Goal: Task Accomplishment & Management: Manage account settings

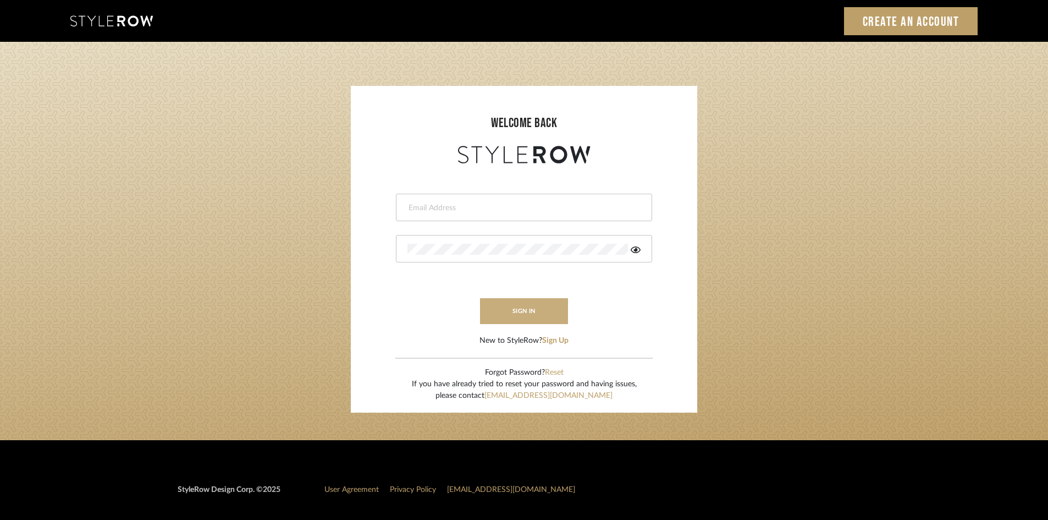
type input "intern@meyerinteriors.com"
click at [527, 309] on button "sign in" at bounding box center [524, 311] width 88 height 26
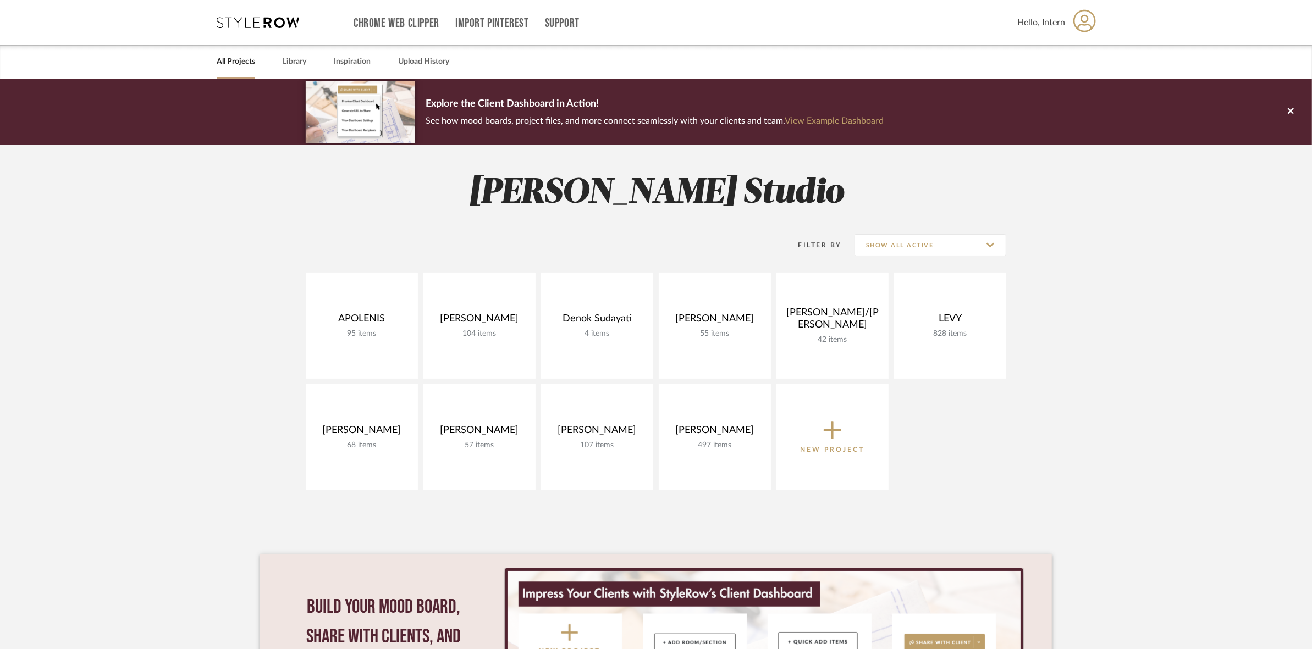
click at [223, 401] on project-collections "Explore the Client Dashboard in Action! See how mood boards, project files, and…" at bounding box center [656, 437] width 1312 height 716
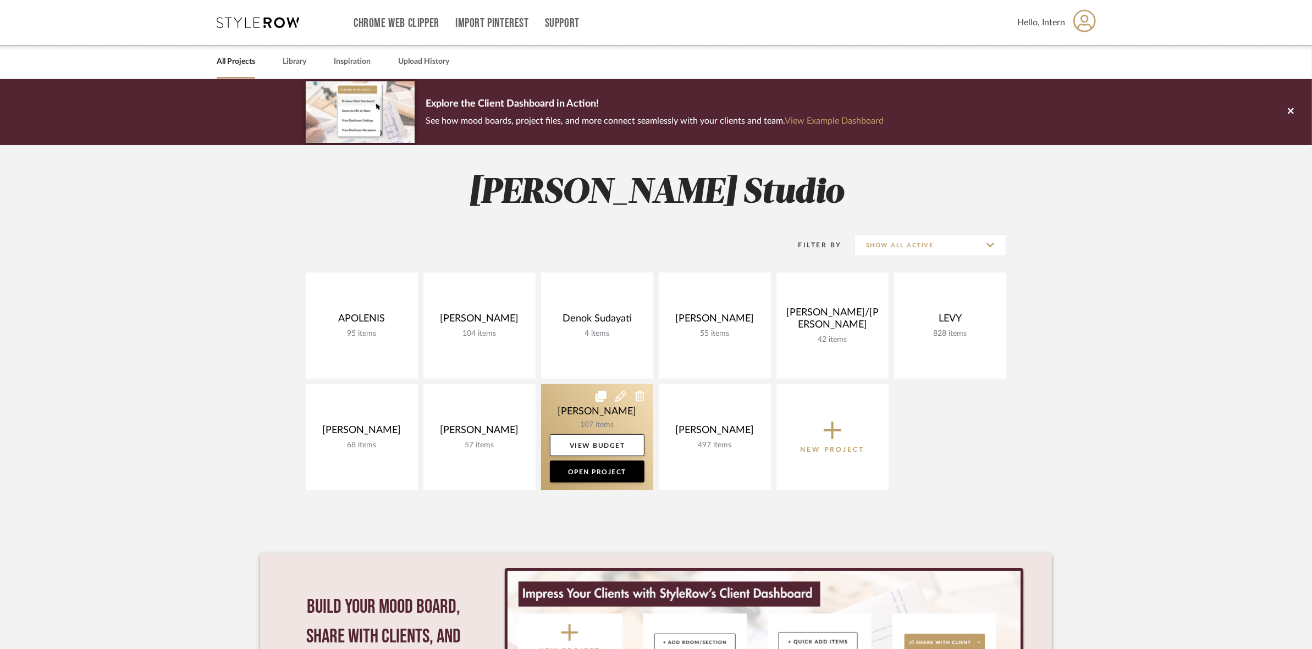
click at [551, 402] on link at bounding box center [597, 437] width 112 height 106
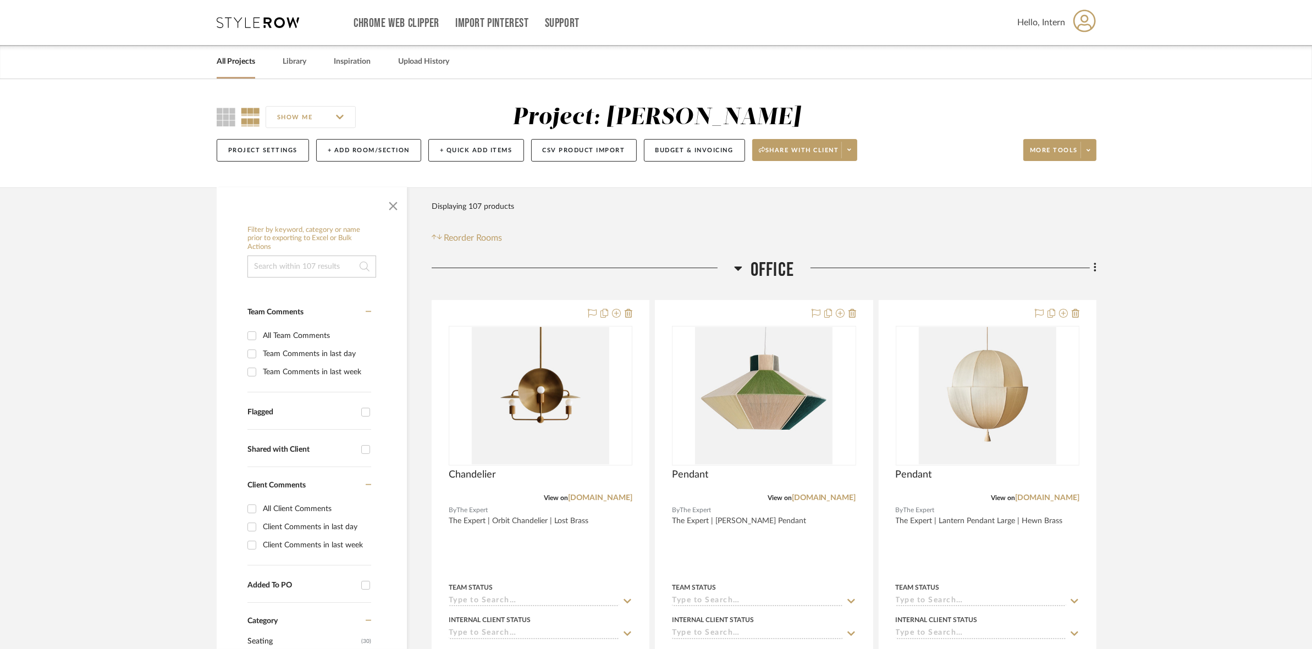
click at [756, 266] on span "Office" at bounding box center [772, 270] width 43 height 24
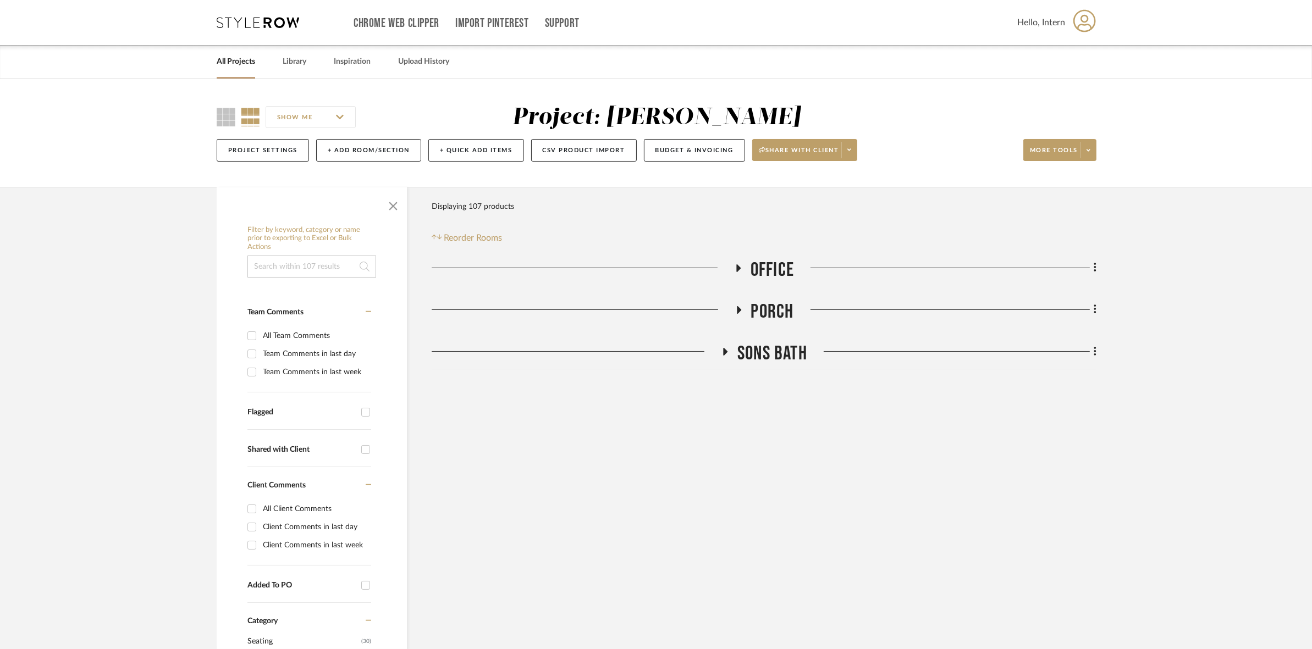
click at [762, 344] on span "SONS Bath" at bounding box center [772, 354] width 70 height 24
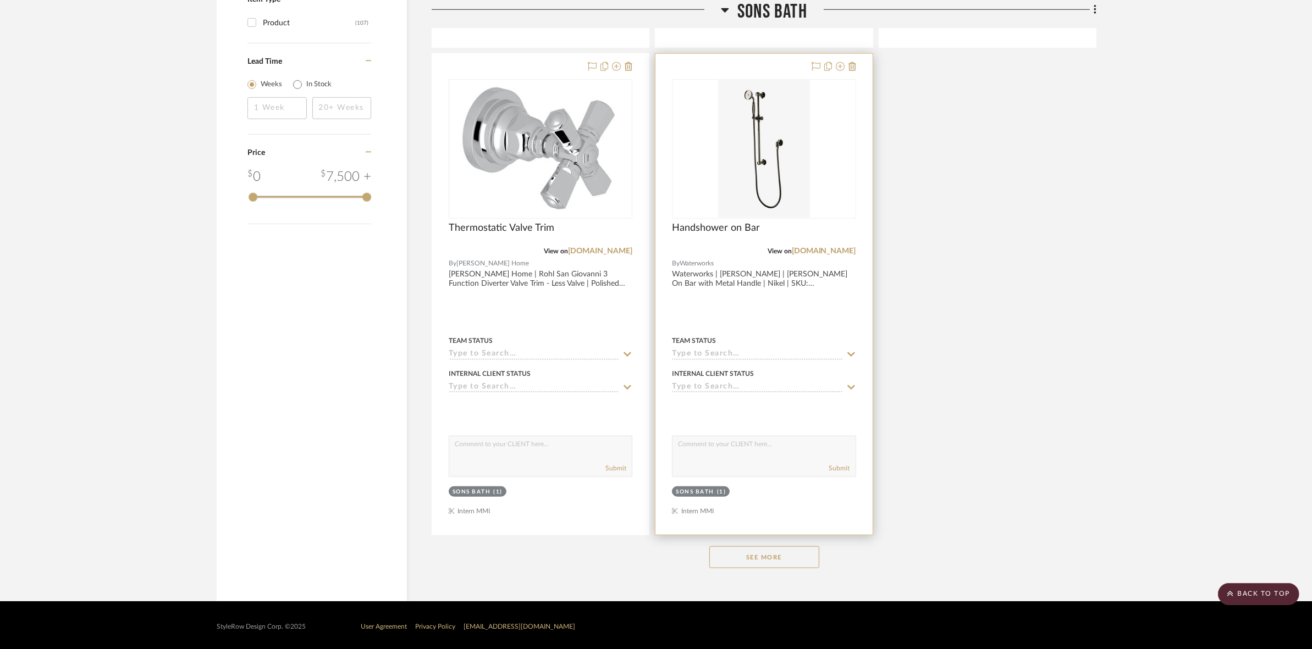
scroll to position [1309, 0]
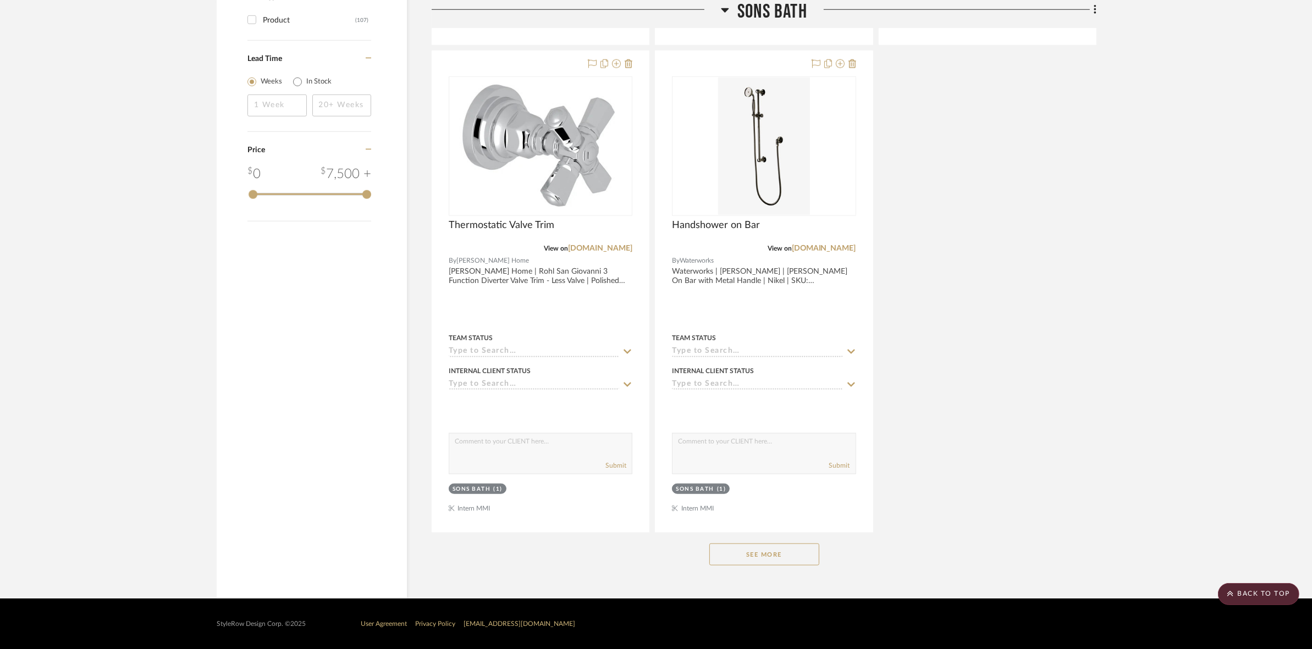
click at [781, 560] on button "See More" at bounding box center [764, 555] width 110 height 22
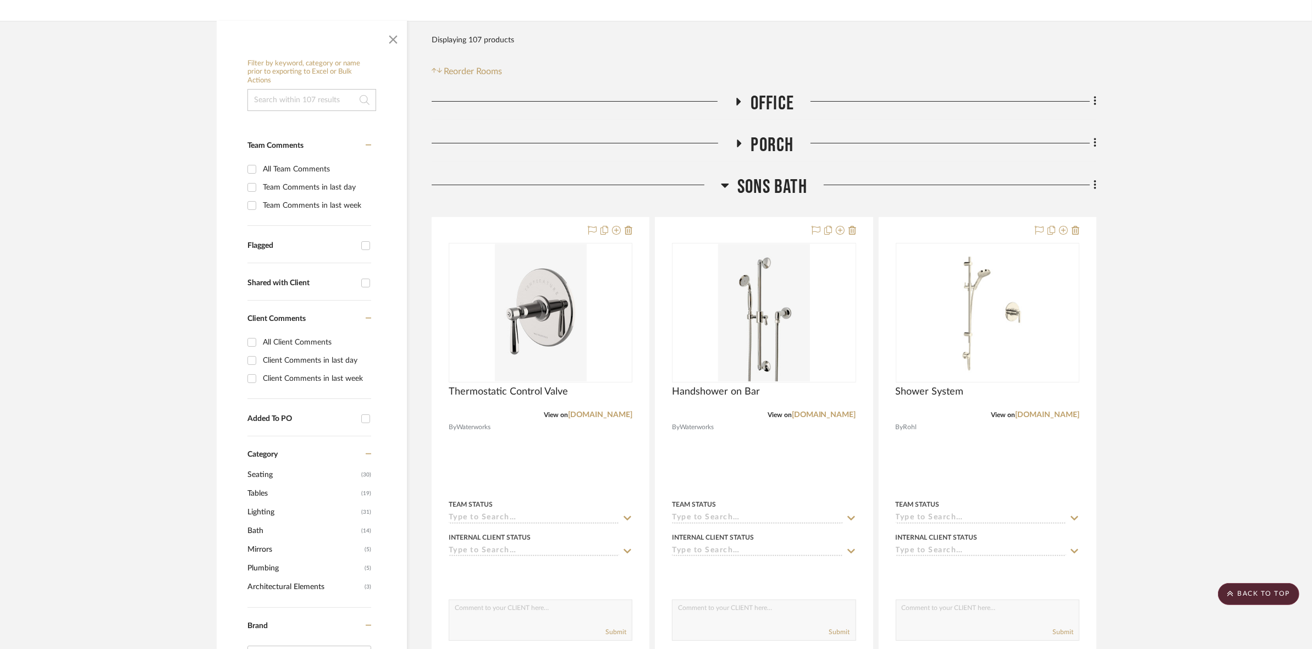
scroll to position [61, 0]
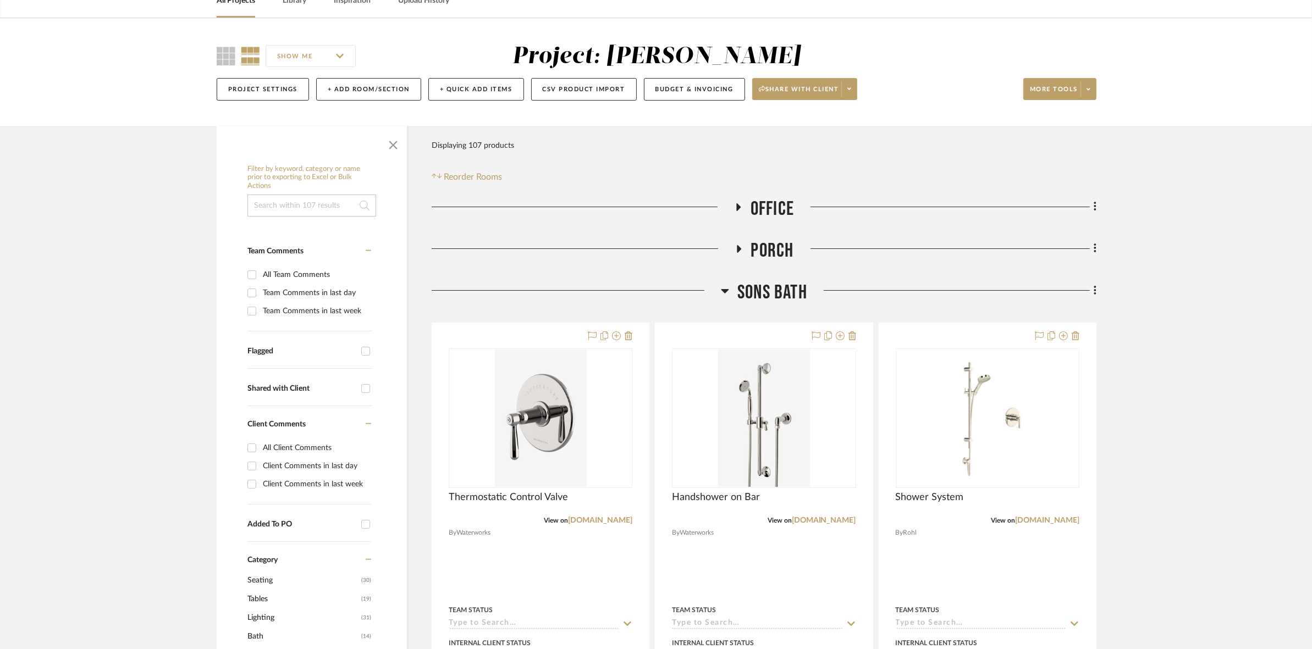
click at [756, 286] on span "SONS Bath" at bounding box center [772, 293] width 70 height 24
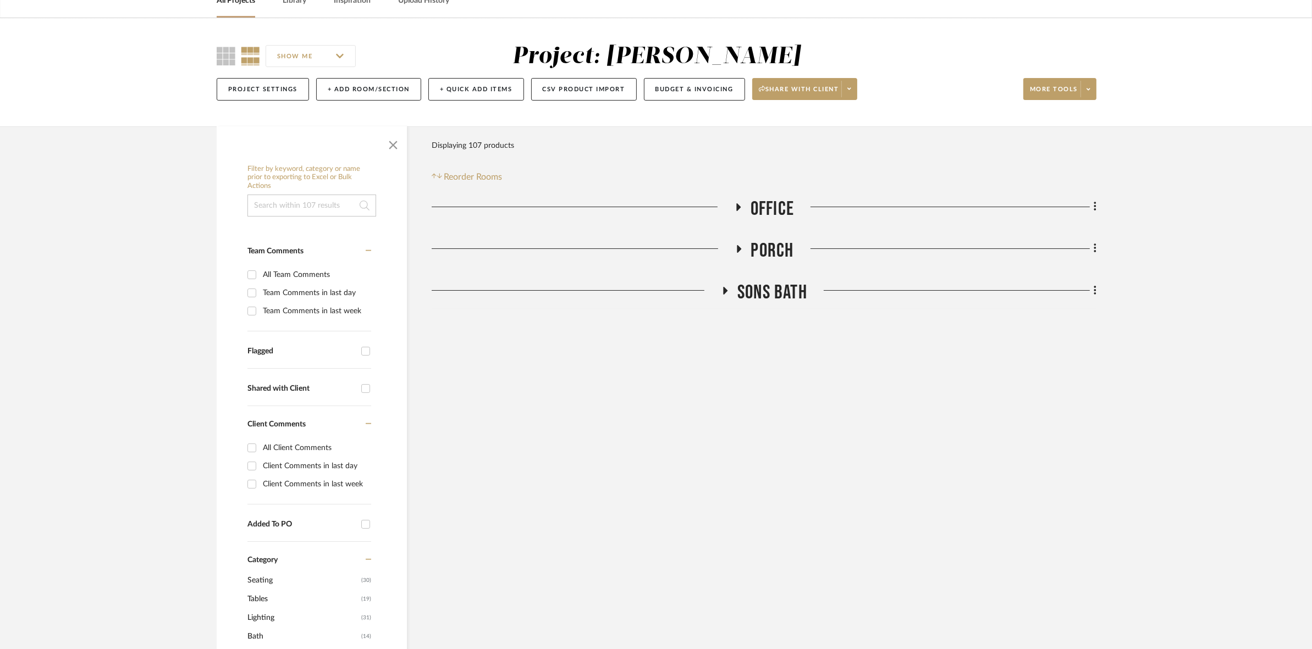
click at [764, 250] on span "Porch" at bounding box center [772, 251] width 43 height 24
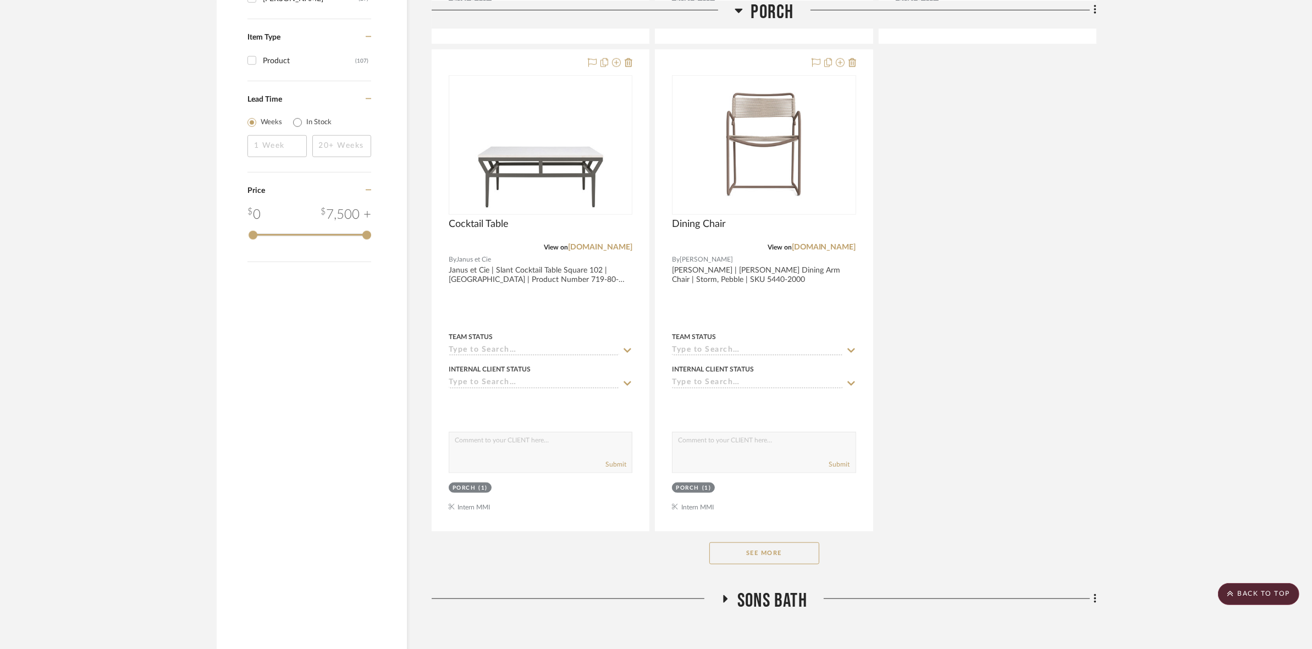
scroll to position [1323, 0]
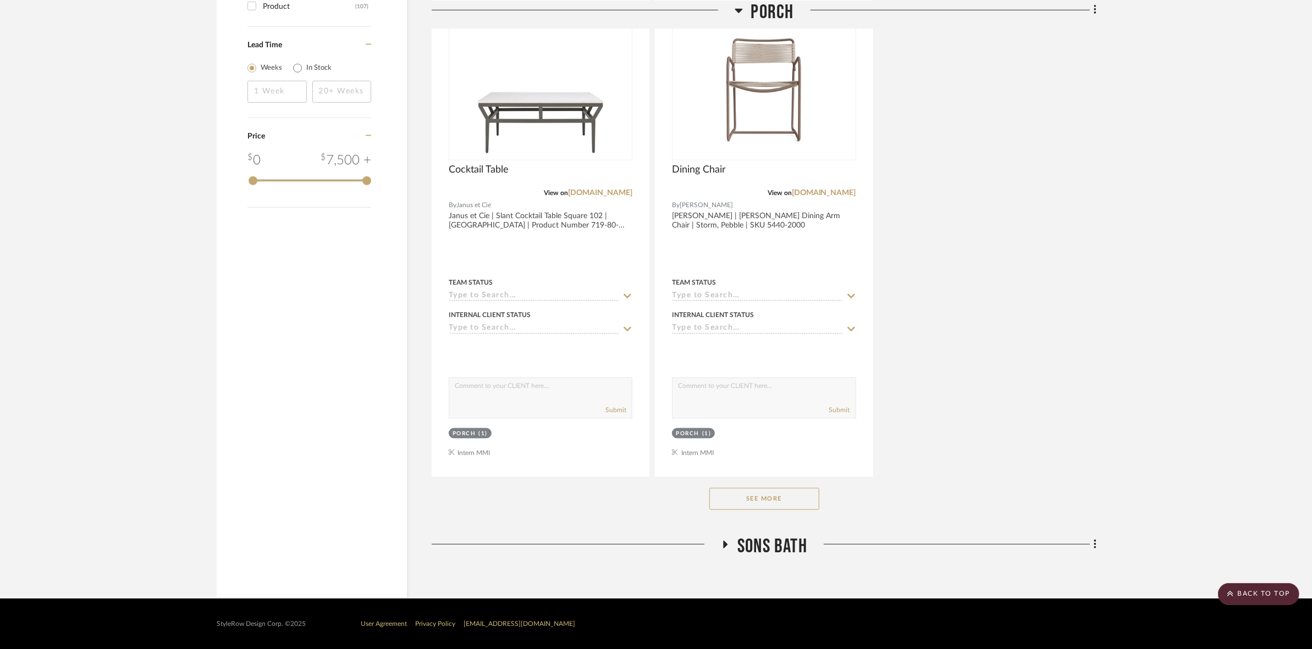
click at [781, 499] on button "See More" at bounding box center [764, 499] width 110 height 22
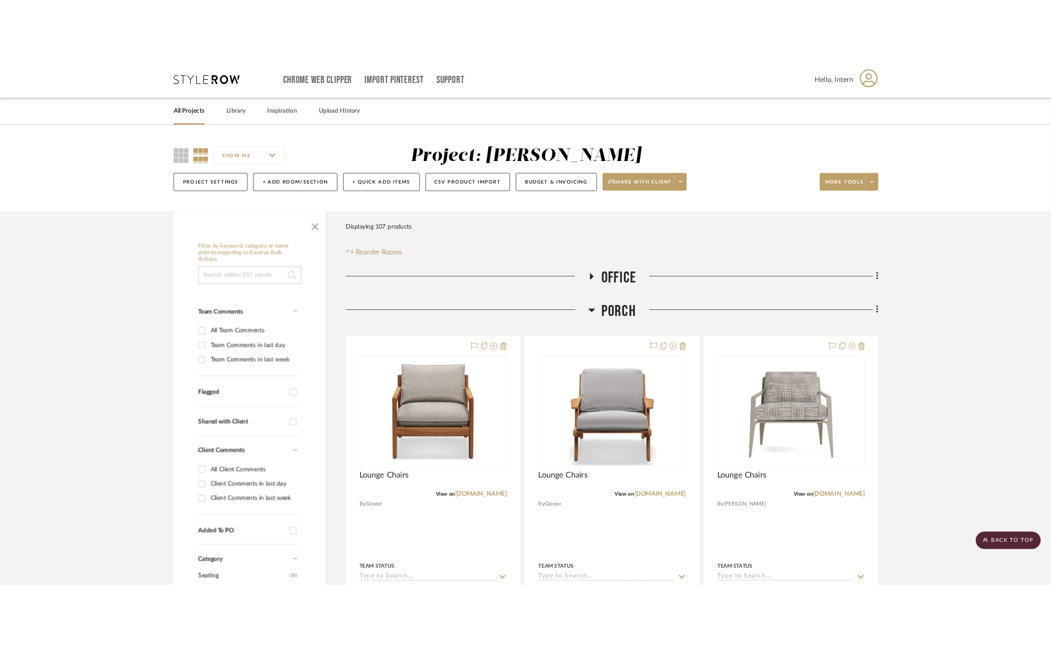
scroll to position [0, 0]
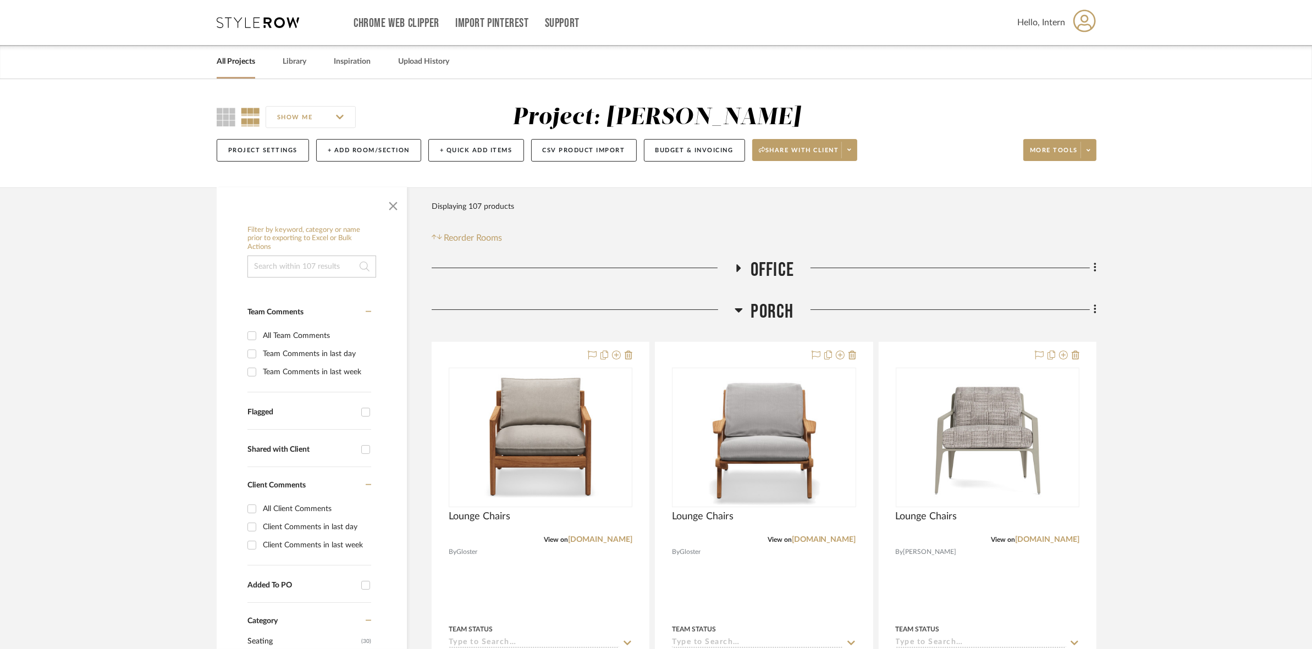
click at [775, 319] on span "Porch" at bounding box center [772, 312] width 43 height 24
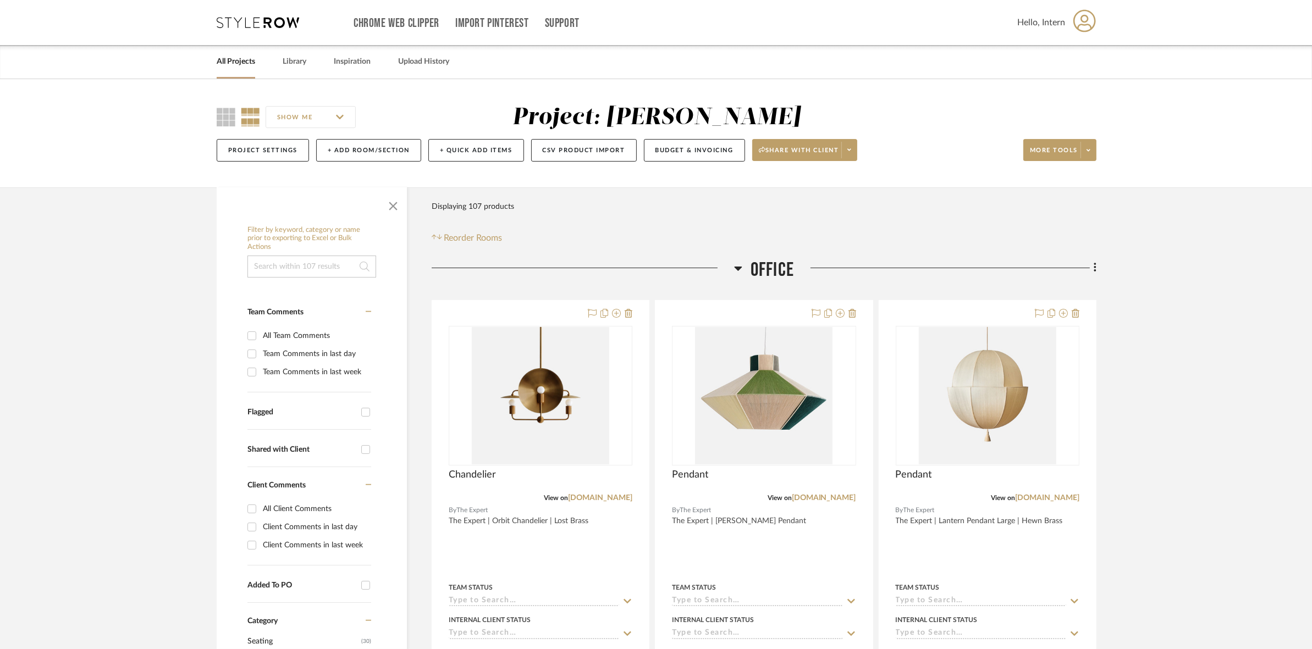
click at [246, 27] on icon at bounding box center [258, 22] width 82 height 11
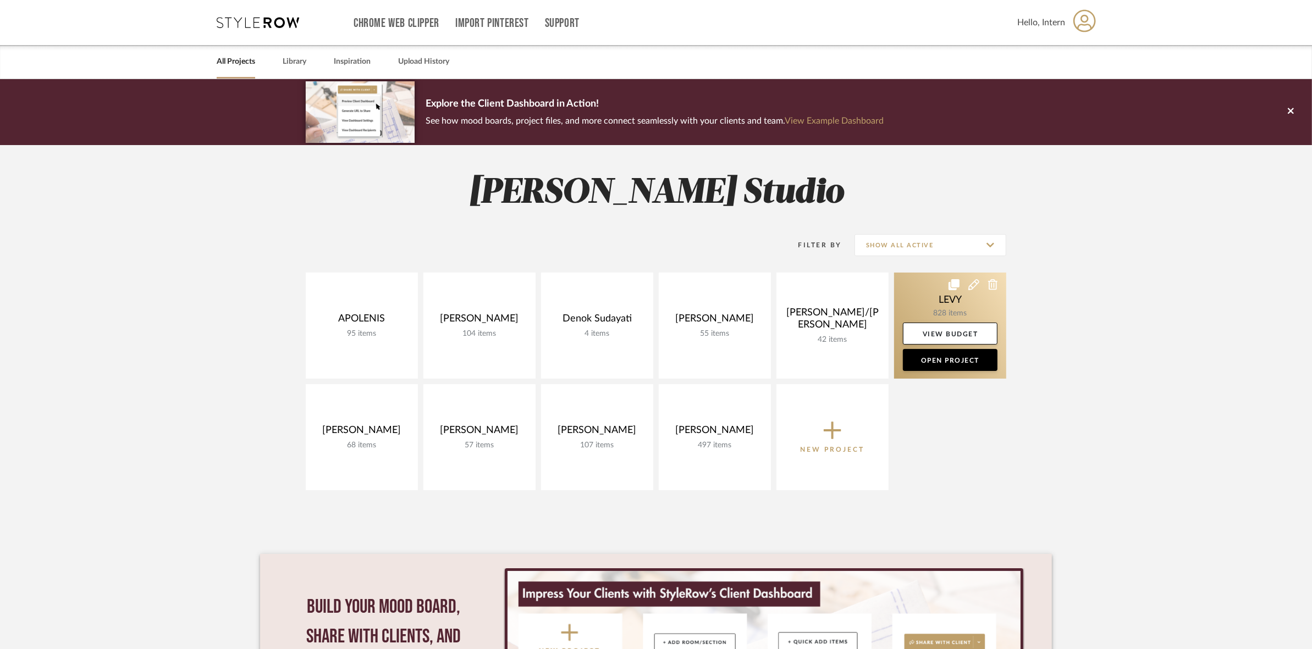
click at [920, 300] on link at bounding box center [950, 326] width 112 height 106
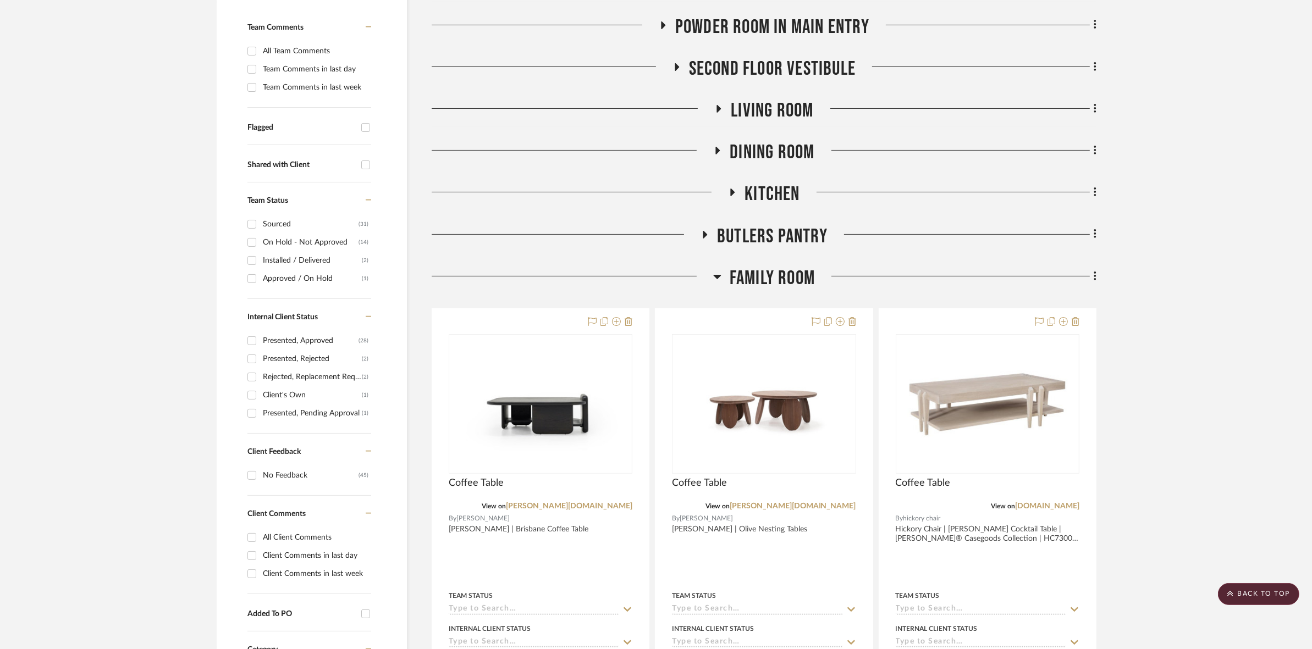
scroll to position [344, 0]
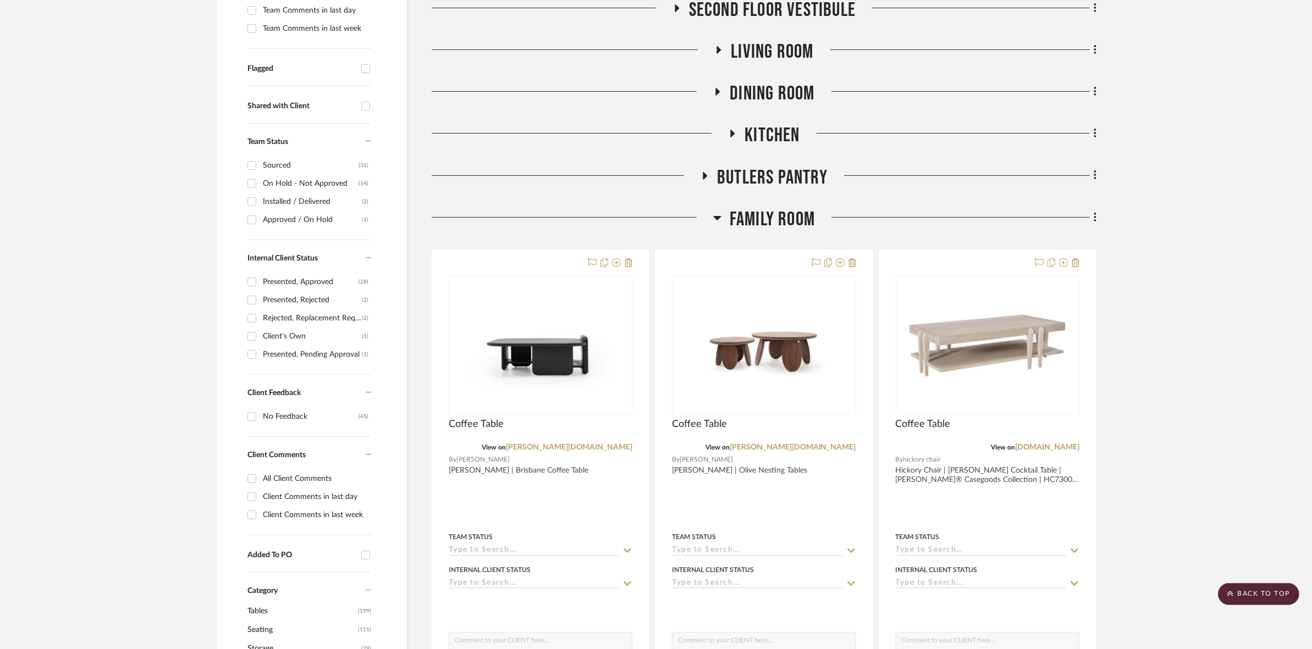
click at [767, 231] on span "Family Room" at bounding box center [772, 220] width 85 height 24
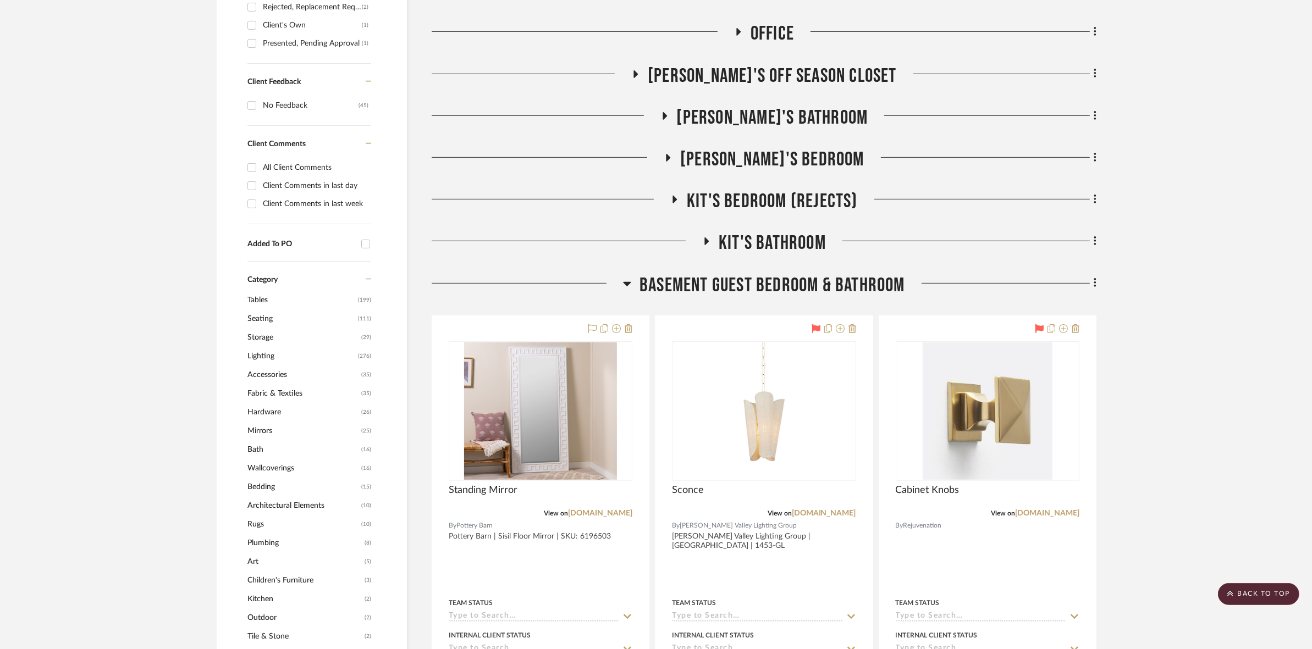
scroll to position [687, 0]
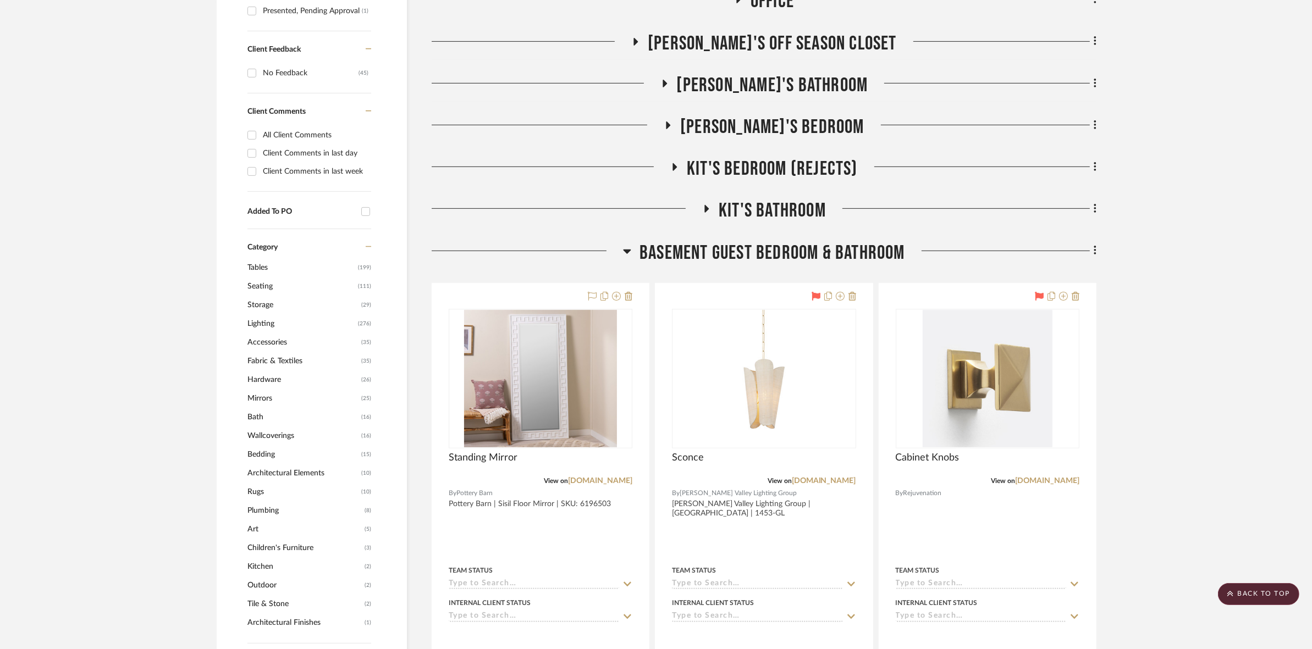
click at [754, 244] on span "Basement Guest Bedroom & Bathroom" at bounding box center [772, 253] width 266 height 24
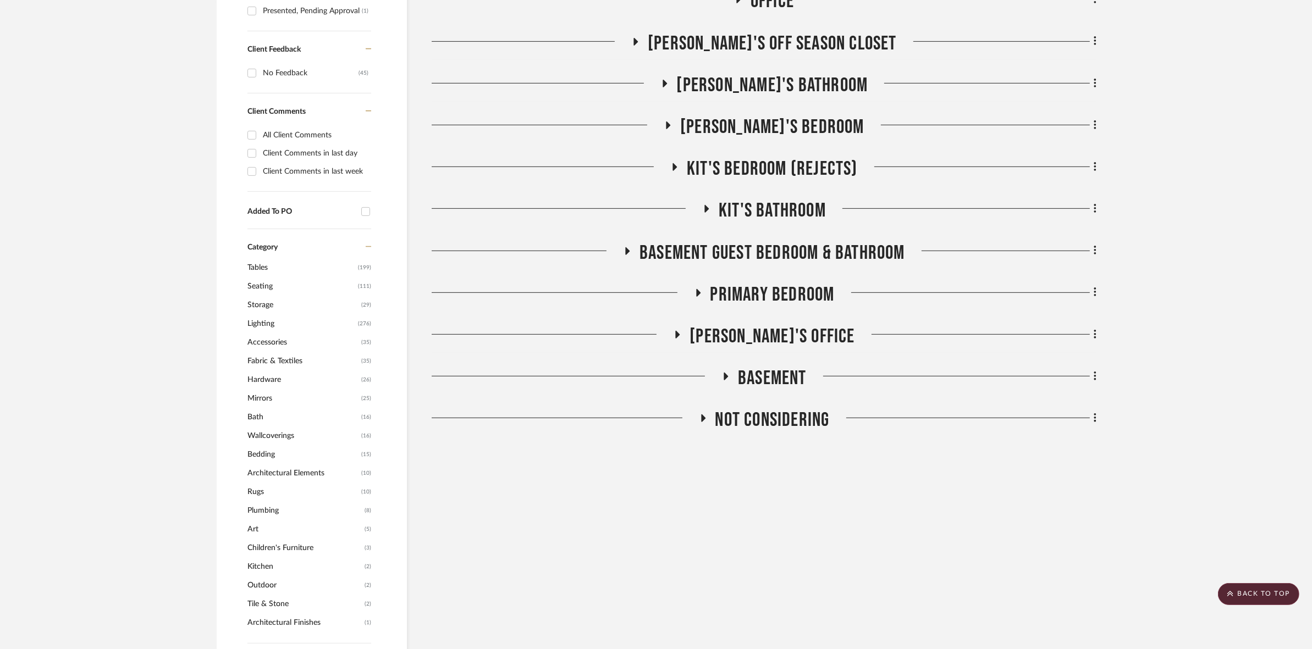
click at [712, 167] on span "Kit's Bedroom (REJECTS)" at bounding box center [772, 169] width 171 height 24
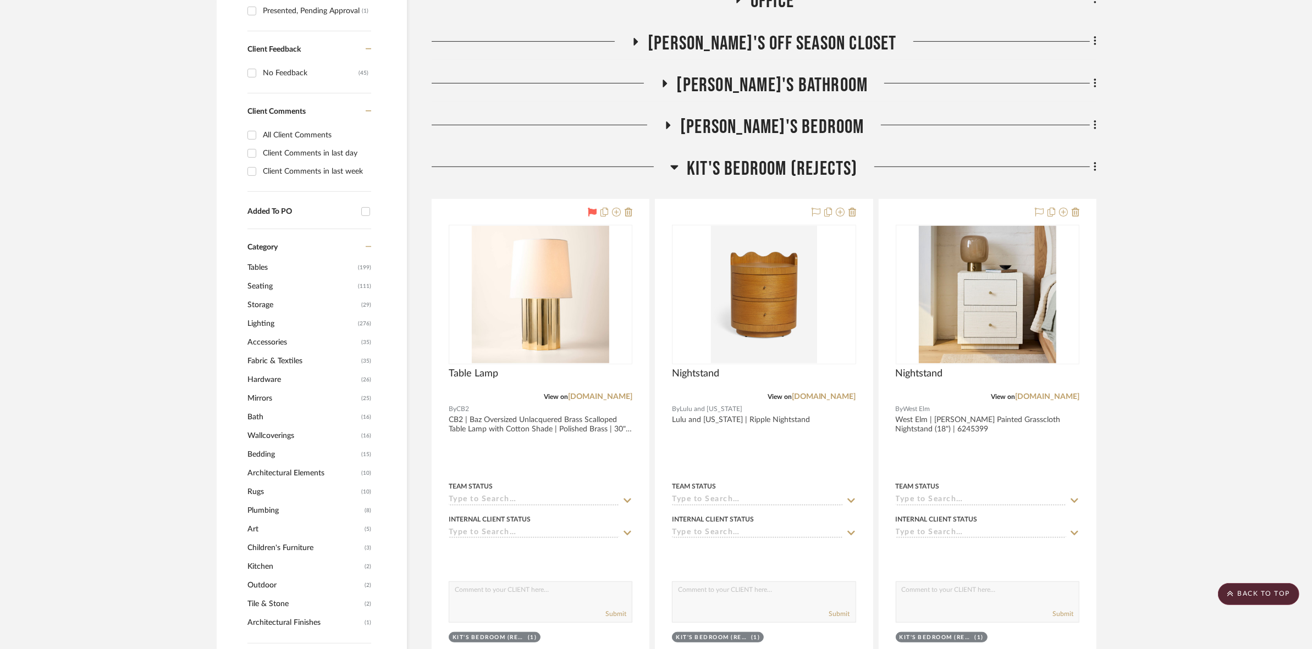
click at [712, 167] on span "Kit's Bedroom (REJECTS)" at bounding box center [772, 169] width 171 height 24
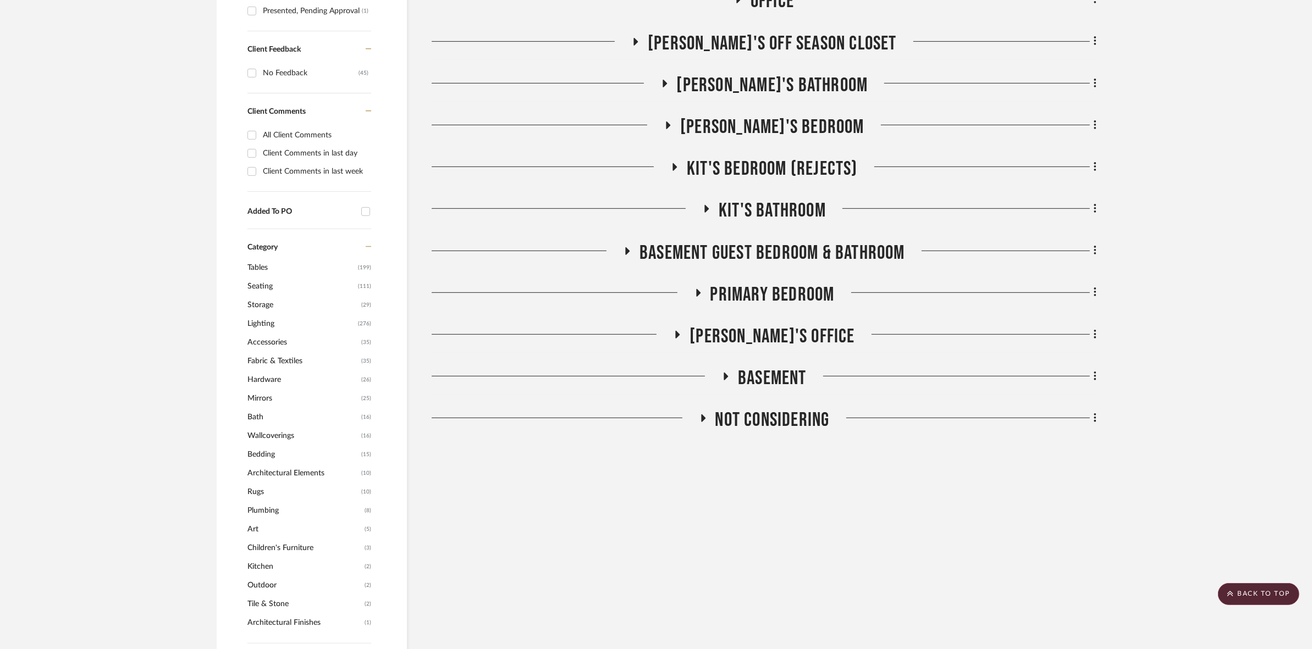
click at [779, 418] on span "Not Considering" at bounding box center [772, 421] width 114 height 24
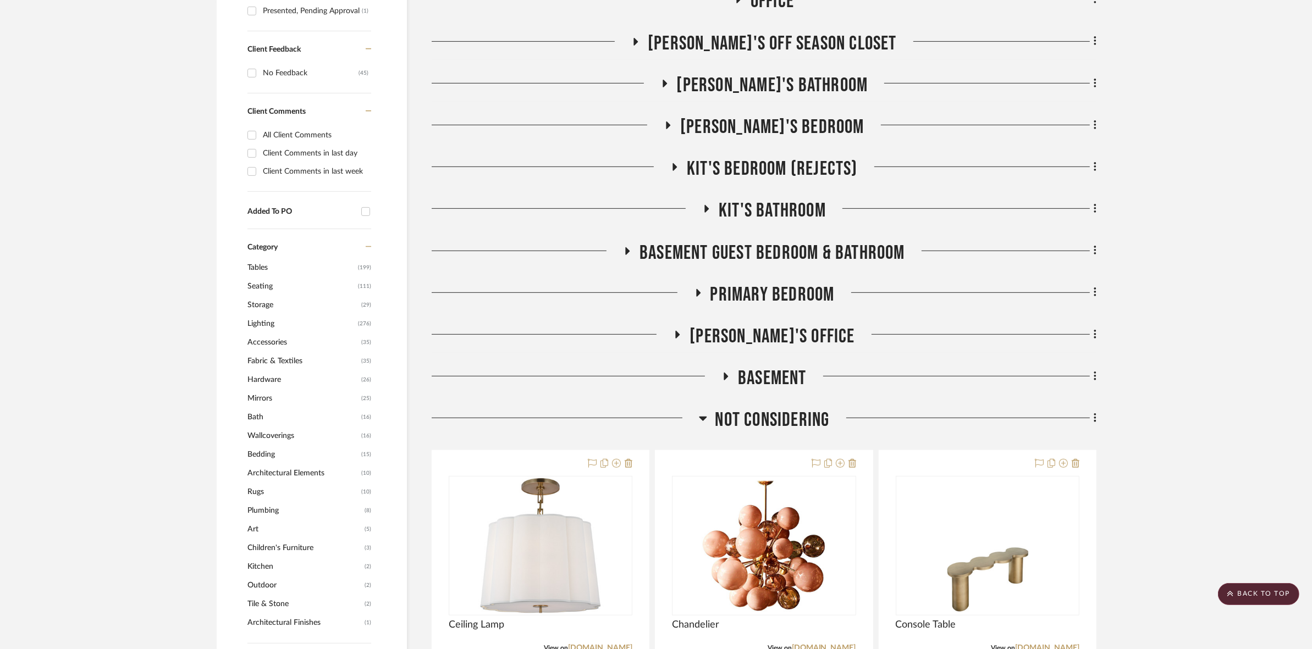
click at [781, 418] on span "Not Considering" at bounding box center [772, 421] width 114 height 24
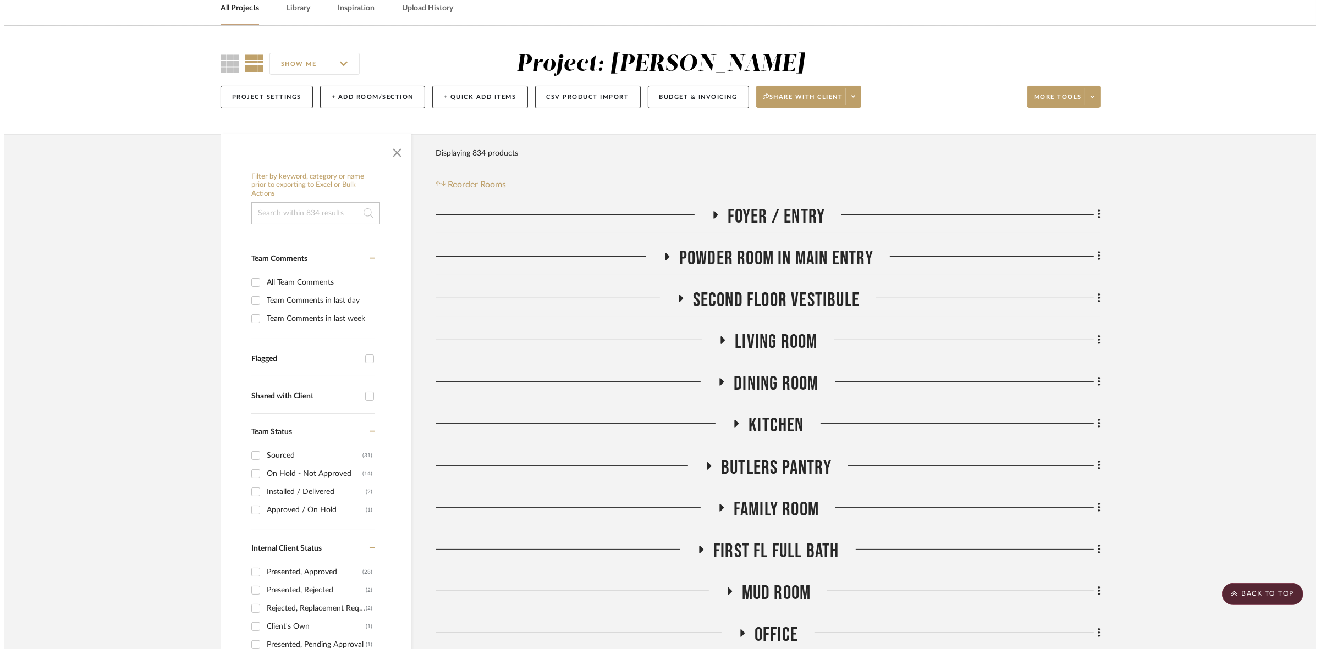
scroll to position [0, 0]
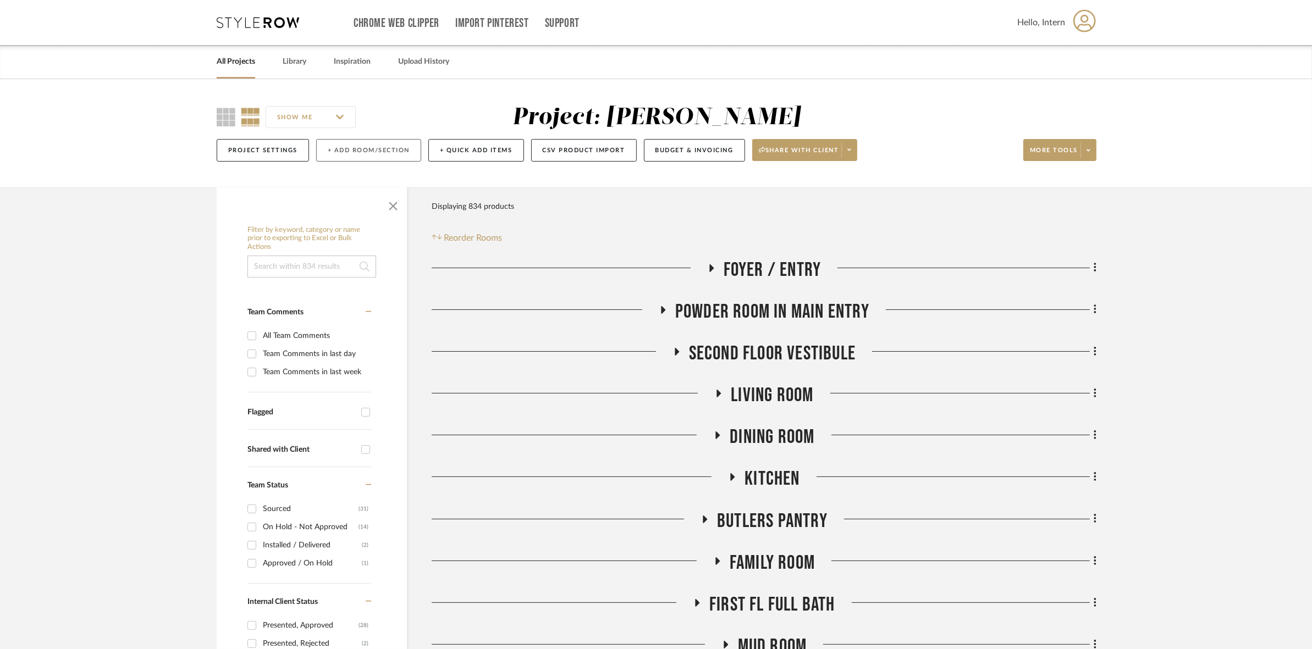
click at [328, 153] on button "+ Add Room/Section" at bounding box center [368, 150] width 105 height 23
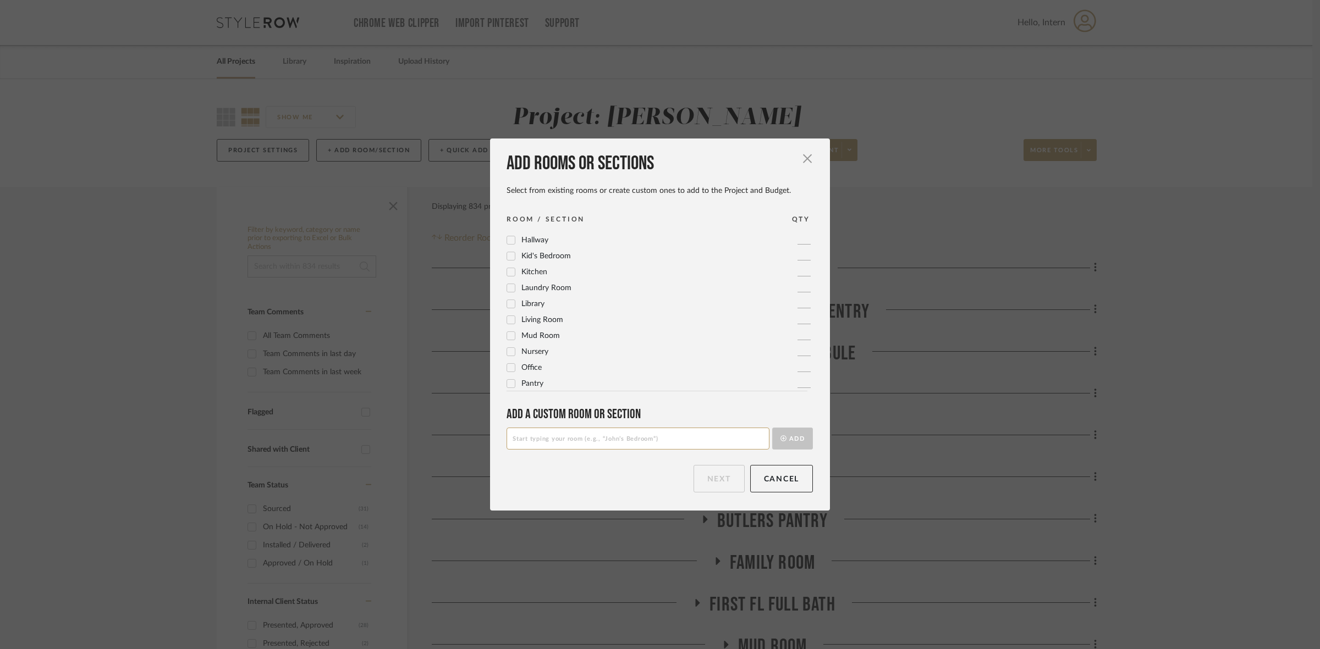
scroll to position [229, 0]
click at [507, 279] on icon at bounding box center [511, 281] width 8 height 8
click at [707, 471] on button "Next" at bounding box center [718, 478] width 51 height 27
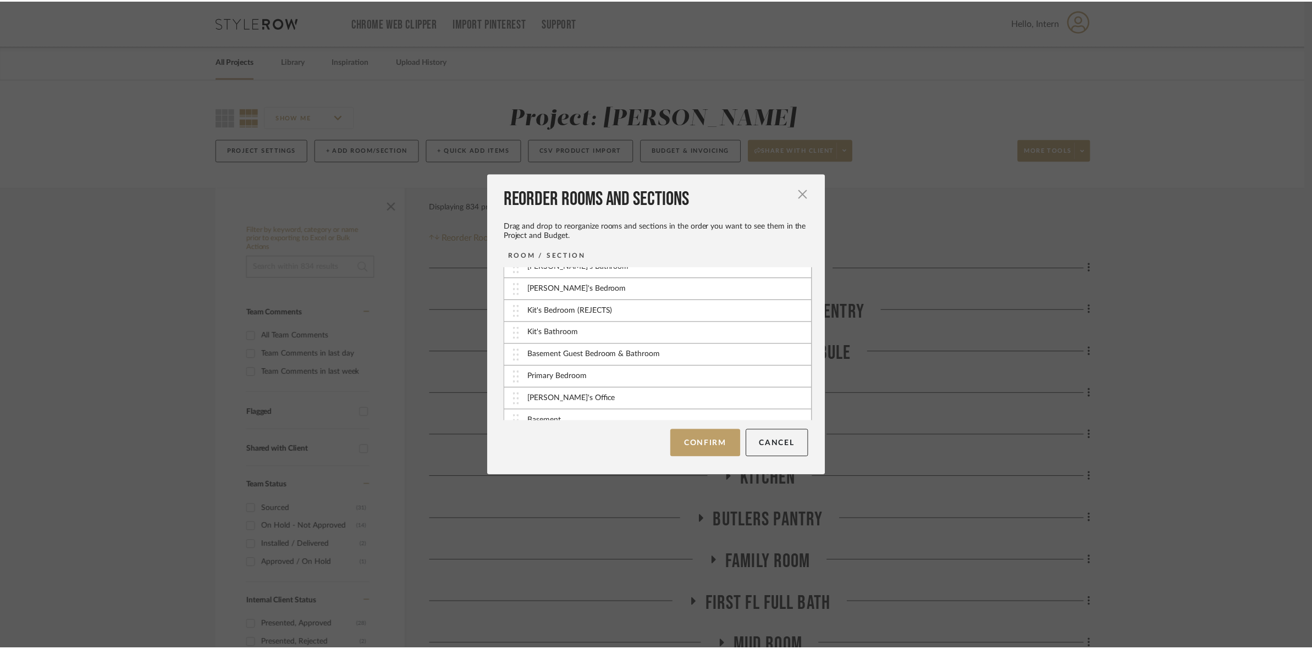
scroll to position [333, 0]
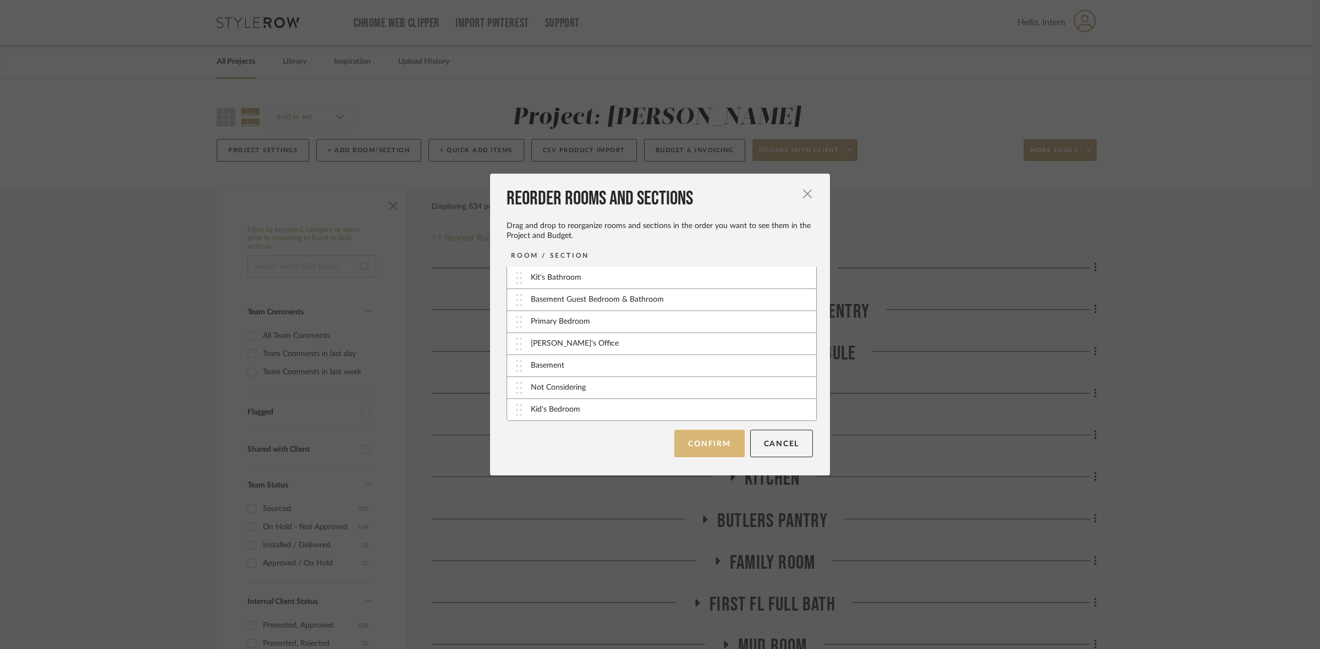
click at [690, 440] on button "Confirm" at bounding box center [709, 443] width 70 height 27
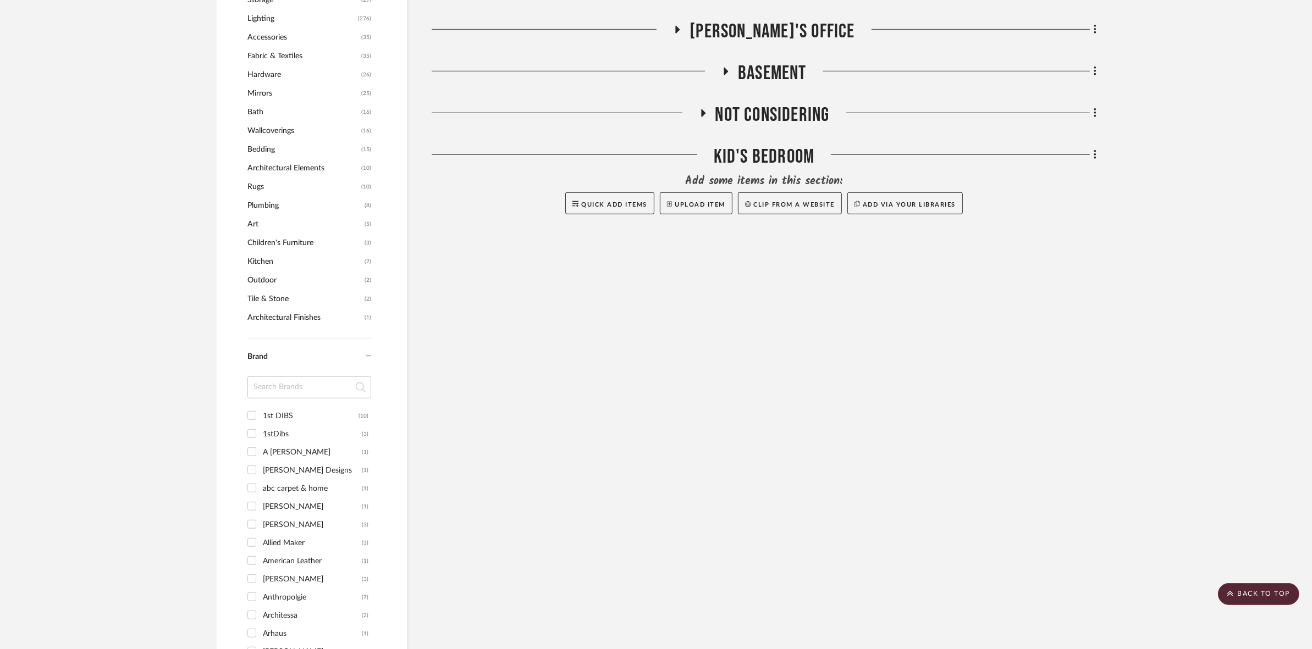
scroll to position [893, 0]
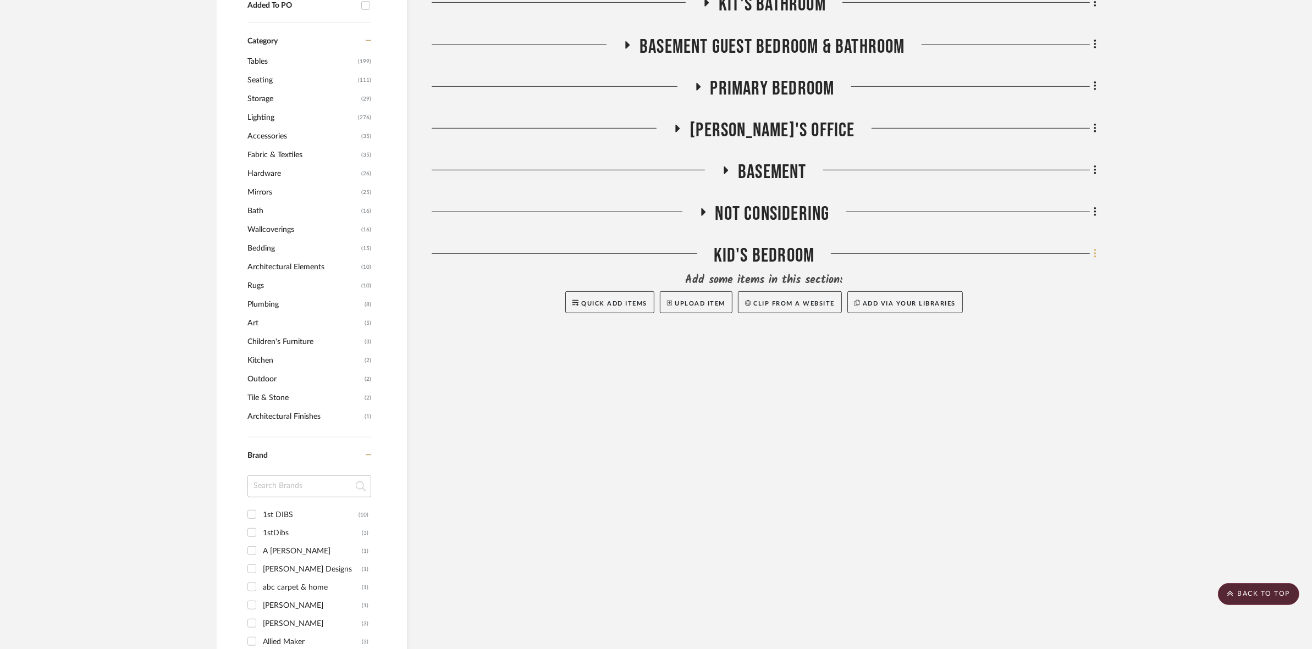
click at [1094, 252] on icon at bounding box center [1095, 254] width 3 height 12
click at [1056, 363] on span "Rename Room" at bounding box center [1038, 360] width 49 height 9
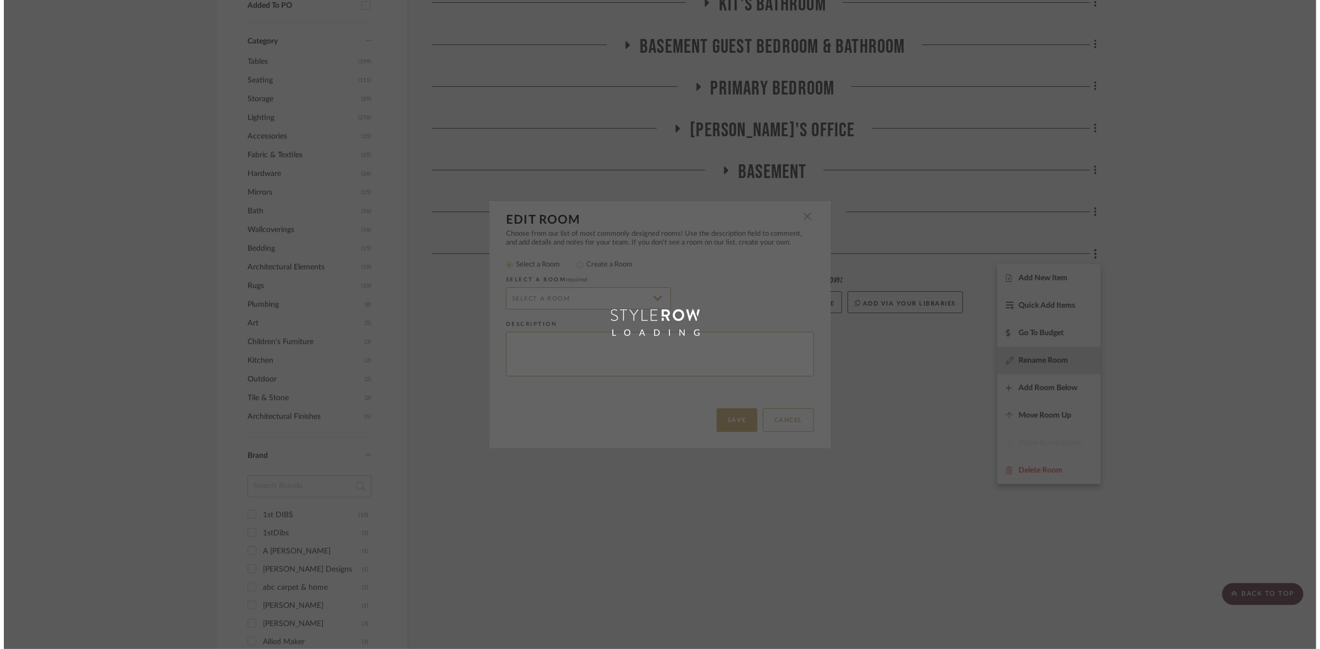
scroll to position [0, 0]
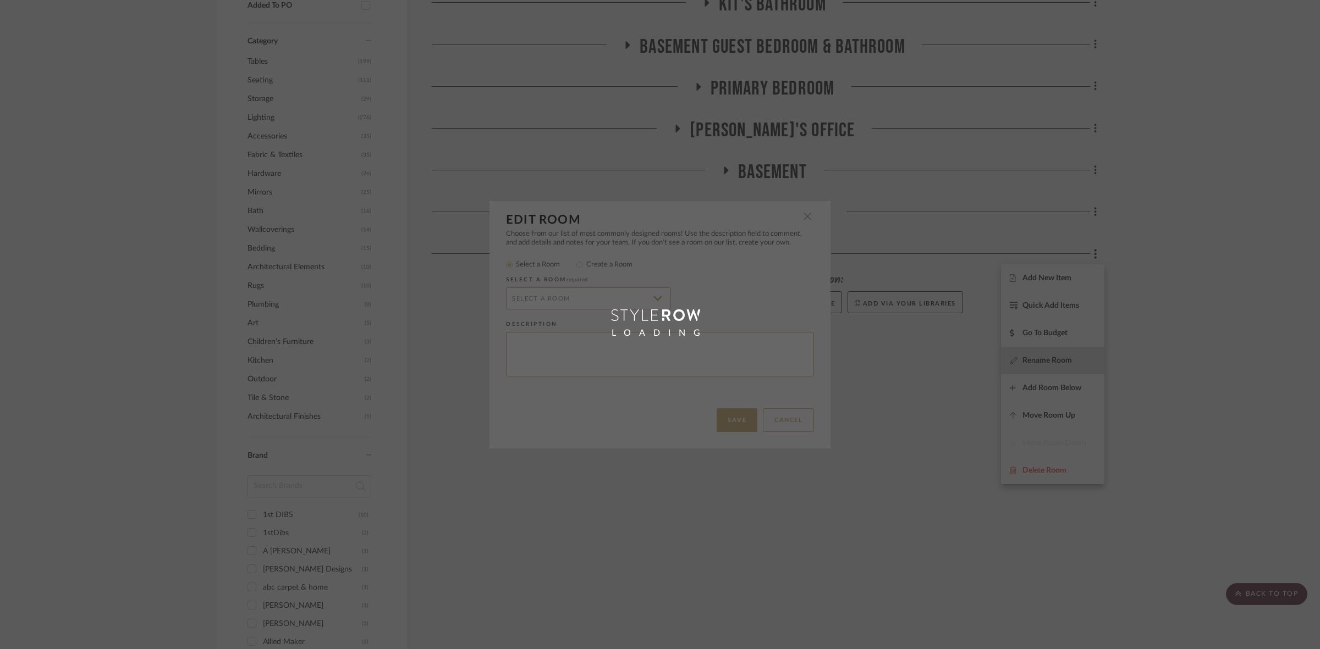
type input "Kid's Bedroom"
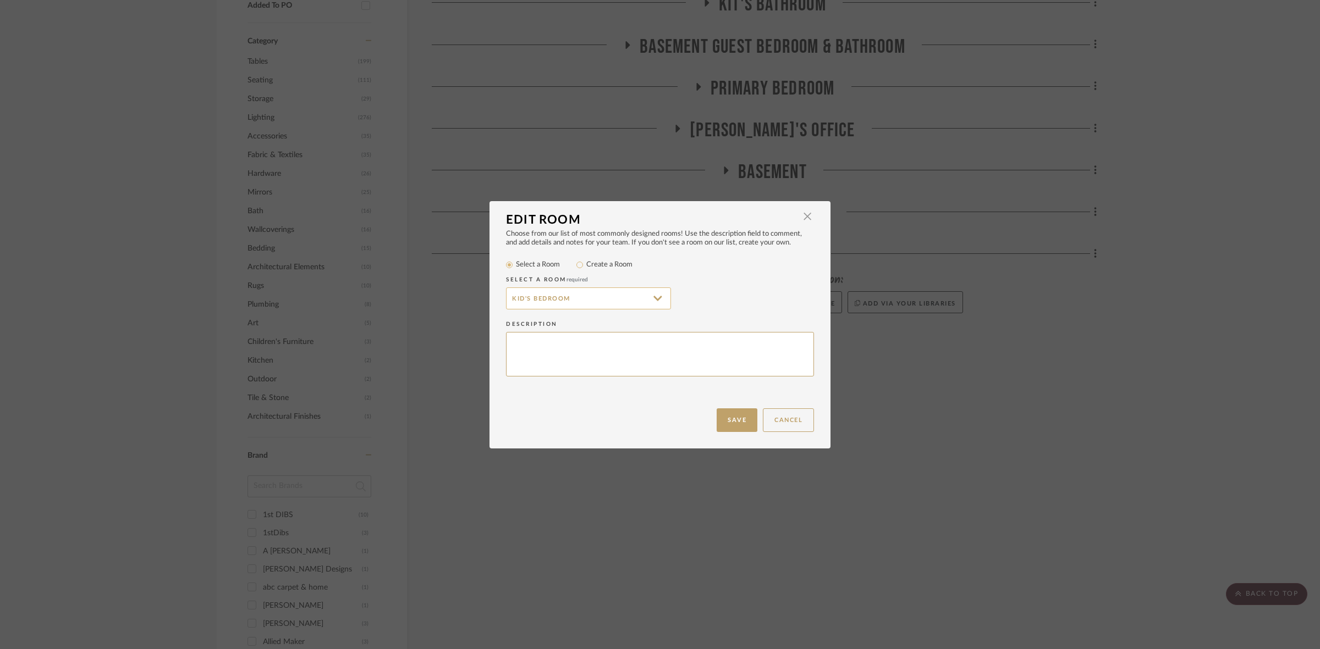
click at [520, 298] on input "Kid's Bedroom" at bounding box center [588, 299] width 165 height 22
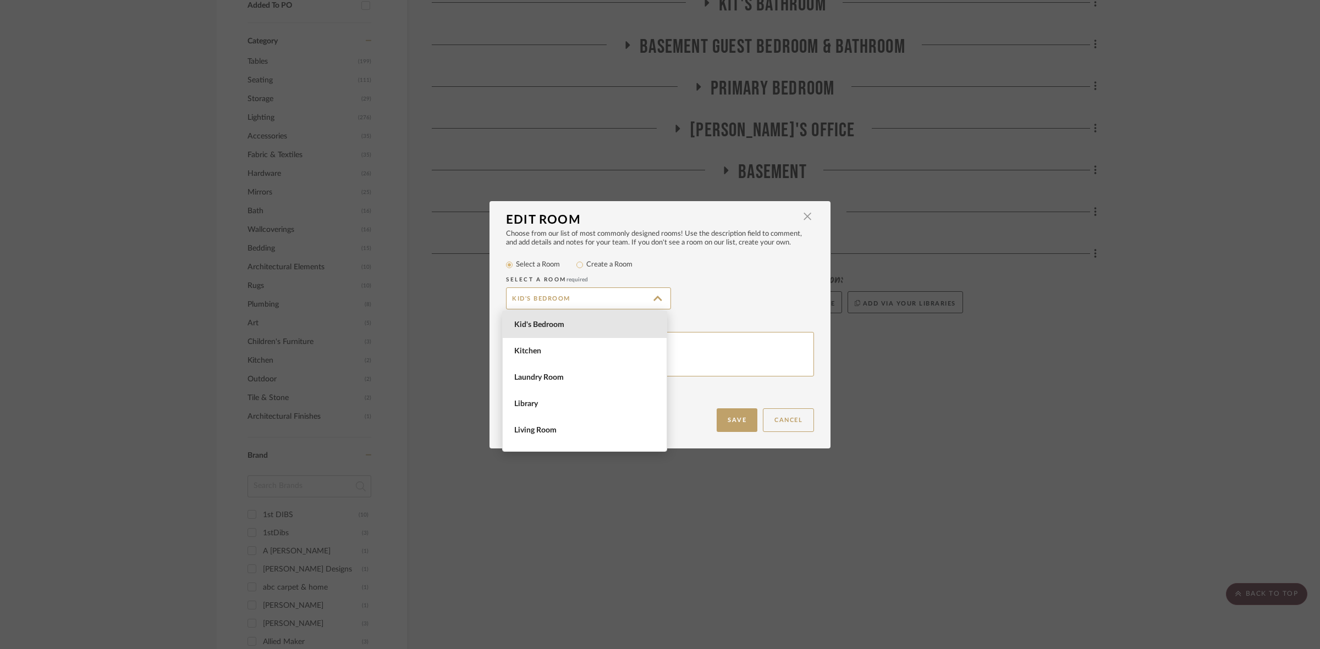
click at [567, 262] on mat-radio-group "Select a Room Create a Room" at bounding box center [660, 265] width 308 height 14
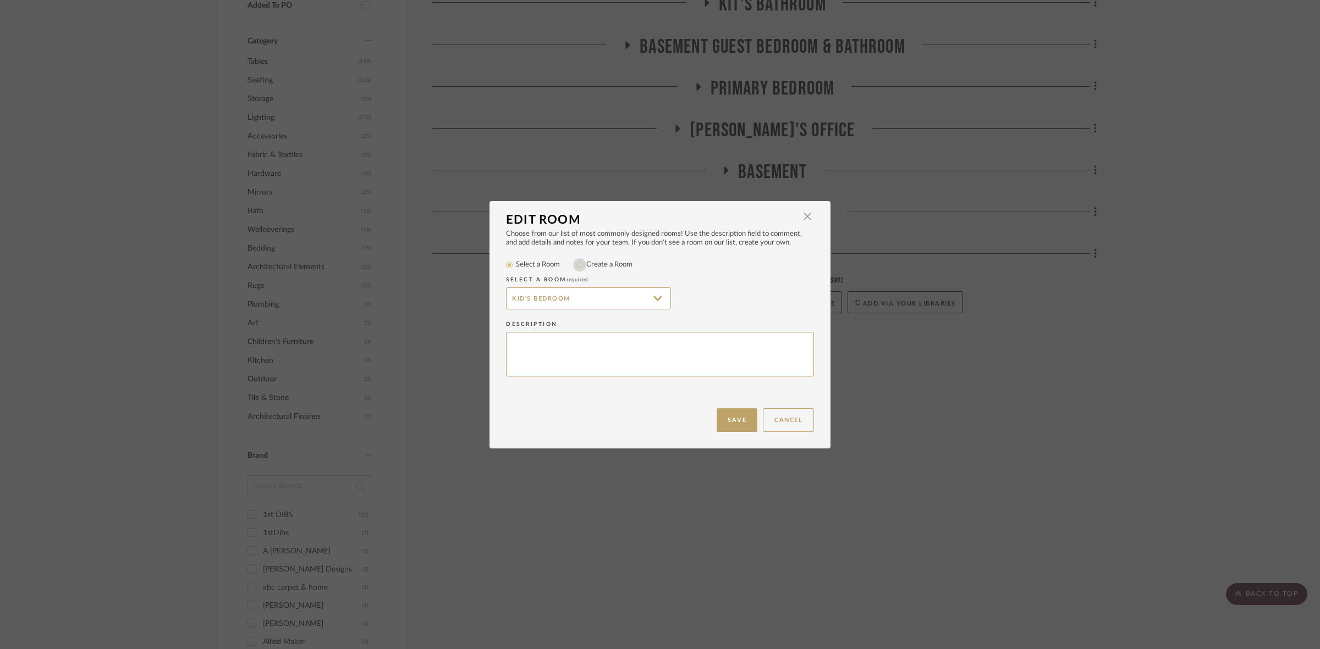
click at [573, 264] on input "Create a Room" at bounding box center [579, 264] width 13 height 13
radio input "true"
click at [518, 297] on input "Kid's Bedroom" at bounding box center [588, 299] width 165 height 22
click at [573, 299] on input "Kit's Bedroom" at bounding box center [588, 299] width 165 height 22
drag, startPoint x: 573, startPoint y: 295, endPoint x: 564, endPoint y: 297, distance: 10.1
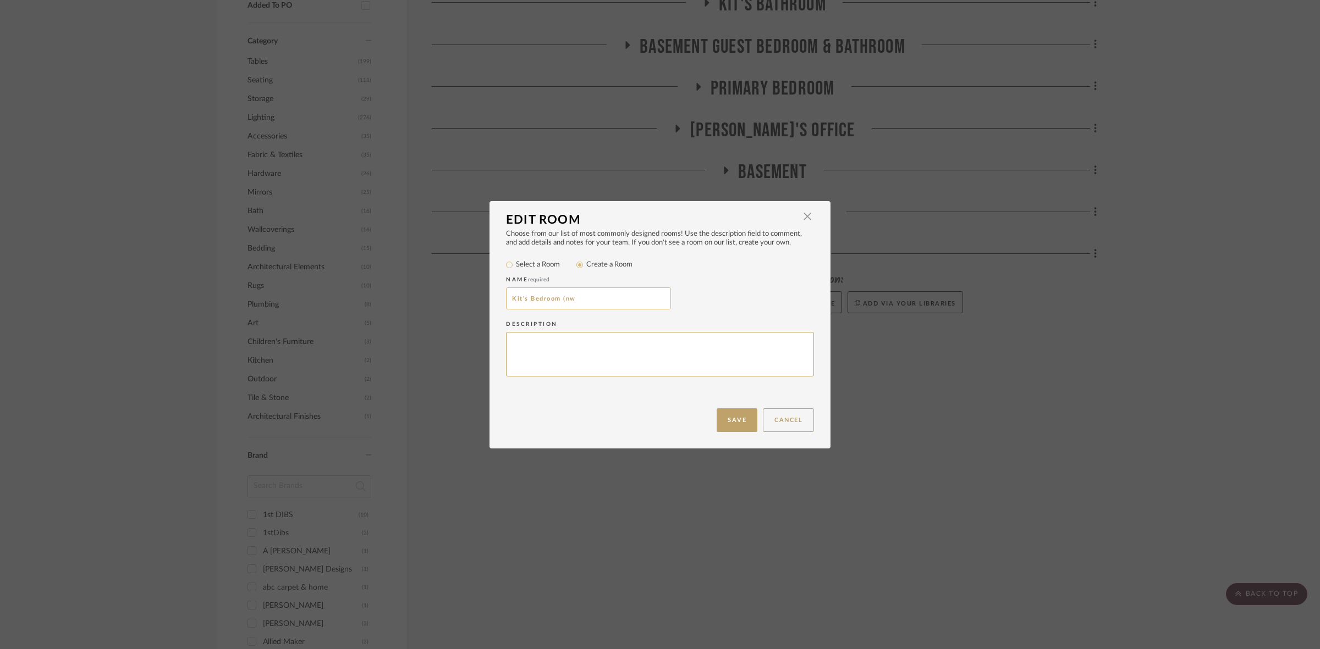
click at [564, 297] on input "Kit's Bedroom (nw" at bounding box center [588, 299] width 165 height 22
type input "Kit's Bedroom (New)"
click at [727, 417] on button "Save" at bounding box center [736, 421] width 41 height 24
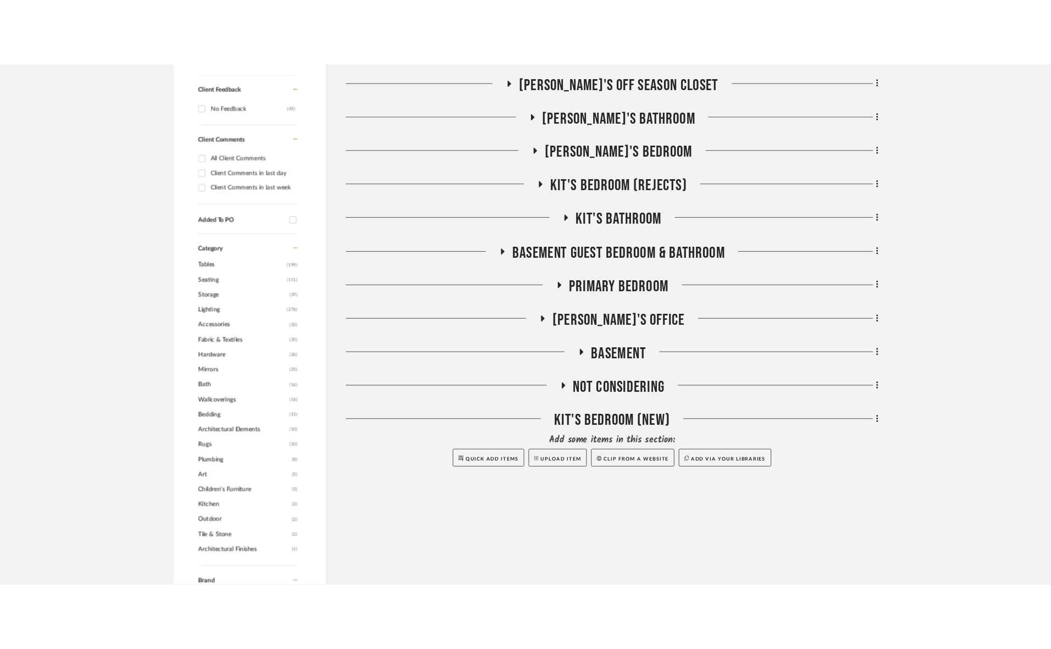
scroll to position [756, 0]
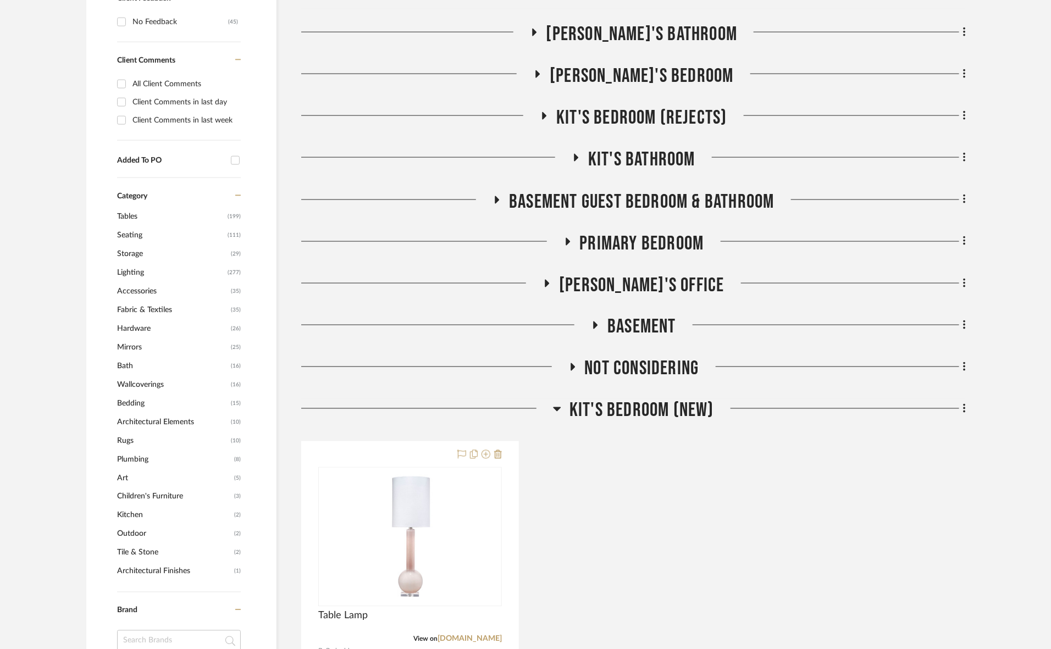
scroll to position [893, 0]
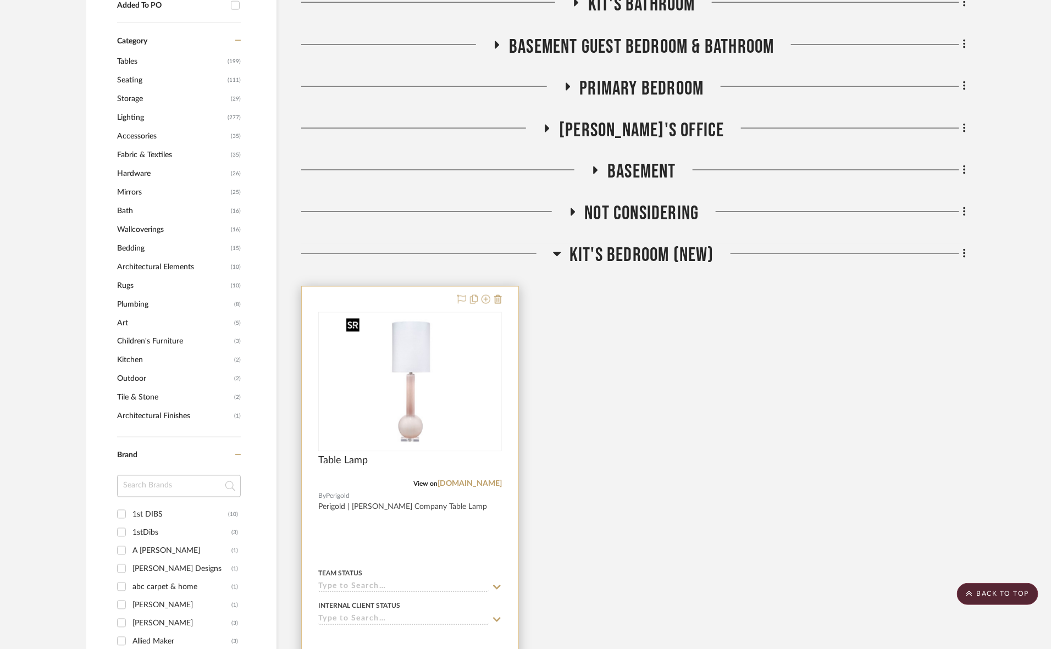
click at [0, 0] on img at bounding box center [0, 0] width 0 height 0
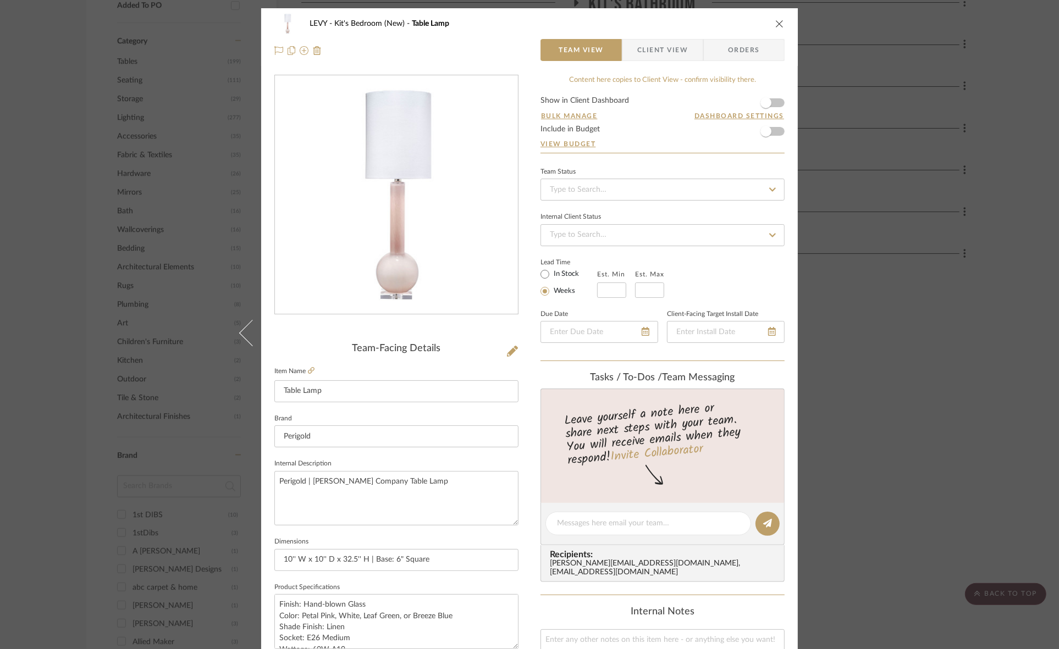
click at [905, 438] on div "LEVY Kit's Bedroom (New) Table Lamp Team View Client View Orders Team-Facing De…" at bounding box center [529, 324] width 1059 height 649
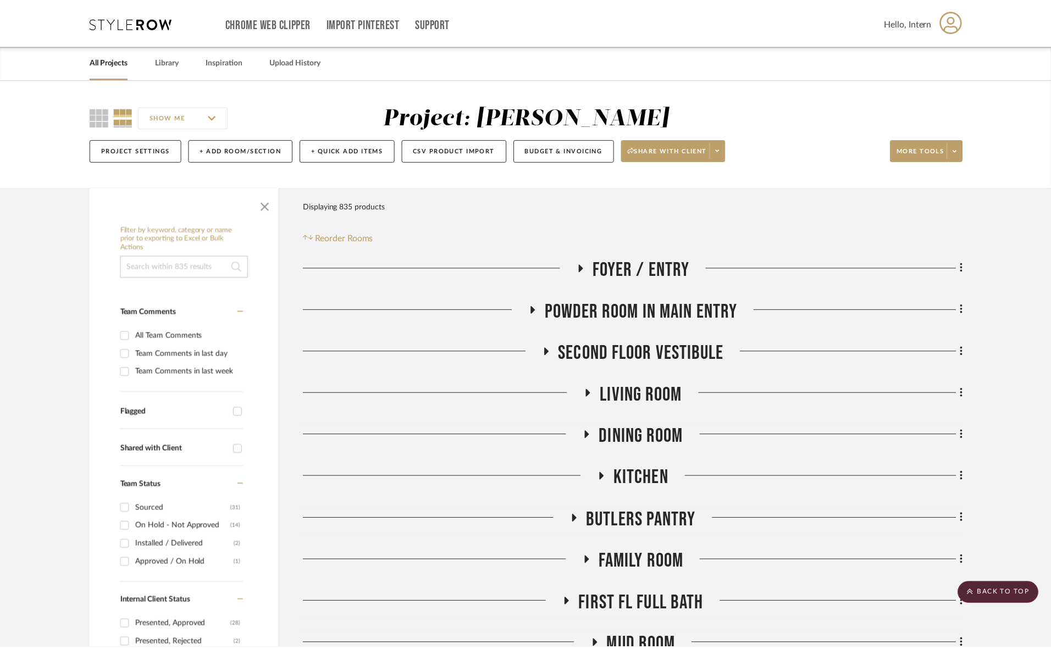
scroll to position [893, 0]
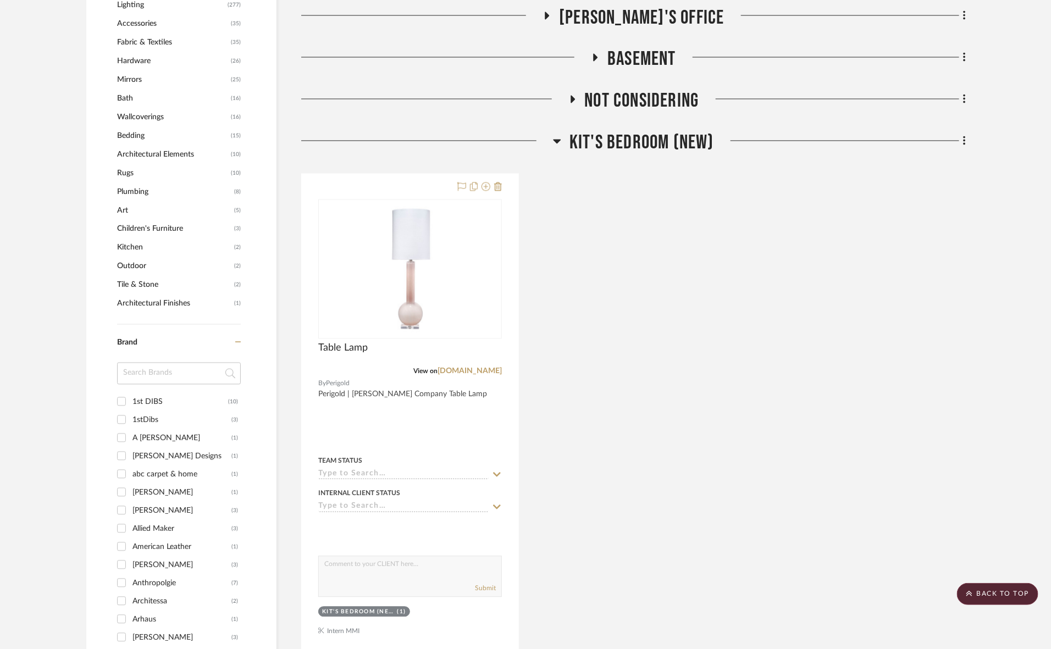
scroll to position [893, 0]
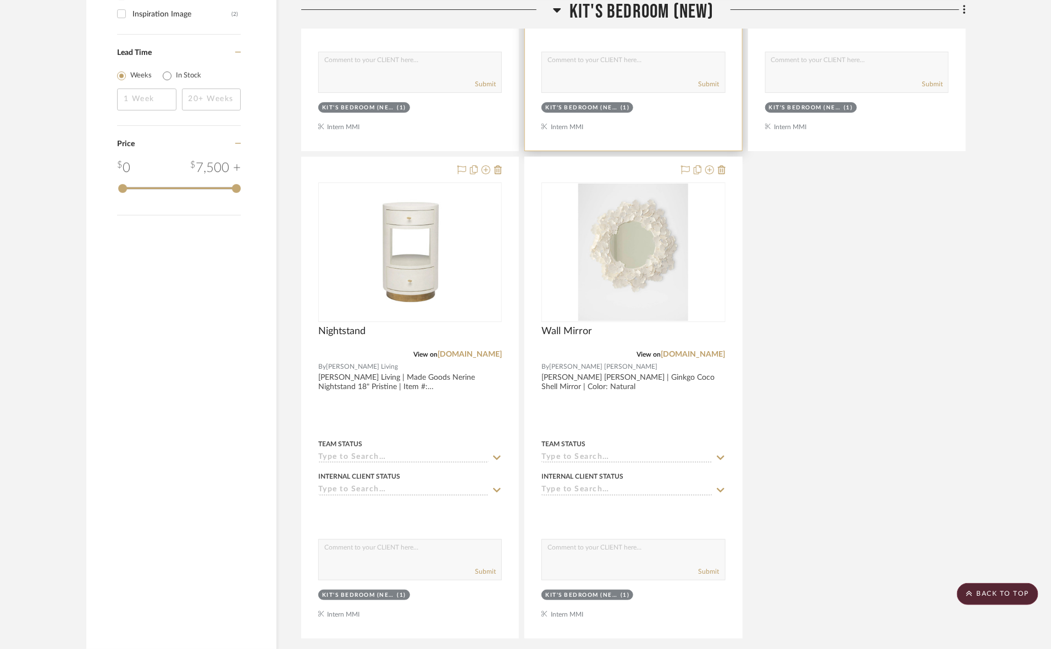
scroll to position [2062, 0]
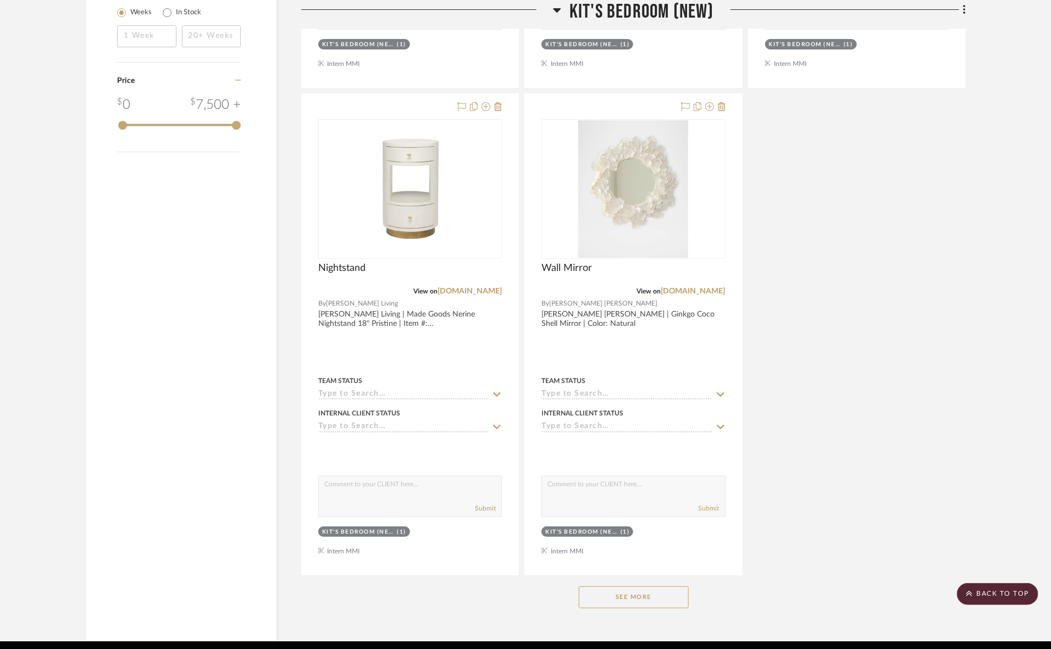
click at [666, 602] on button "See More" at bounding box center [634, 598] width 110 height 22
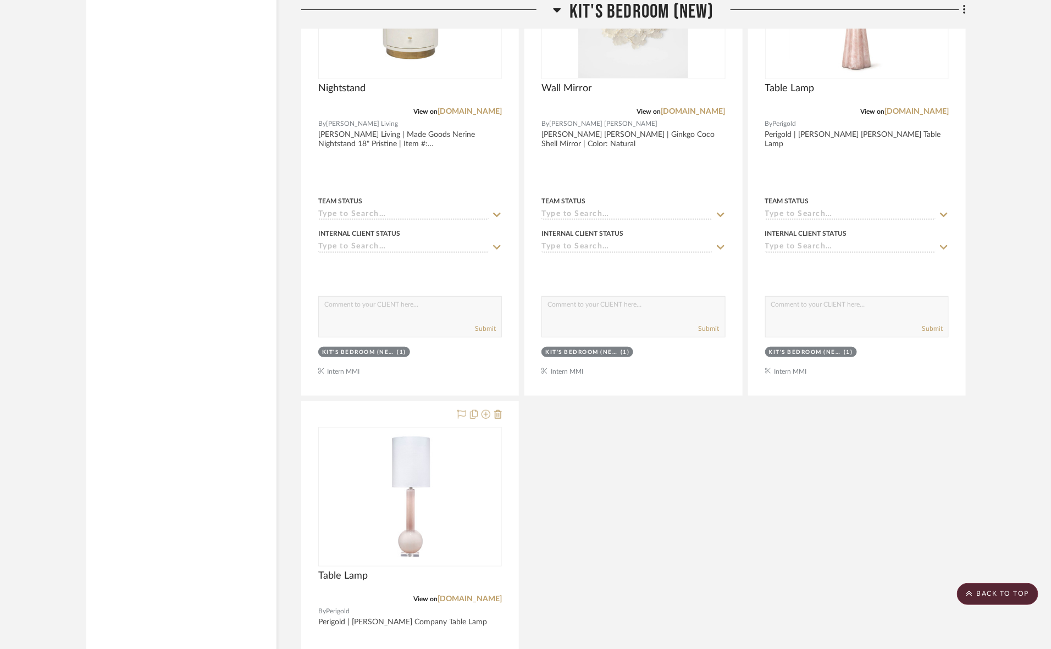
scroll to position [2268, 0]
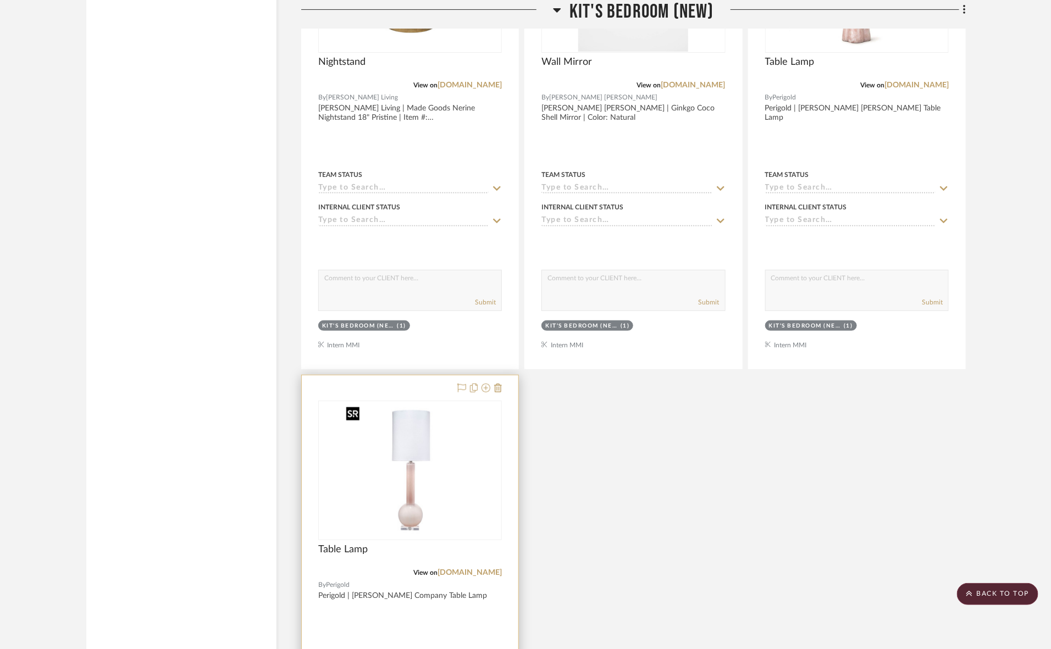
click at [0, 0] on img at bounding box center [0, 0] width 0 height 0
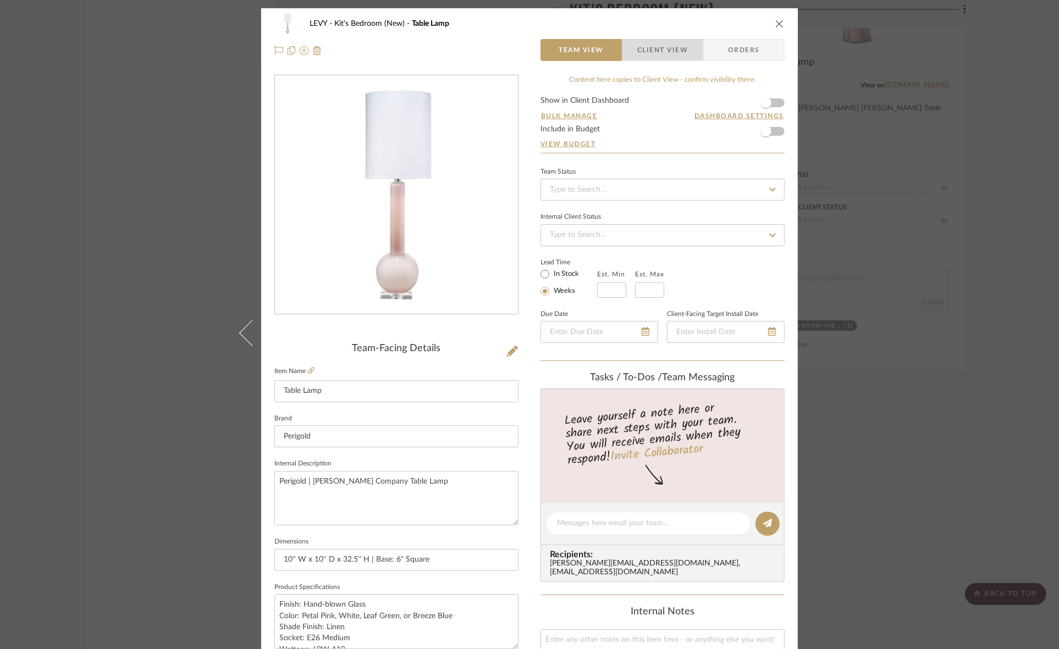
click at [650, 48] on span "Client View" at bounding box center [662, 50] width 51 height 22
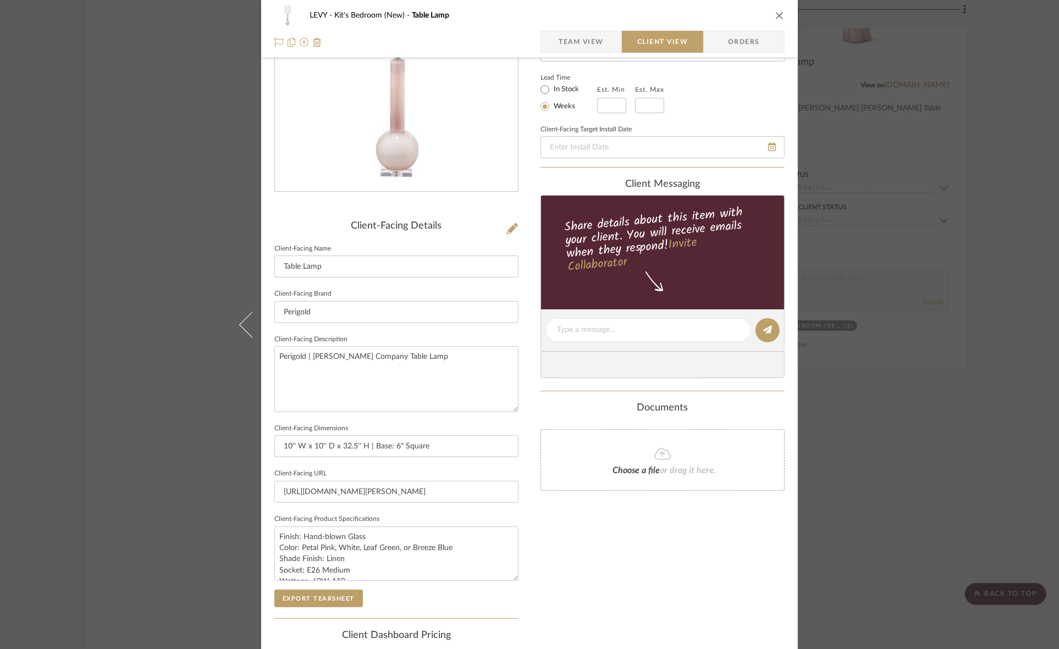
scroll to position [137, 0]
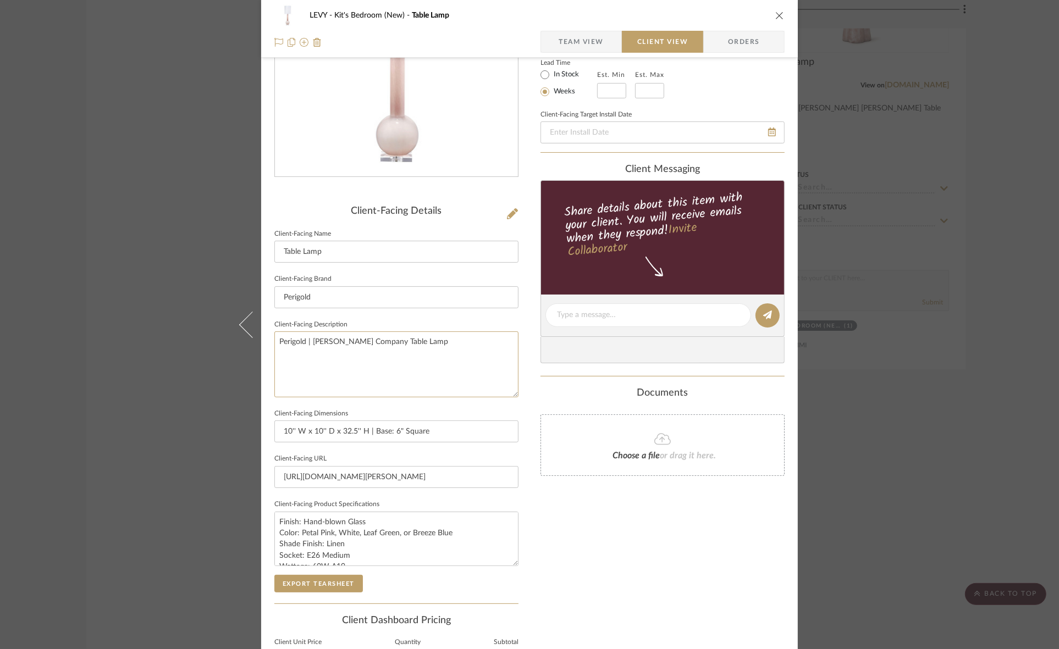
drag, startPoint x: 446, startPoint y: 342, endPoint x: 262, endPoint y: 352, distance: 184.5
click at [262, 352] on div "LEVY Kit's Bedroom (New) Table Lamp Team View Client View Orders Client-Facing …" at bounding box center [529, 319] width 537 height 897
click at [350, 293] on input "Perigold" at bounding box center [396, 297] width 244 height 22
click at [581, 45] on span "Team View" at bounding box center [581, 42] width 45 height 22
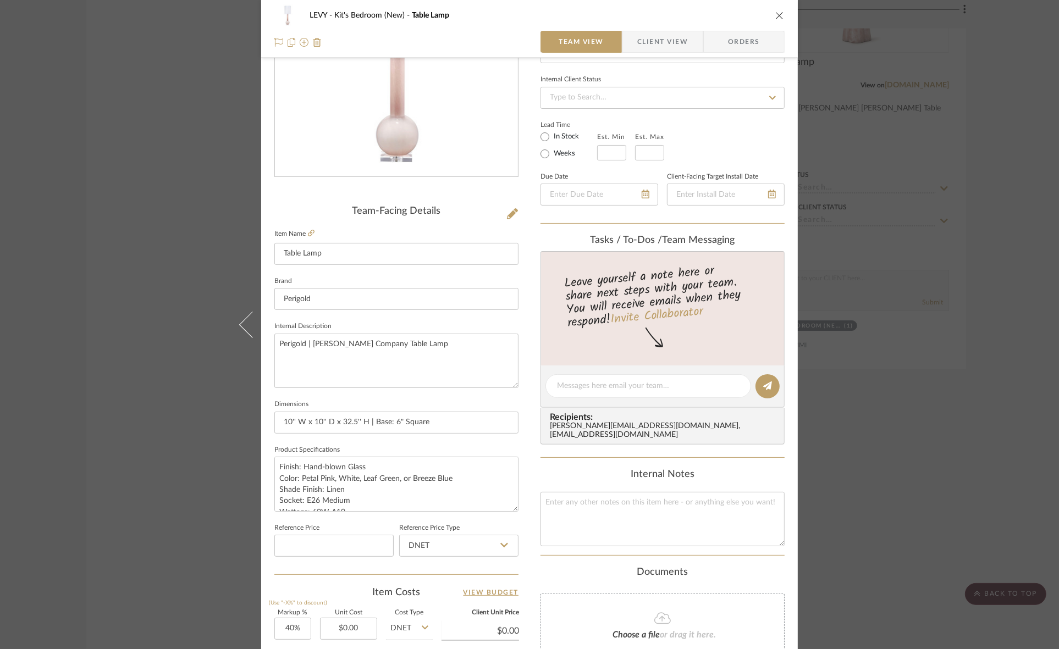
click at [828, 482] on div "LEVY Kit's Bedroom (New) Table Lamp Team View Client View Orders Team-Facing De…" at bounding box center [529, 324] width 1059 height 649
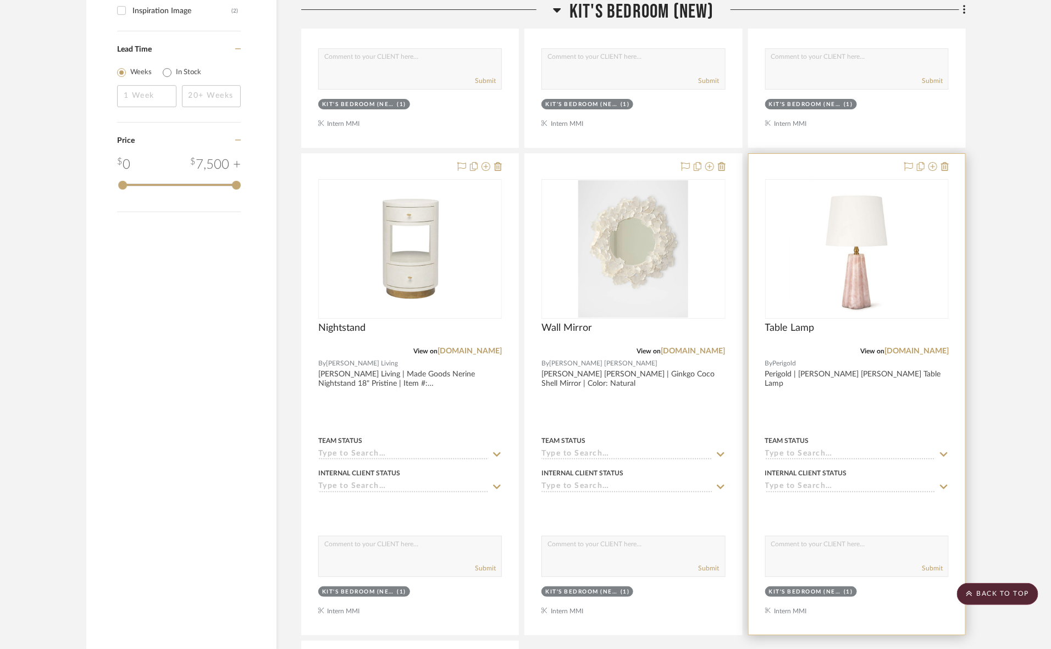
scroll to position [1993, 0]
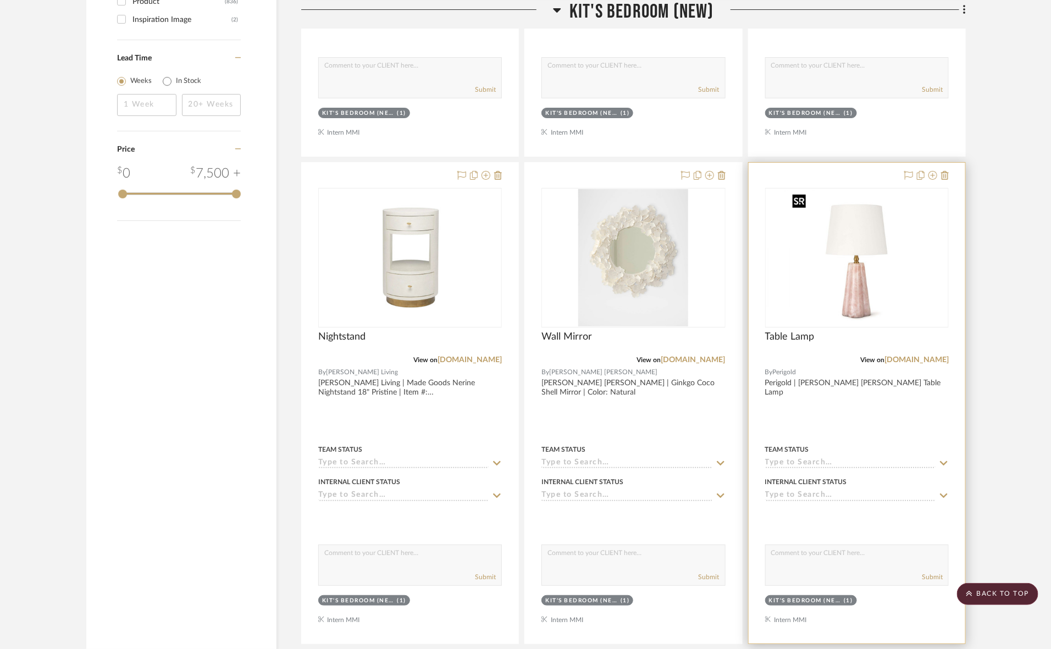
click at [814, 263] on img at bounding box center [856, 257] width 137 height 137
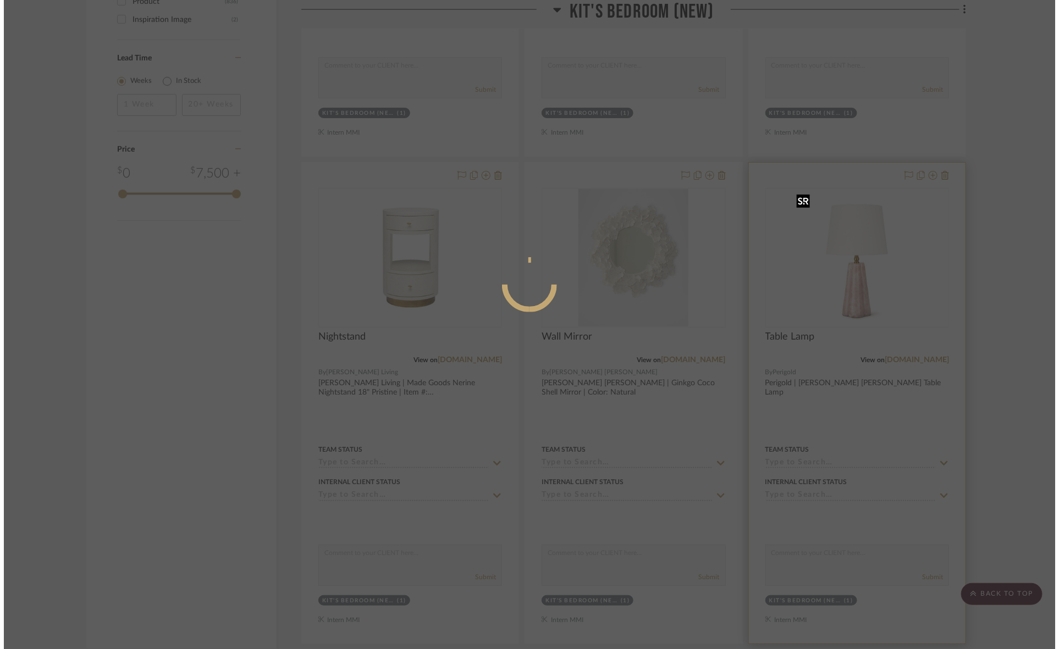
scroll to position [0, 0]
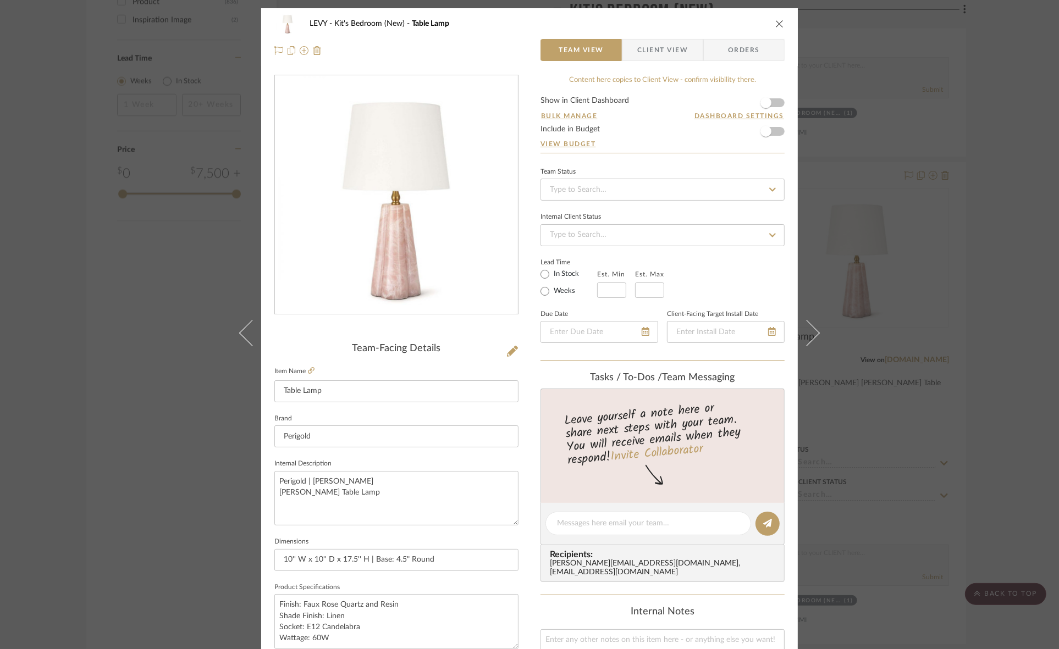
click at [645, 47] on span "Client View" at bounding box center [662, 50] width 51 height 22
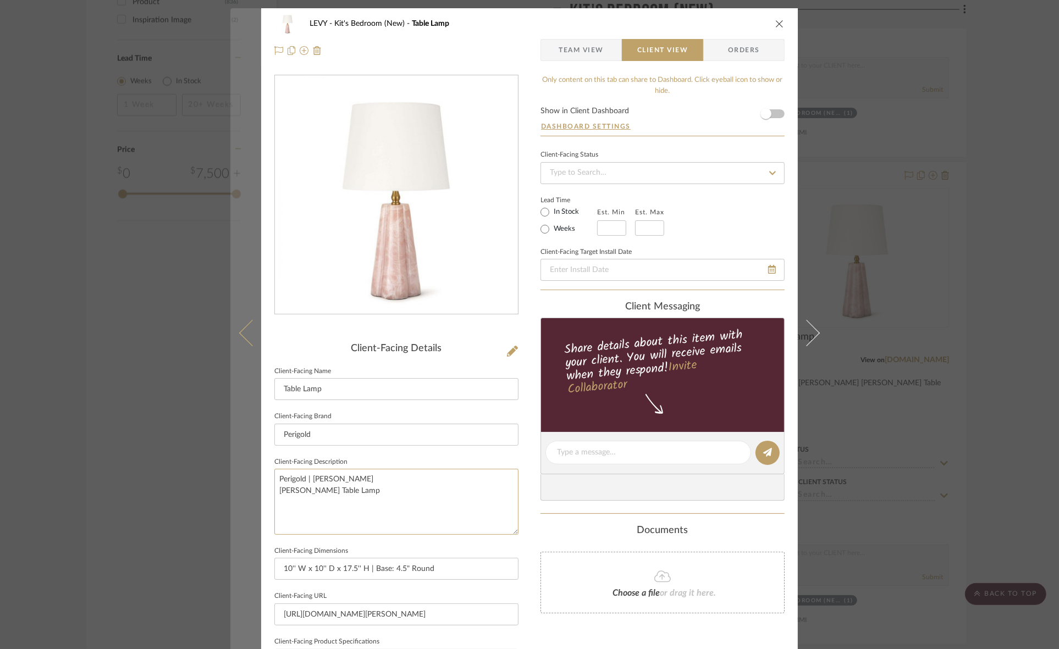
drag, startPoint x: 405, startPoint y: 506, endPoint x: 234, endPoint y: 471, distance: 174.7
click at [234, 471] on mat-dialog-content "LEVY Kit's Bedroom (New) Table Lamp Team View Client View Orders Client-Facing …" at bounding box center [529, 456] width 598 height 897
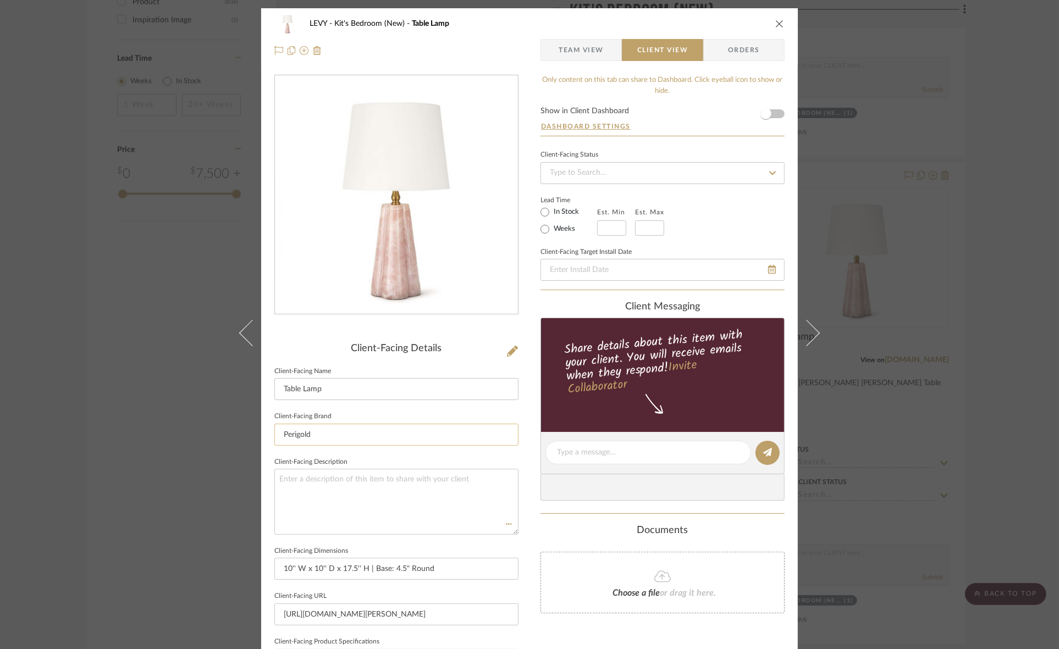
click at [339, 431] on input "Perigold" at bounding box center [396, 435] width 244 height 22
click at [936, 366] on div "LEVY Kit's Bedroom (New) Table Lamp Team View Client View Orders Client-Facing …" at bounding box center [529, 324] width 1059 height 649
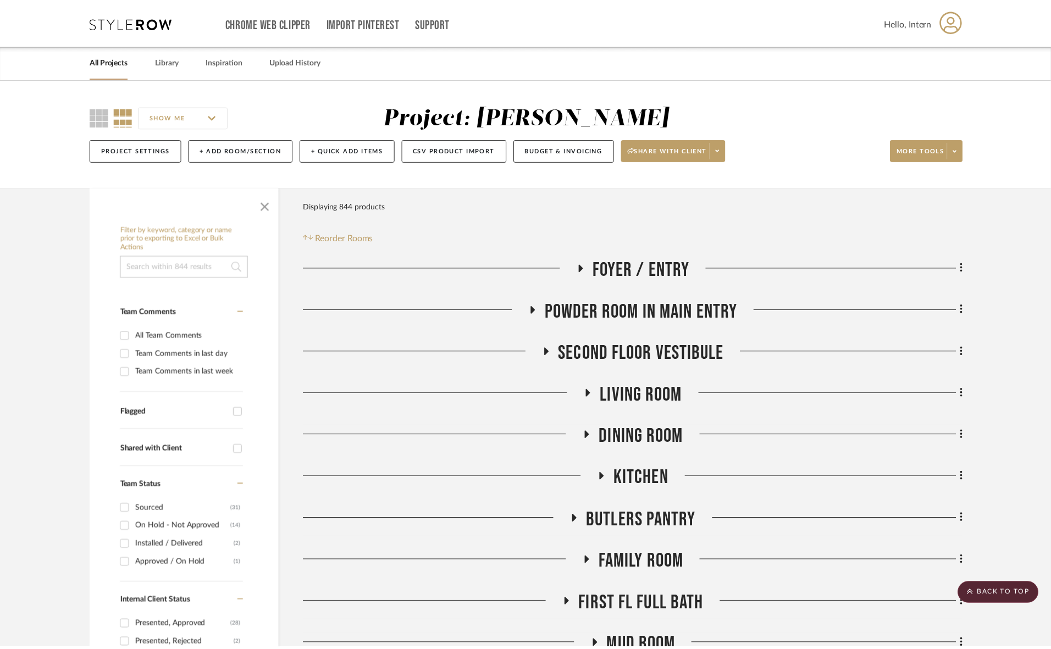
scroll to position [1993, 0]
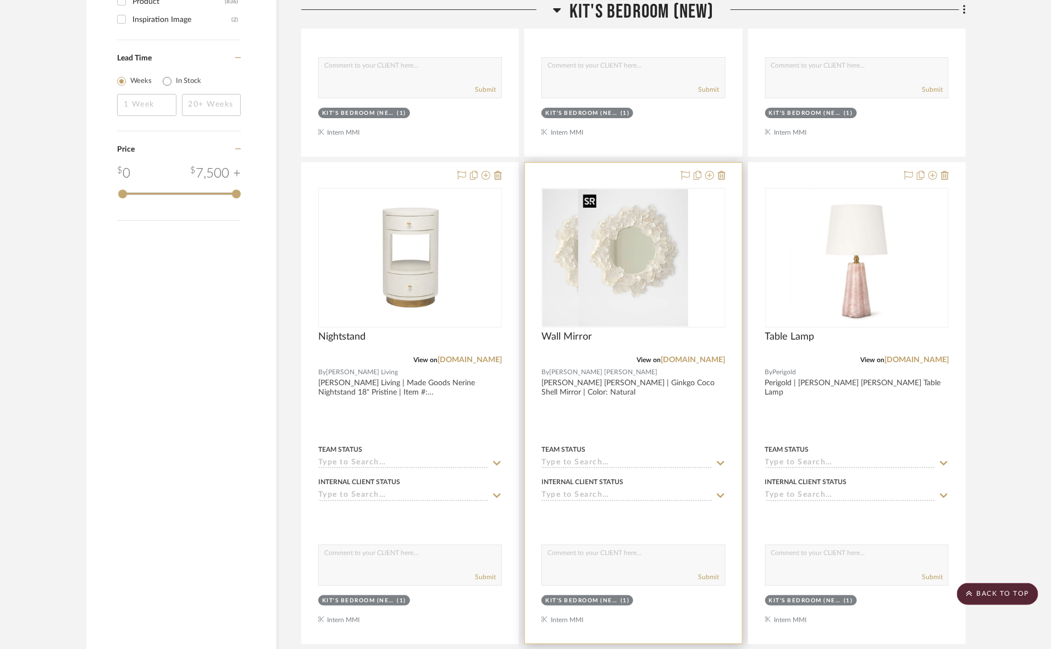
click at [657, 264] on img at bounding box center [633, 257] width 110 height 137
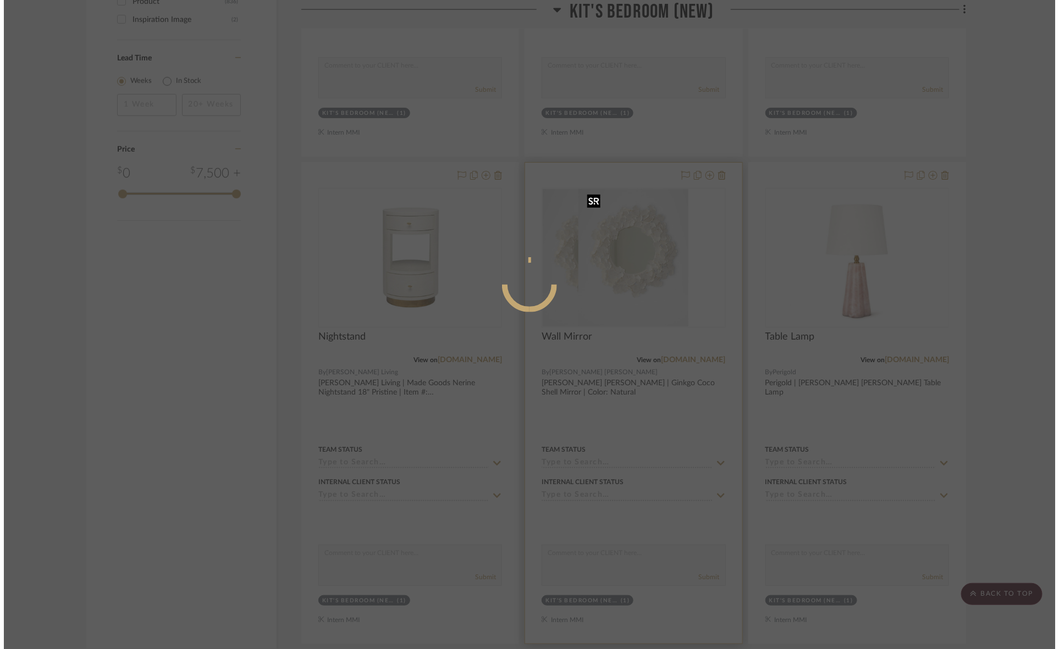
scroll to position [0, 0]
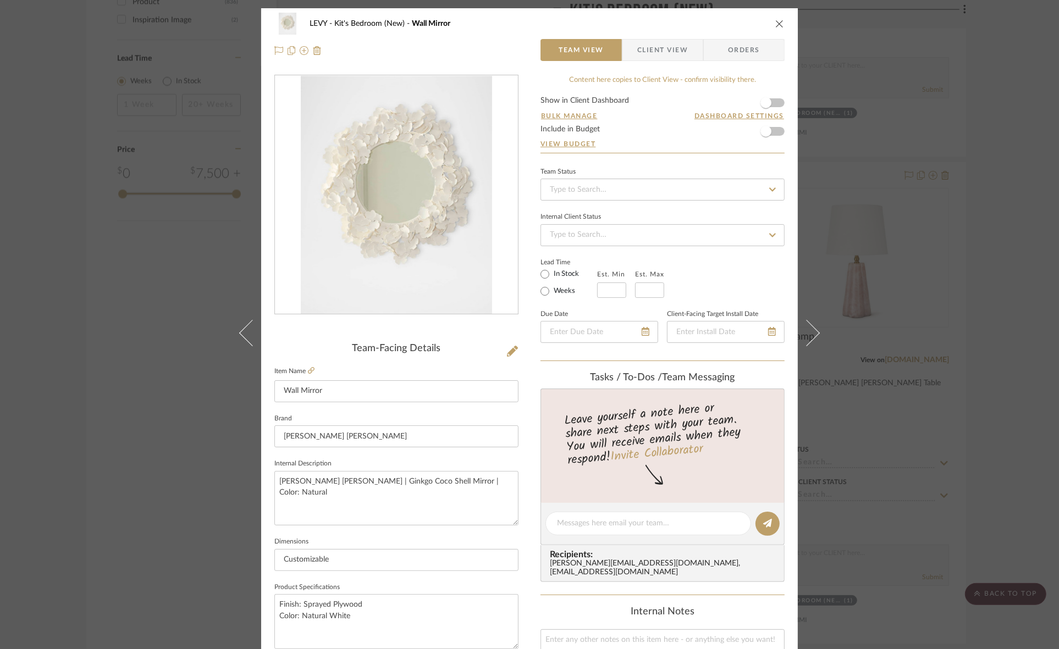
click at [677, 51] on span "Client View" at bounding box center [662, 50] width 51 height 22
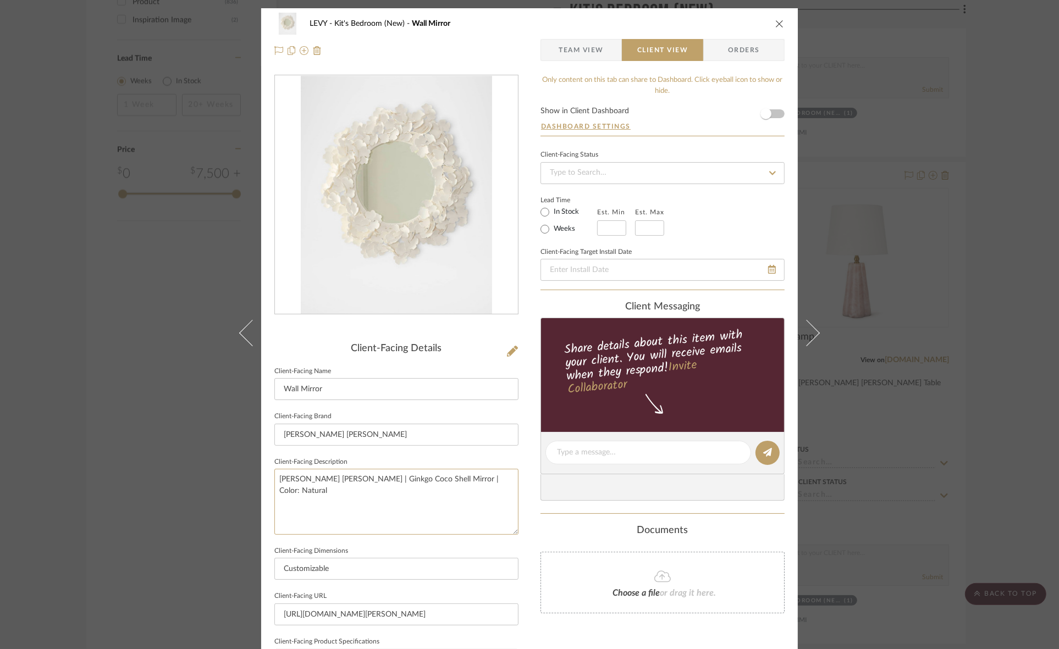
drag, startPoint x: 432, startPoint y: 482, endPoint x: 221, endPoint y: 495, distance: 211.6
click at [221, 495] on div "LEVY Kit's Bedroom (New) Wall Mirror Team View Client View Orders Client-Facing…" at bounding box center [529, 324] width 1059 height 649
click at [361, 435] on input "[PERSON_NAME] [PERSON_NAME]" at bounding box center [396, 435] width 244 height 22
click at [868, 438] on div "LEVY Kit's Bedroom (New) Wall Mirror Team View Client View Orders Client-Facing…" at bounding box center [529, 324] width 1059 height 649
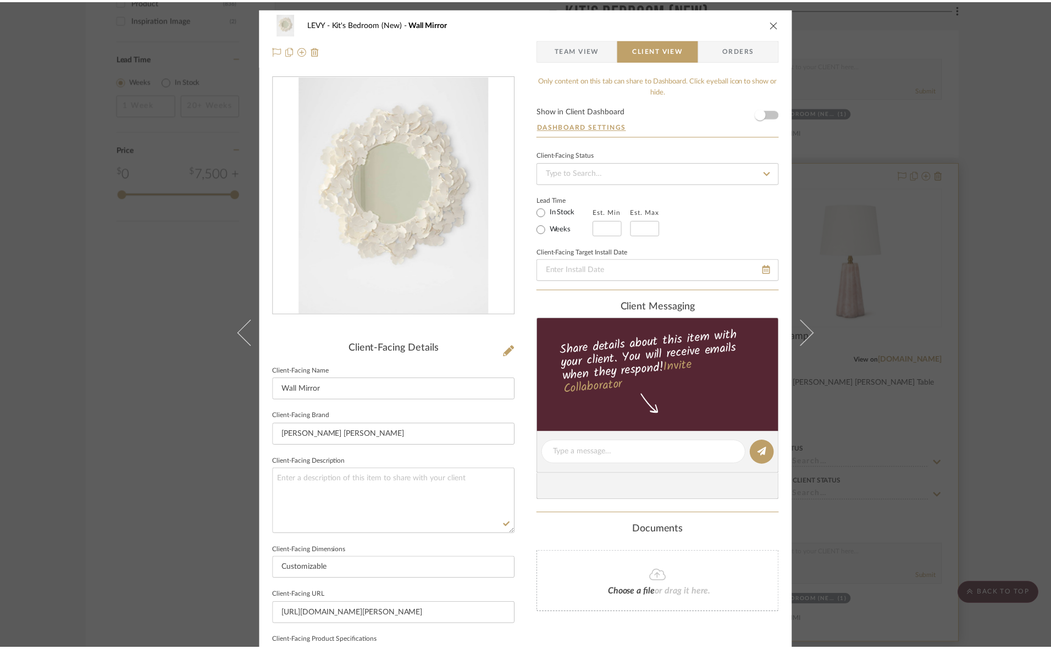
scroll to position [1993, 0]
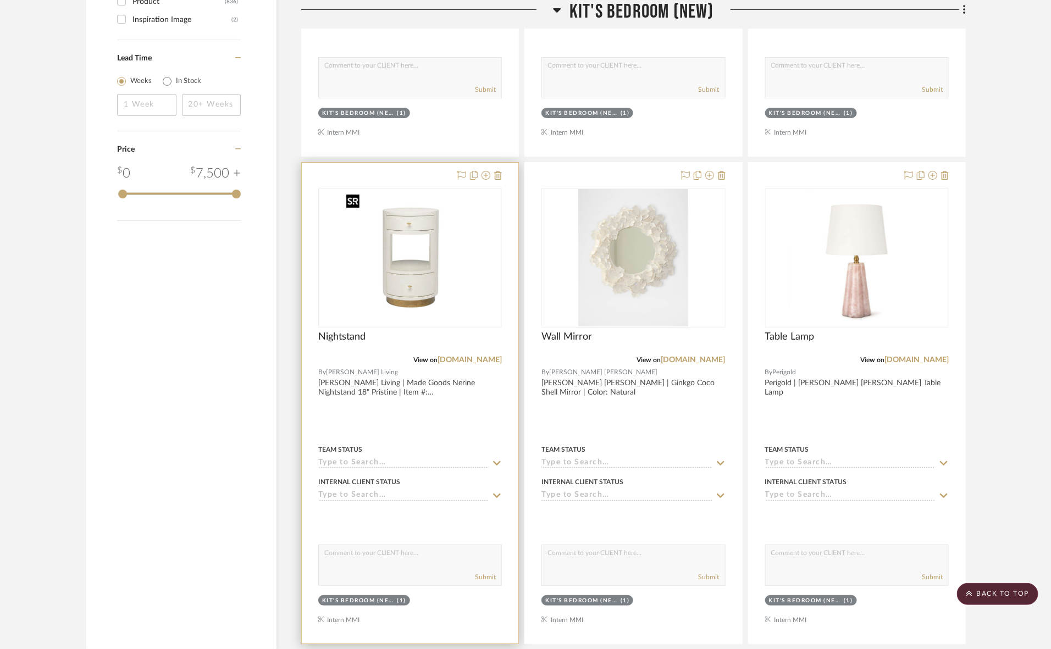
click at [466, 279] on img at bounding box center [409, 257] width 137 height 137
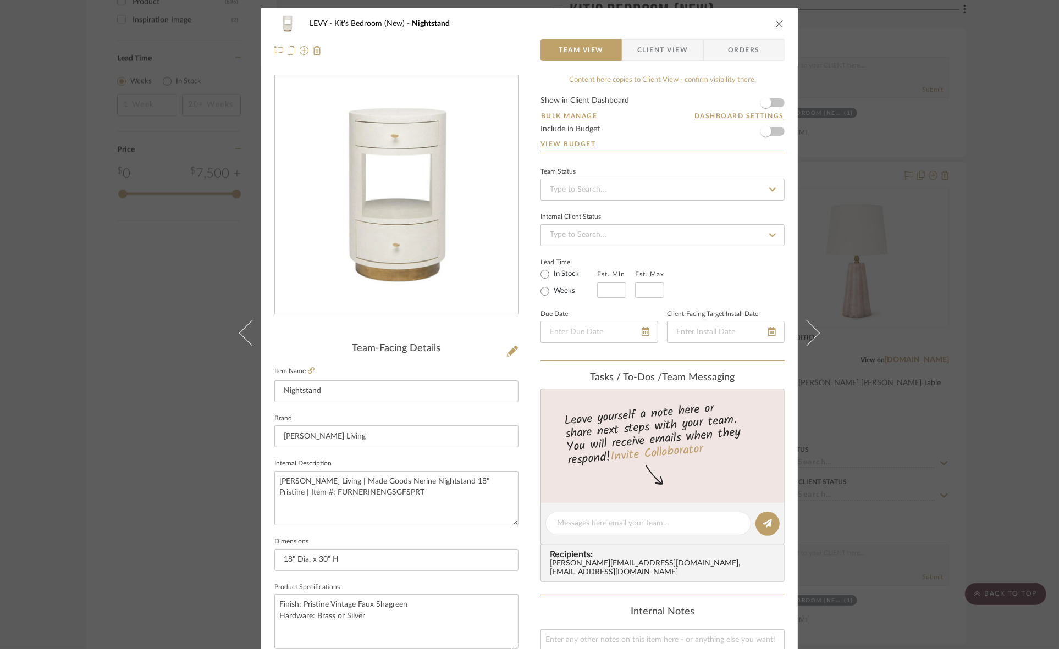
click at [646, 51] on span "Client View" at bounding box center [662, 50] width 51 height 22
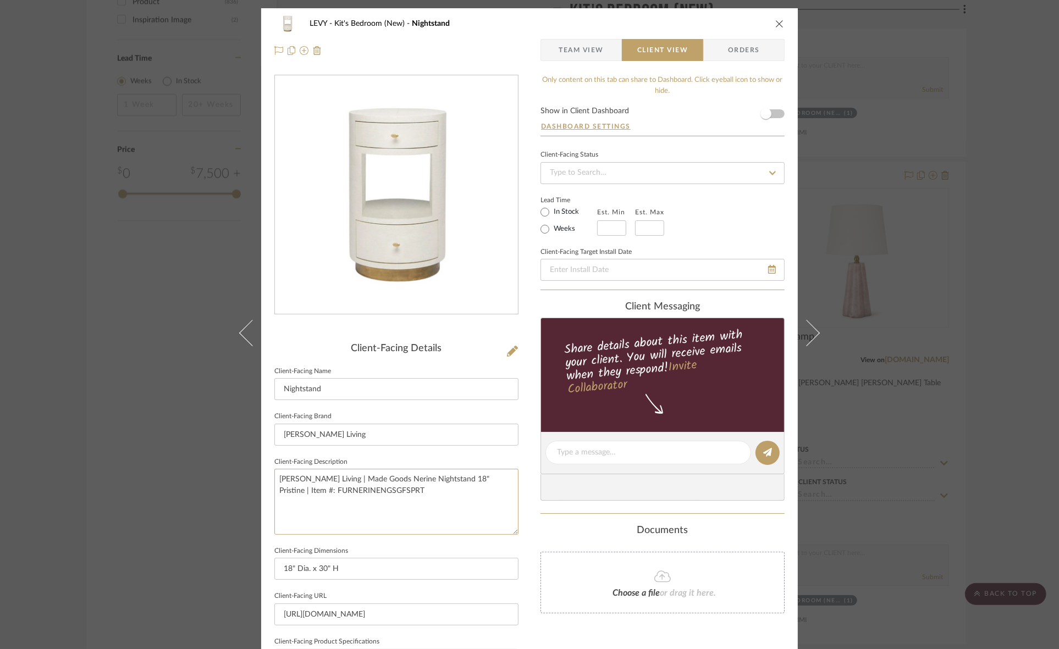
drag, startPoint x: 423, startPoint y: 492, endPoint x: 216, endPoint y: 449, distance: 212.2
click at [216, 449] on div "LEVY Kit's Bedroom (New) Nightstand Team View Client View Orders Client-Facing …" at bounding box center [529, 324] width 1059 height 649
click at [344, 431] on input "[PERSON_NAME] Living" at bounding box center [396, 435] width 244 height 22
click at [999, 250] on div "LEVY Kit's Bedroom (New) Nightstand Team View Client View Orders Client-Facing …" at bounding box center [529, 324] width 1059 height 649
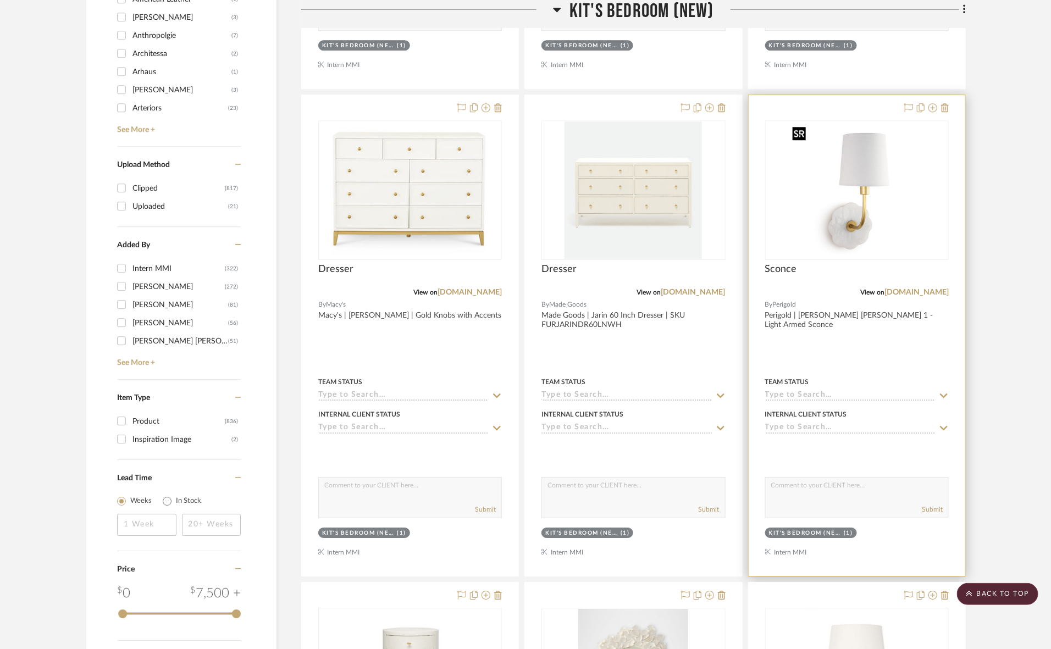
scroll to position [1443, 0]
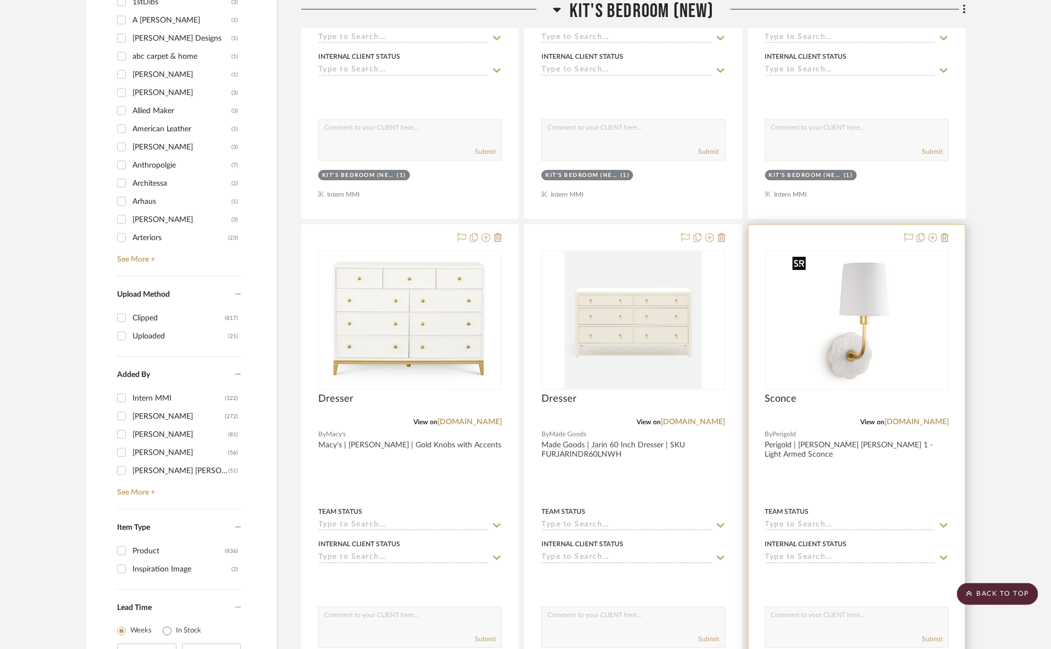
click at [839, 337] on img at bounding box center [856, 319] width 137 height 137
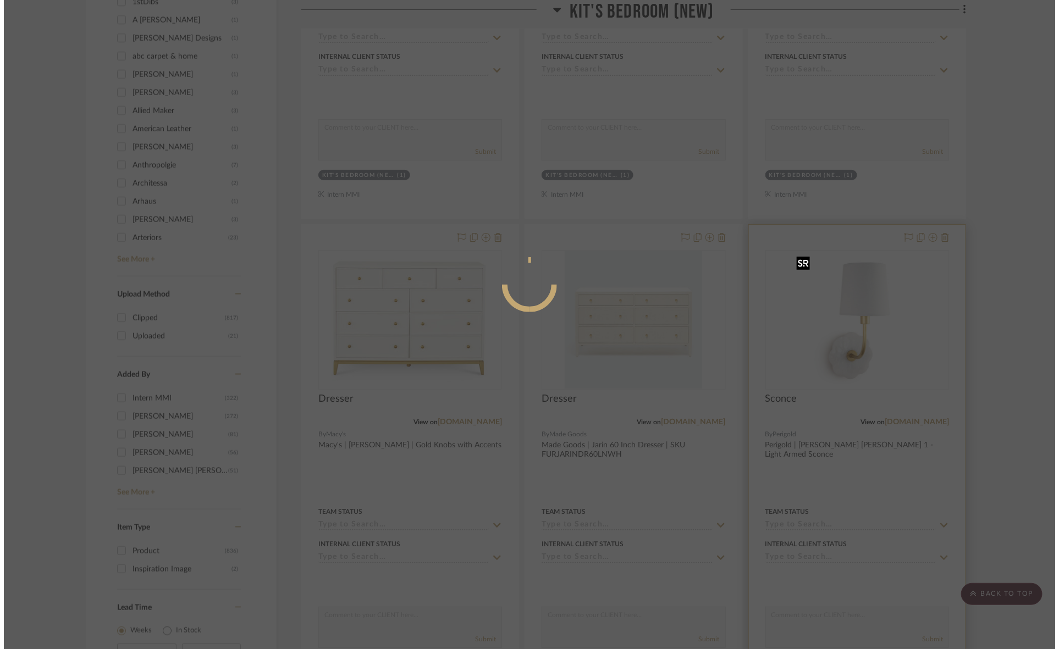
scroll to position [0, 0]
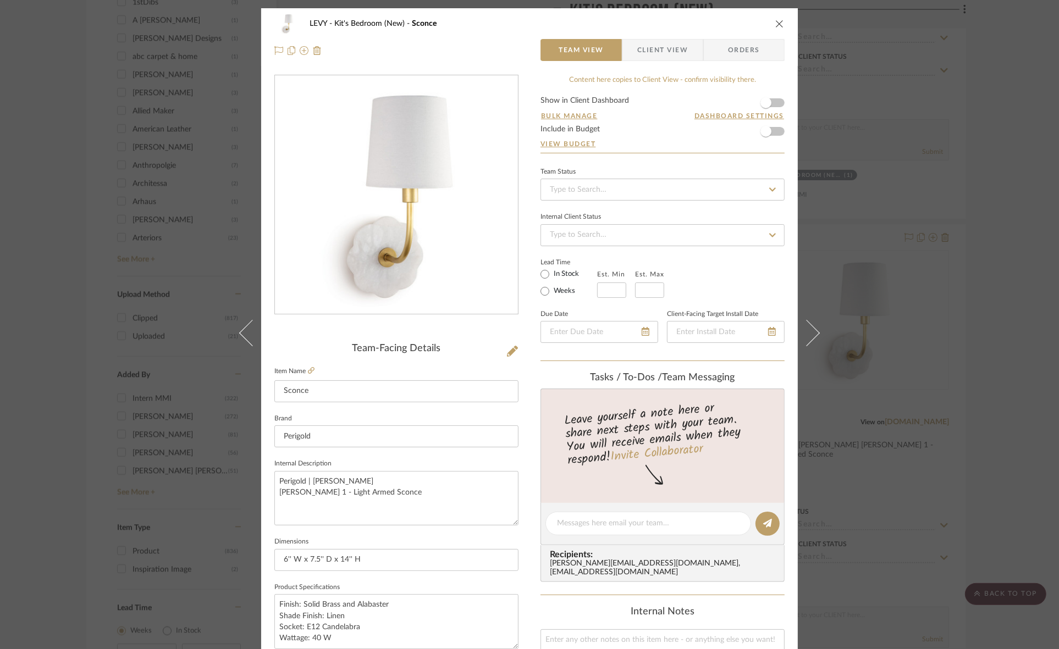
click at [650, 53] on span "Client View" at bounding box center [662, 50] width 51 height 22
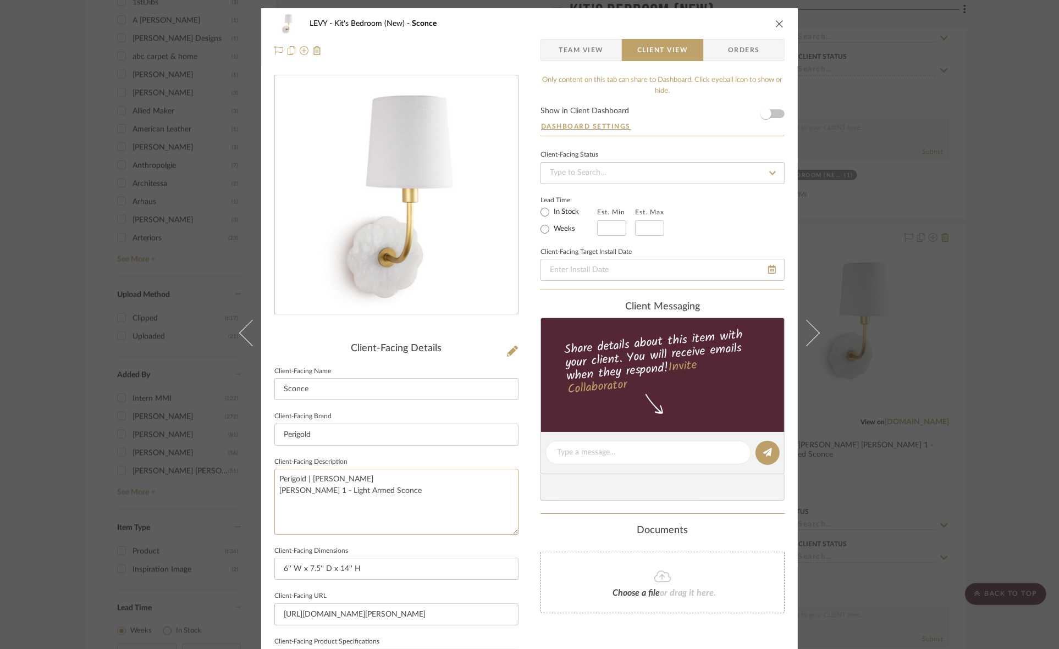
drag, startPoint x: 438, startPoint y: 515, endPoint x: 212, endPoint y: 435, distance: 239.8
click at [212, 435] on div "[PERSON_NAME]'s Bedroom (New) Sconce Team View Client View Orders Client-Facing…" at bounding box center [529, 324] width 1059 height 649
click at [323, 429] on input "Perigold" at bounding box center [396, 435] width 244 height 22
click at [972, 200] on div "LEVY Kit's Bedroom (New) Sconce Team View Client View Orders Client-Facing Deta…" at bounding box center [529, 324] width 1059 height 649
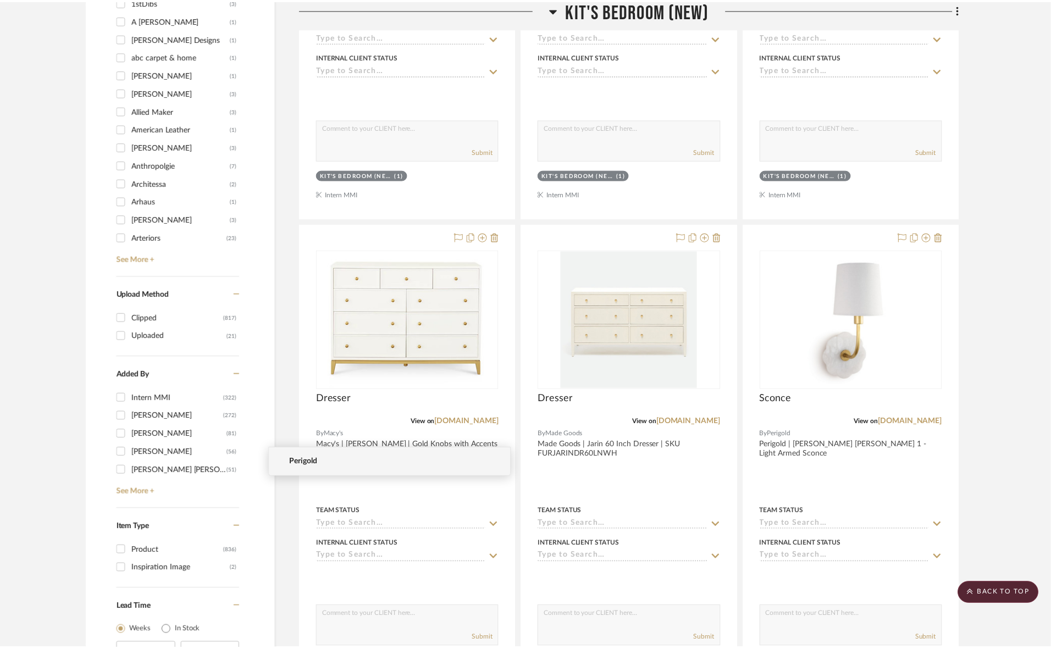
scroll to position [1443, 0]
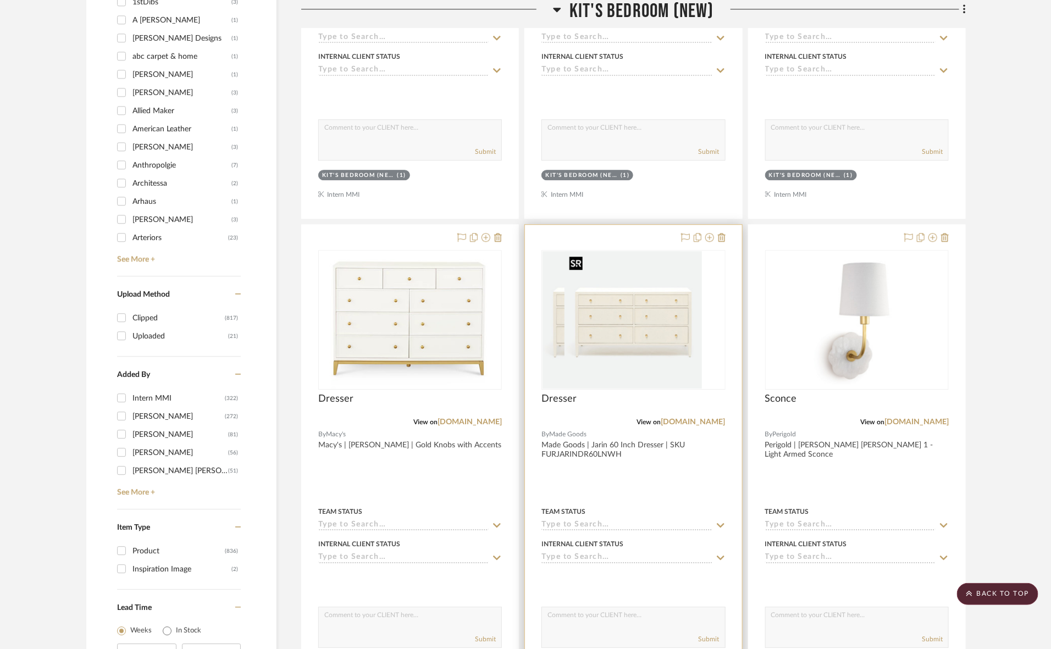
click at [621, 356] on img at bounding box center [633, 319] width 137 height 137
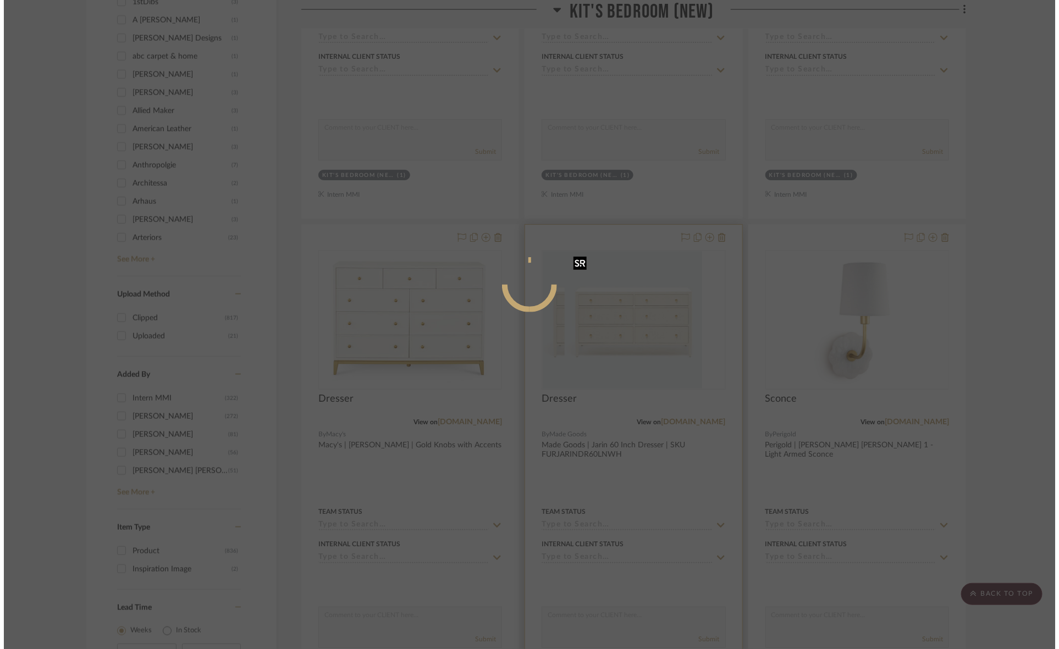
scroll to position [0, 0]
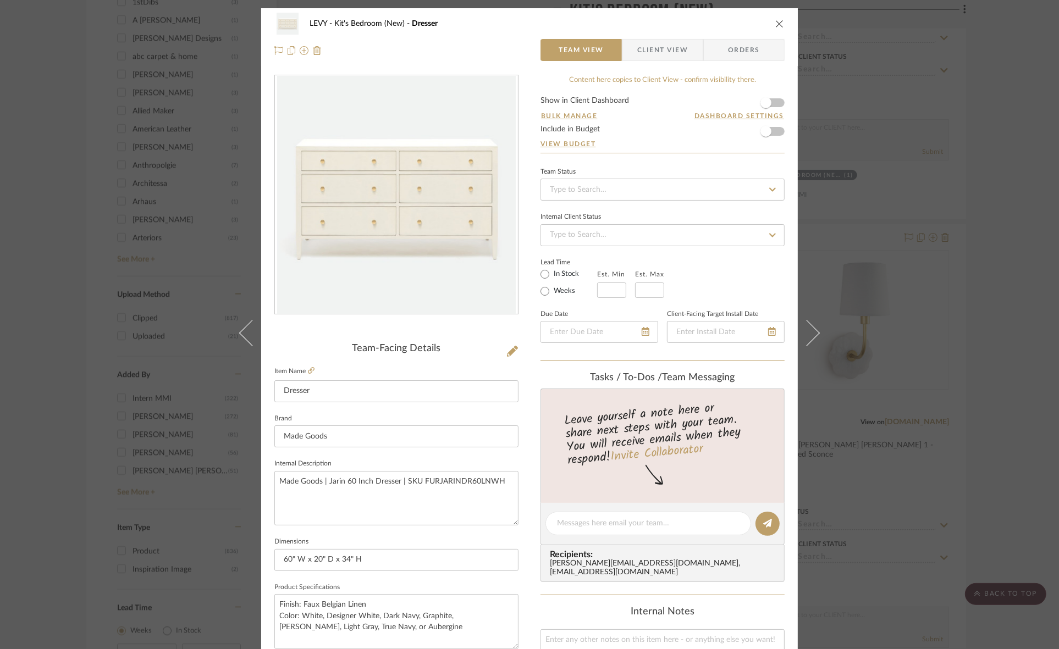
click at [650, 52] on span "Client View" at bounding box center [662, 50] width 51 height 22
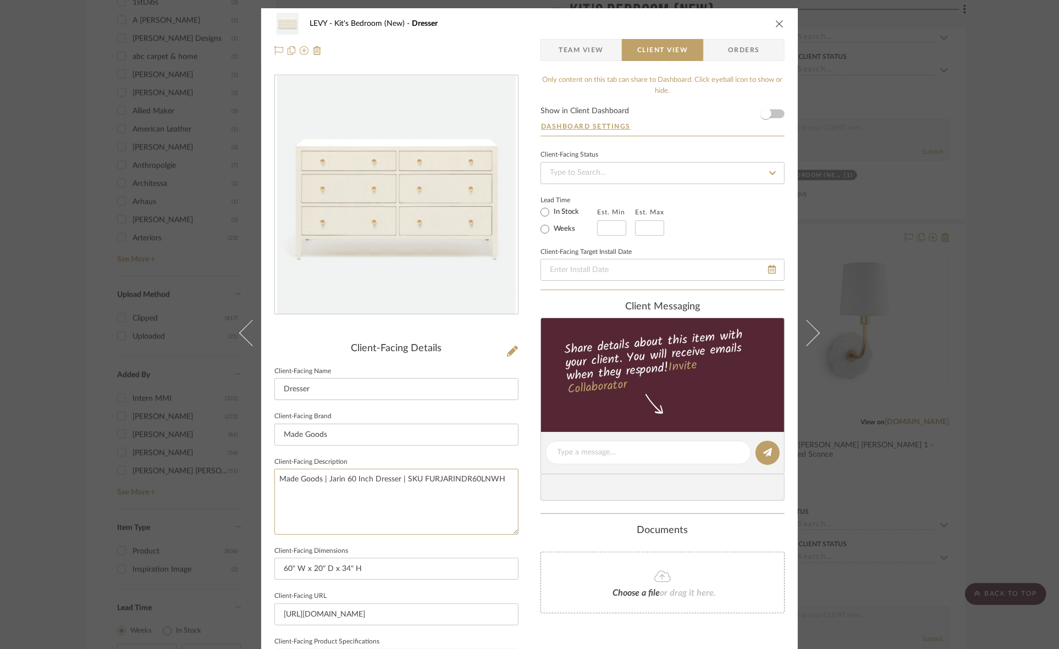
drag, startPoint x: 501, startPoint y: 482, endPoint x: 148, endPoint y: 477, distance: 352.5
click at [148, 477] on div "LEVY Kit's Bedroom (New) Dresser Team View Client View Orders Client-Facing Det…" at bounding box center [529, 324] width 1059 height 649
click at [363, 433] on input "Made Goods" at bounding box center [396, 435] width 244 height 22
click at [986, 213] on div "LEVY Kit's Bedroom (New) Dresser Team View Client View Orders Client-Facing Det…" at bounding box center [529, 324] width 1059 height 649
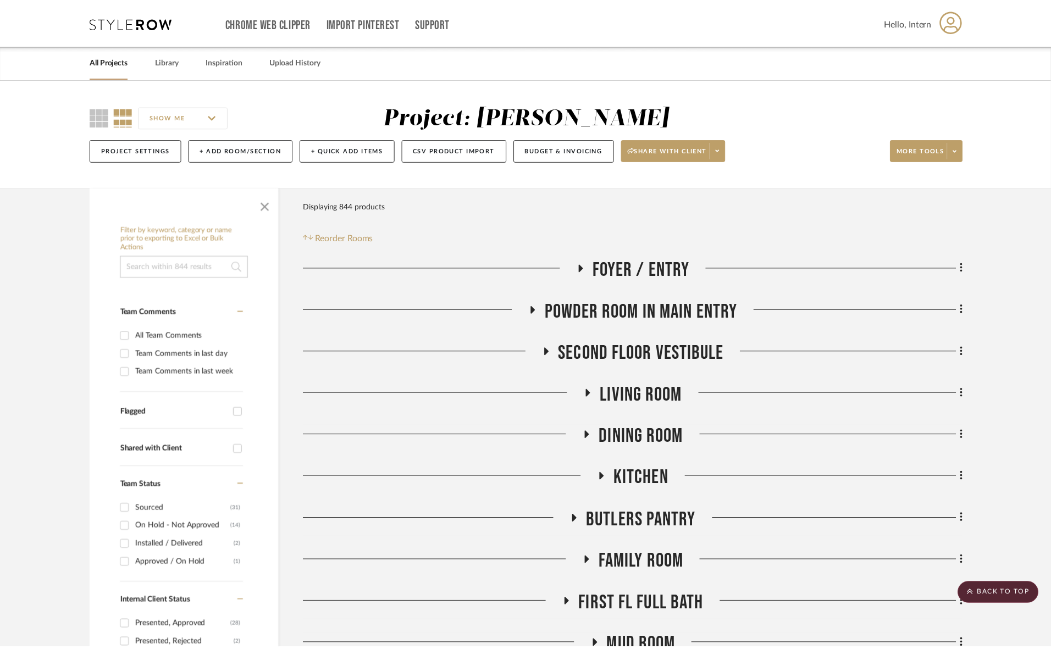
scroll to position [1443, 0]
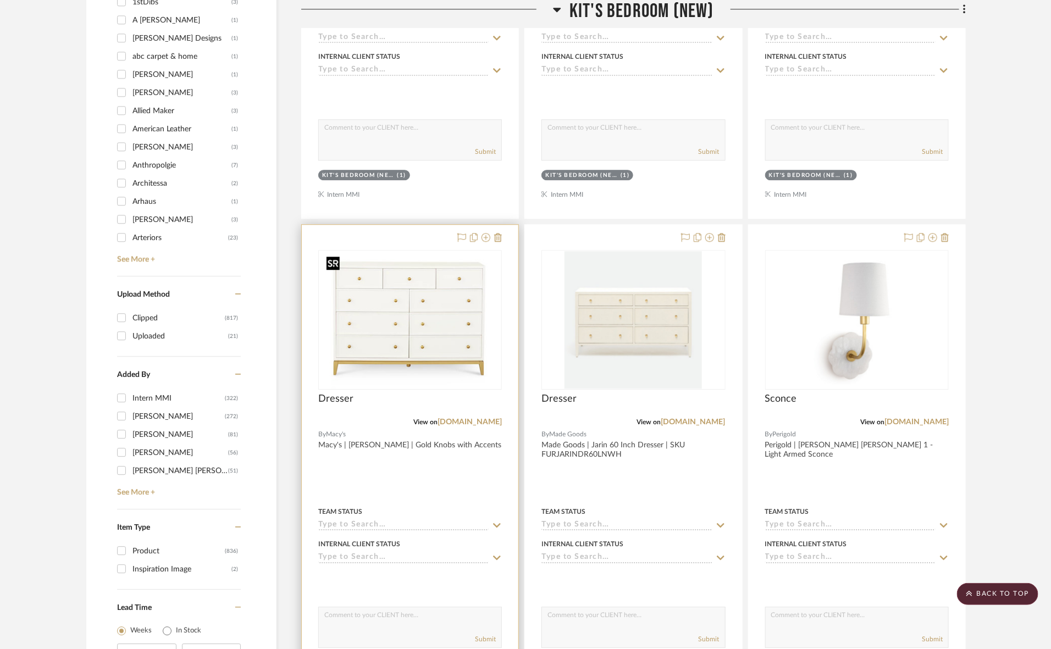
click at [471, 354] on img at bounding box center [410, 319] width 177 height 137
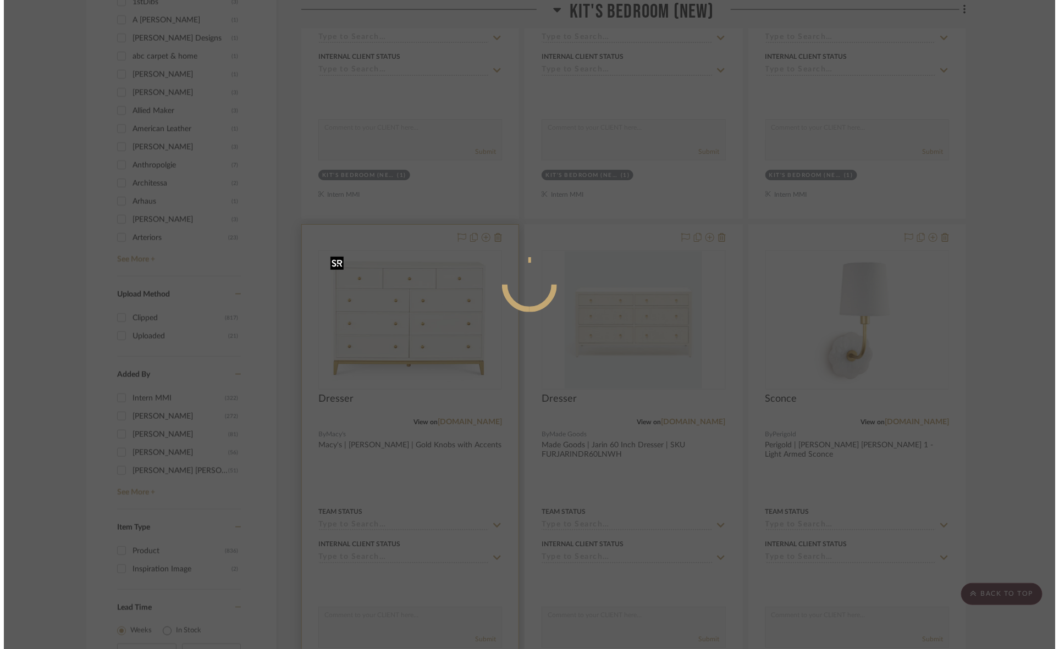
scroll to position [0, 0]
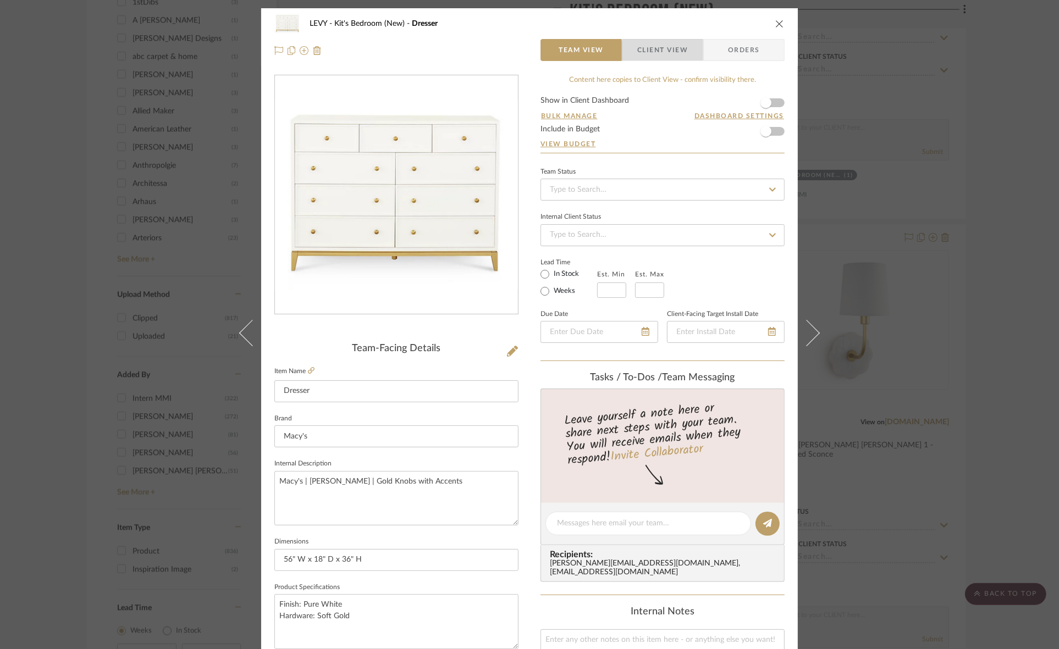
click at [671, 53] on span "Client View" at bounding box center [662, 50] width 51 height 22
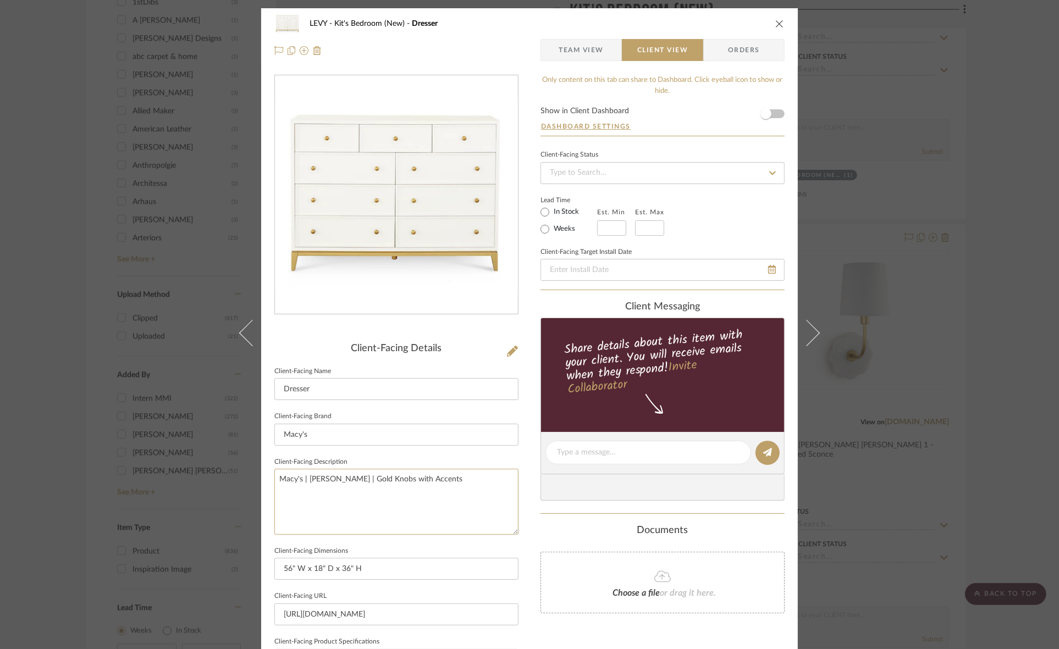
drag, startPoint x: 469, startPoint y: 484, endPoint x: 139, endPoint y: 501, distance: 330.9
click at [139, 501] on div "LEVY Kit's Bedroom (New) Dresser Team View Client View Orders Client-Facing Det…" at bounding box center [529, 324] width 1059 height 649
click at [348, 432] on input "Macy's" at bounding box center [396, 435] width 244 height 22
click at [942, 316] on div "LEVY Kit's Bedroom (New) Dresser Team View Client View Orders Client-Facing Det…" at bounding box center [529, 324] width 1059 height 649
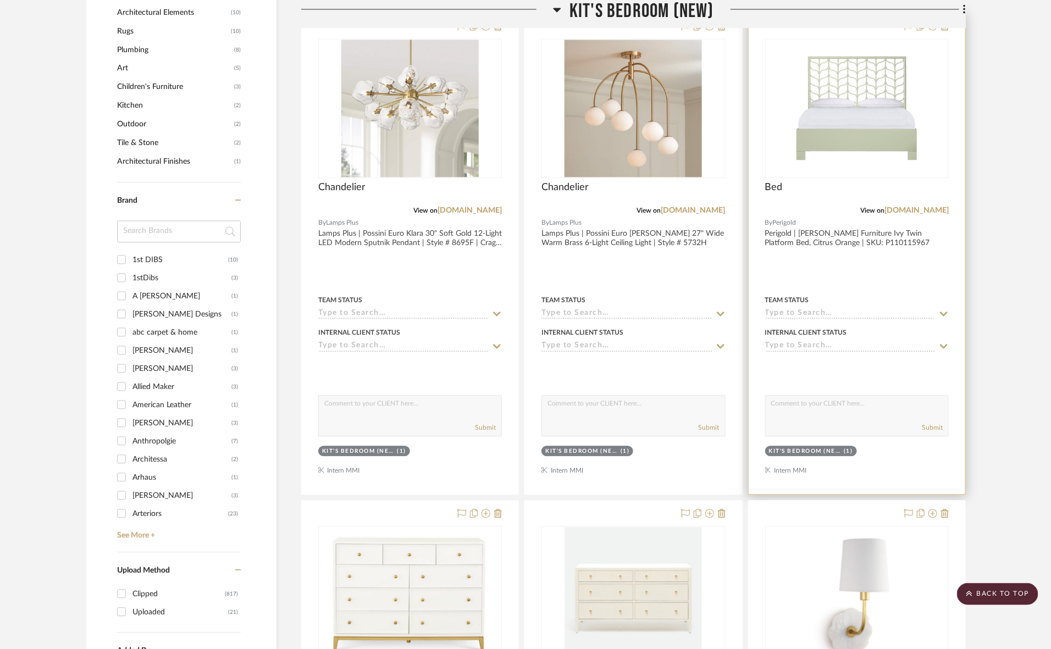
scroll to position [1100, 0]
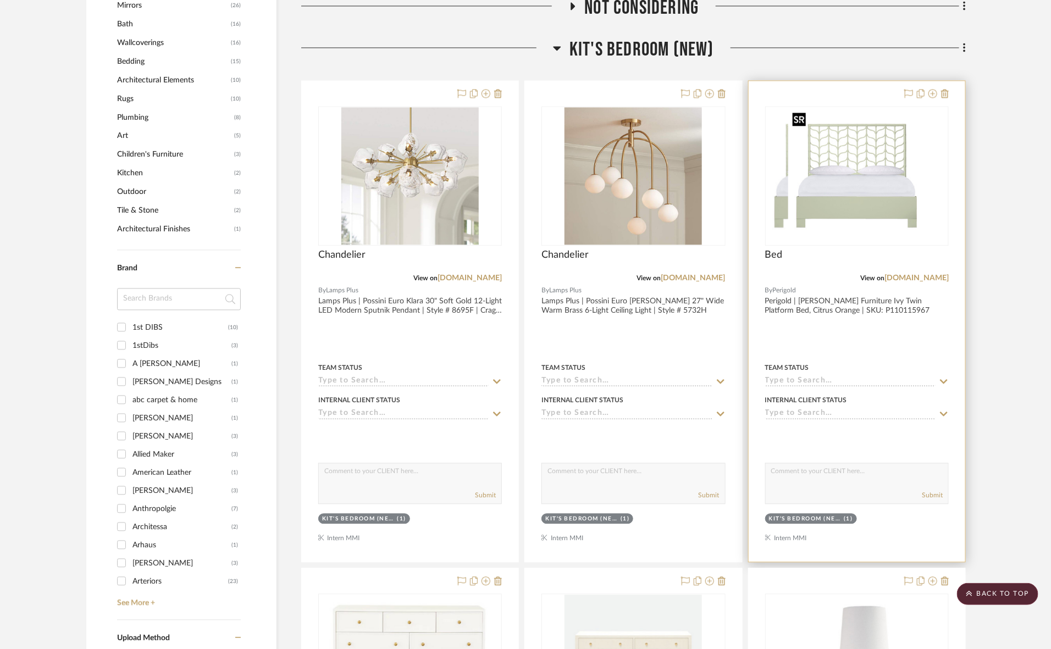
click at [845, 199] on img at bounding box center [856, 175] width 137 height 137
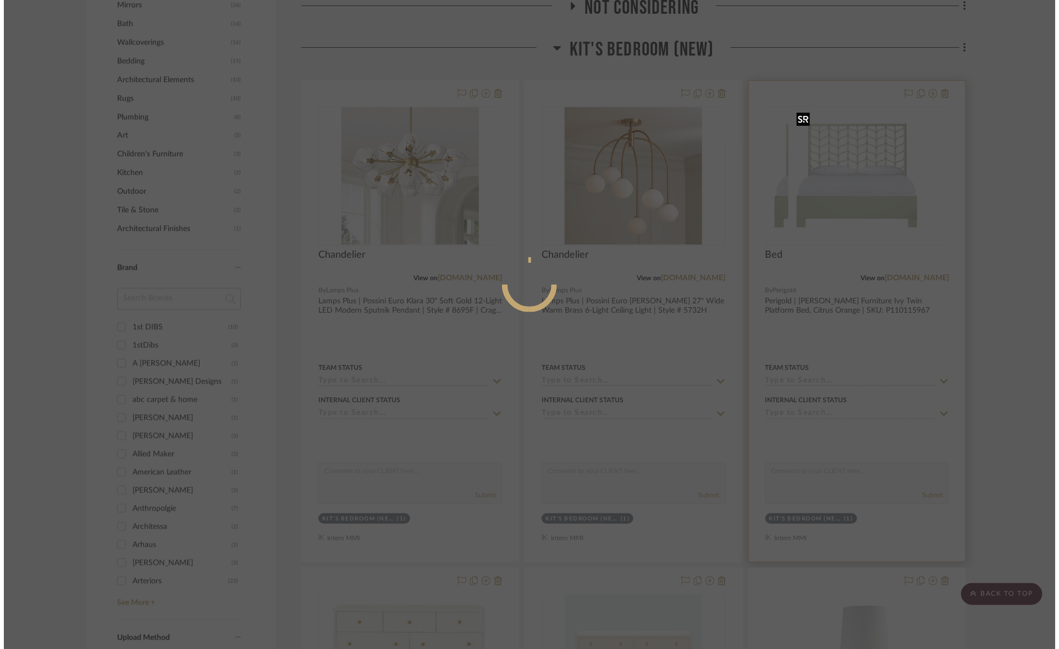
scroll to position [0, 0]
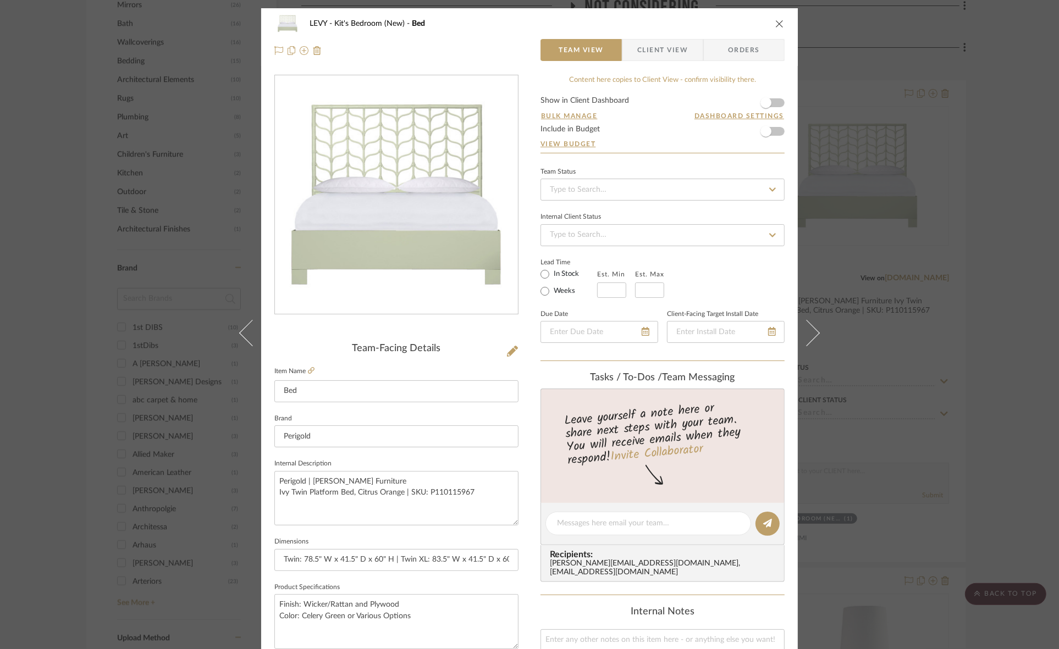
click at [652, 48] on span "Client View" at bounding box center [662, 50] width 51 height 22
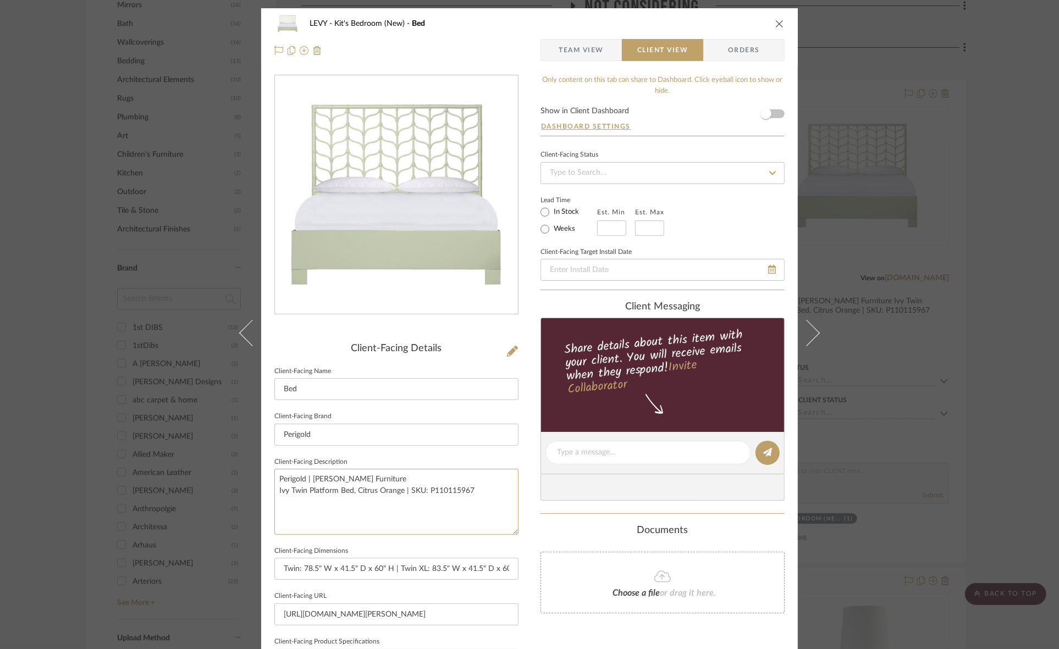
drag, startPoint x: 487, startPoint y: 498, endPoint x: 157, endPoint y: 426, distance: 337.7
click at [157, 426] on div "LEVY Kit's Bedroom (New) Bed Team View Client View Orders Client-Facing Details…" at bounding box center [529, 324] width 1059 height 649
click at [352, 433] on input "Perigold" at bounding box center [396, 435] width 244 height 22
click at [947, 284] on div "LEVY Kit's Bedroom (New) Bed Team View Client View Orders Client-Facing Details…" at bounding box center [529, 324] width 1059 height 649
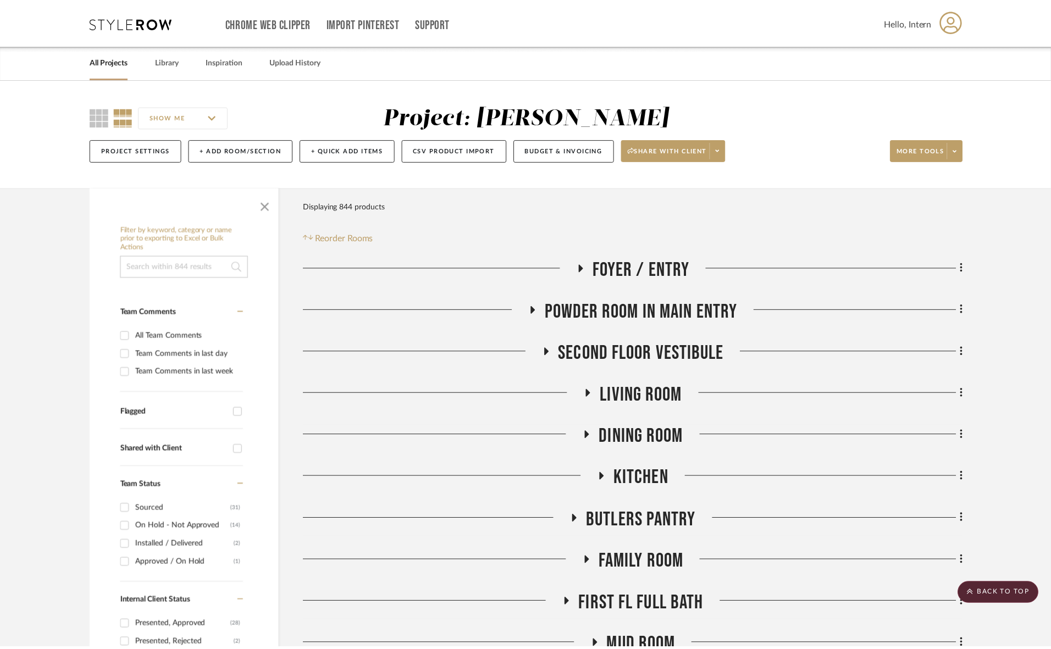
scroll to position [1100, 0]
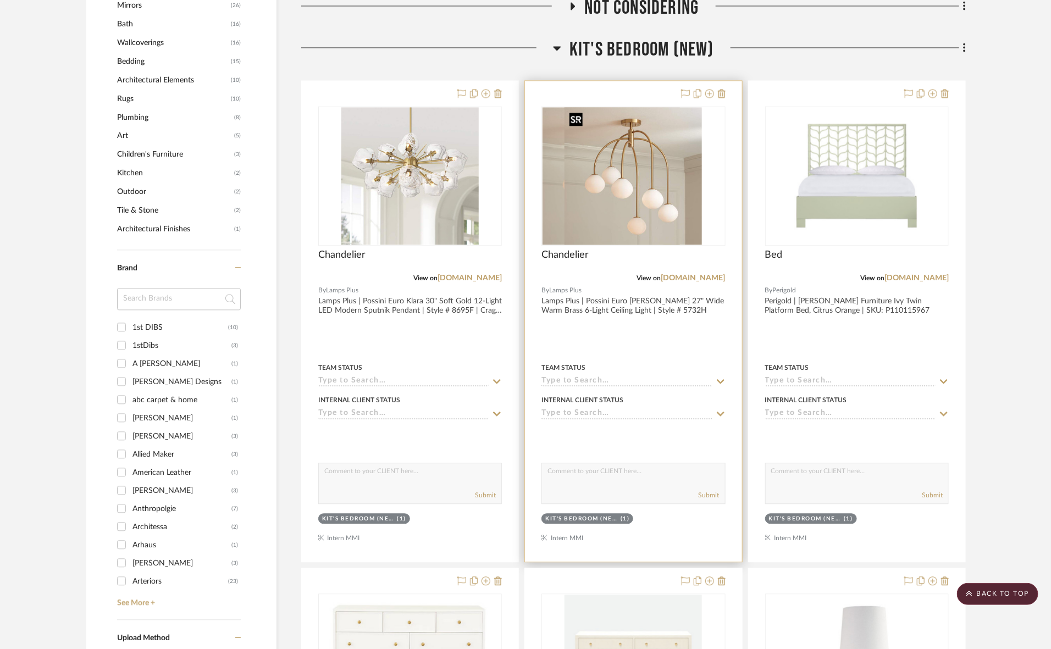
click at [690, 183] on img at bounding box center [633, 175] width 137 height 137
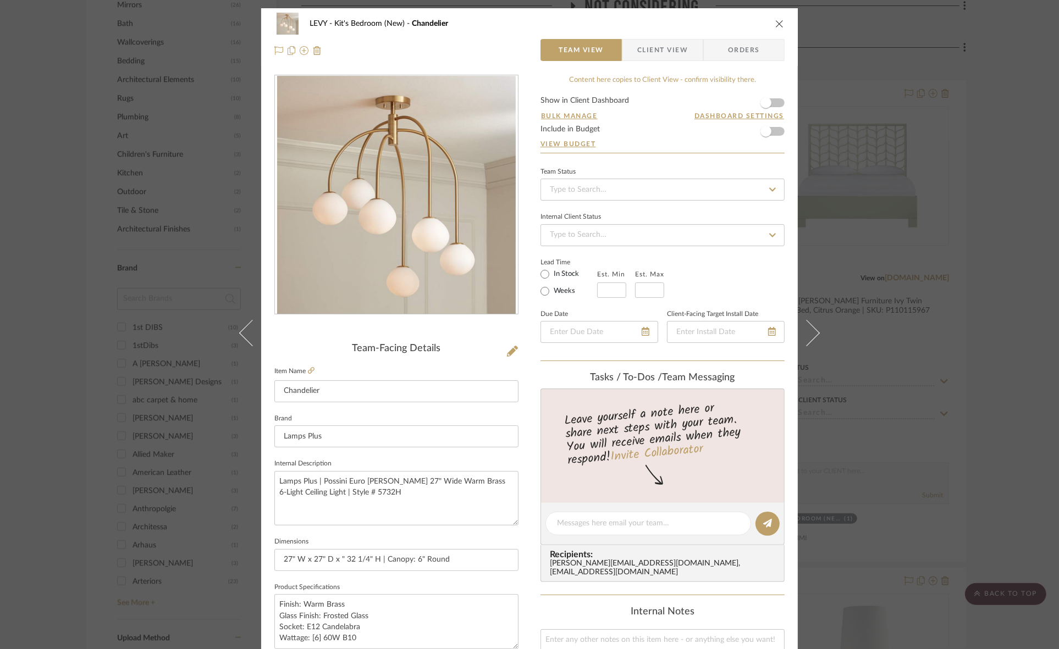
click at [658, 51] on span "Client View" at bounding box center [662, 50] width 51 height 22
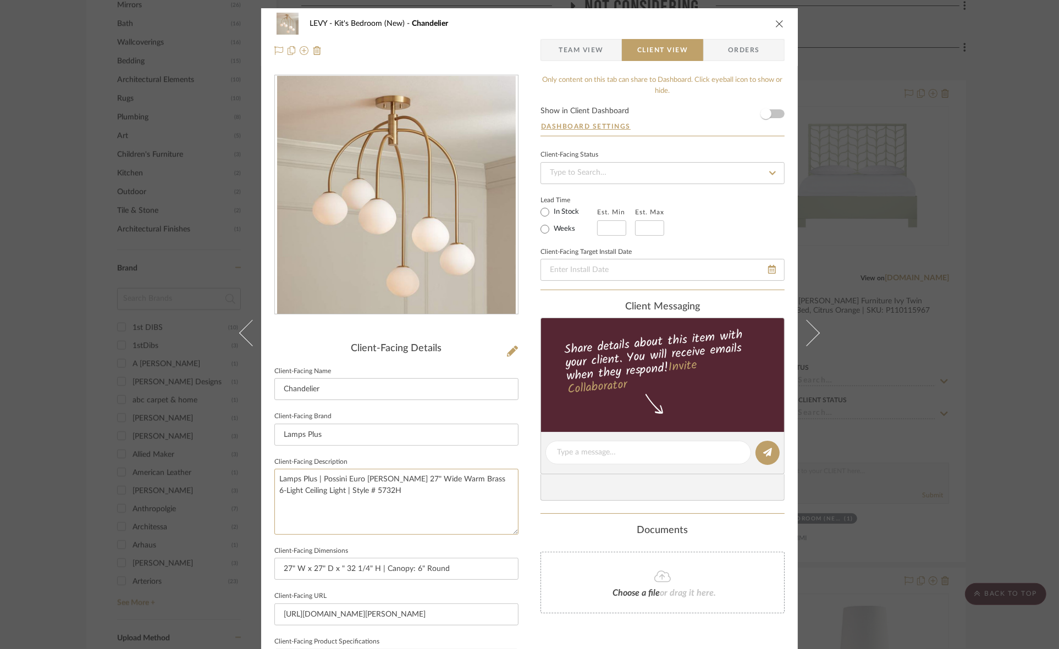
drag, startPoint x: 428, startPoint y: 510, endPoint x: 191, endPoint y: 452, distance: 243.9
click at [191, 452] on div "LEVY Kit's Bedroom (New) Chandelier Team View Client View Orders Client-Facing …" at bounding box center [529, 324] width 1059 height 649
click at [355, 432] on input "Lamps Plus" at bounding box center [396, 435] width 244 height 22
click at [856, 355] on div "LEVY Kit's Bedroom (New) Chandelier Team View Client View Orders Client-Facing …" at bounding box center [529, 324] width 1059 height 649
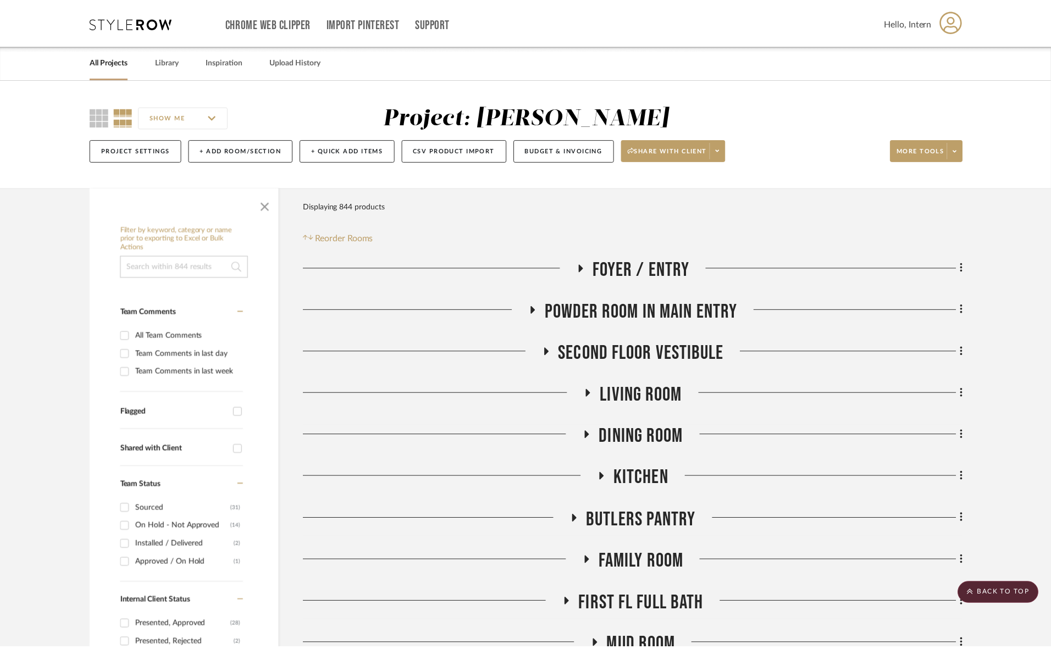
scroll to position [1100, 0]
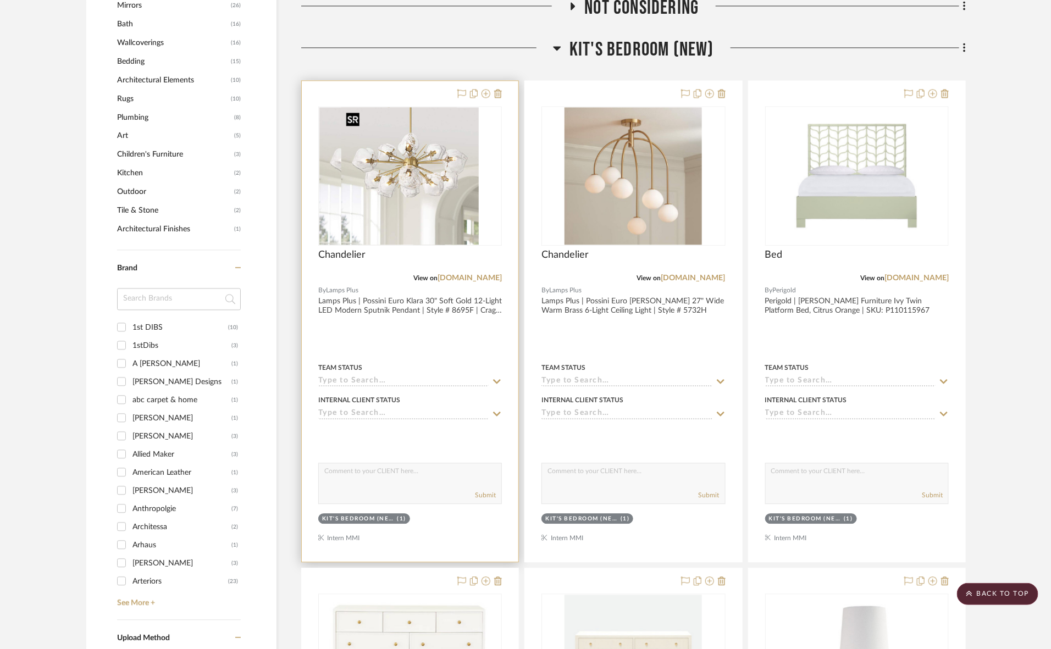
click at [460, 208] on img at bounding box center [409, 175] width 137 height 137
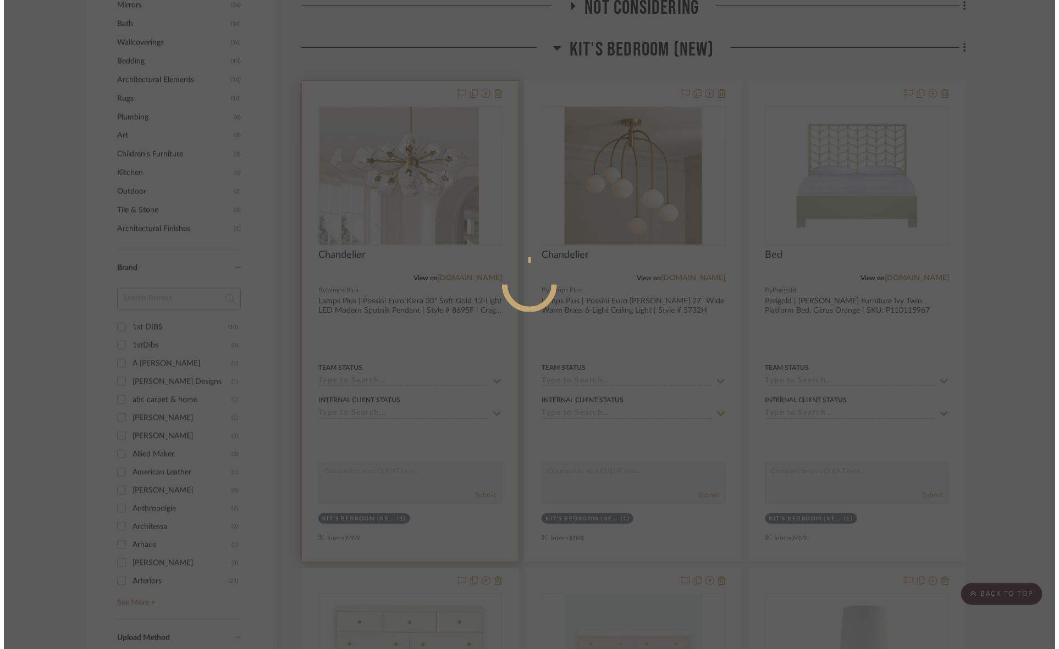
scroll to position [0, 0]
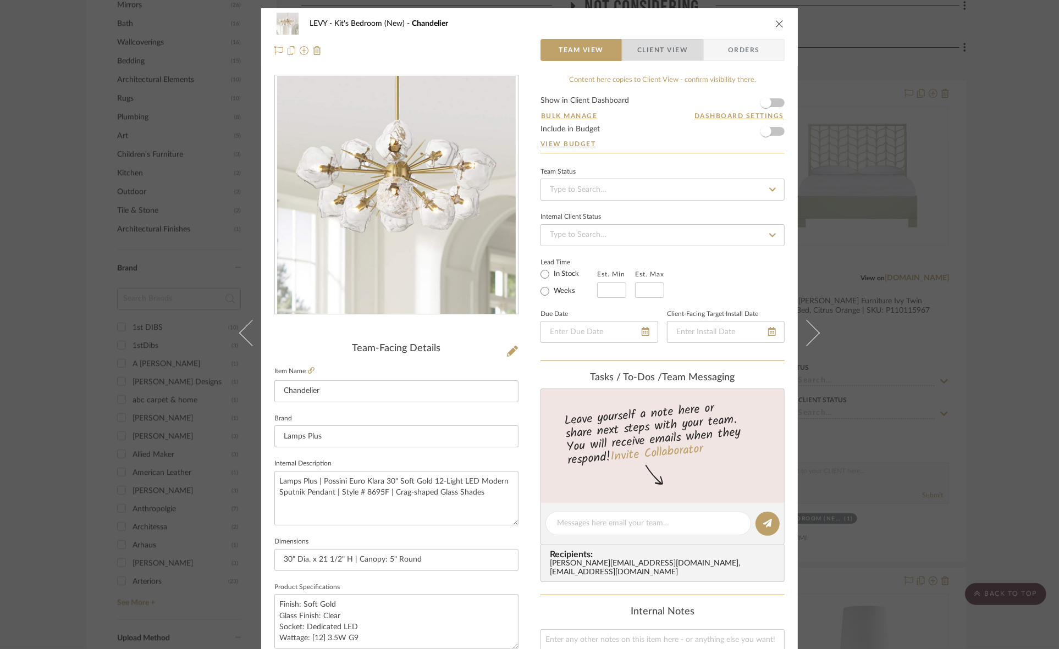
click at [644, 53] on span "Client View" at bounding box center [662, 50] width 51 height 22
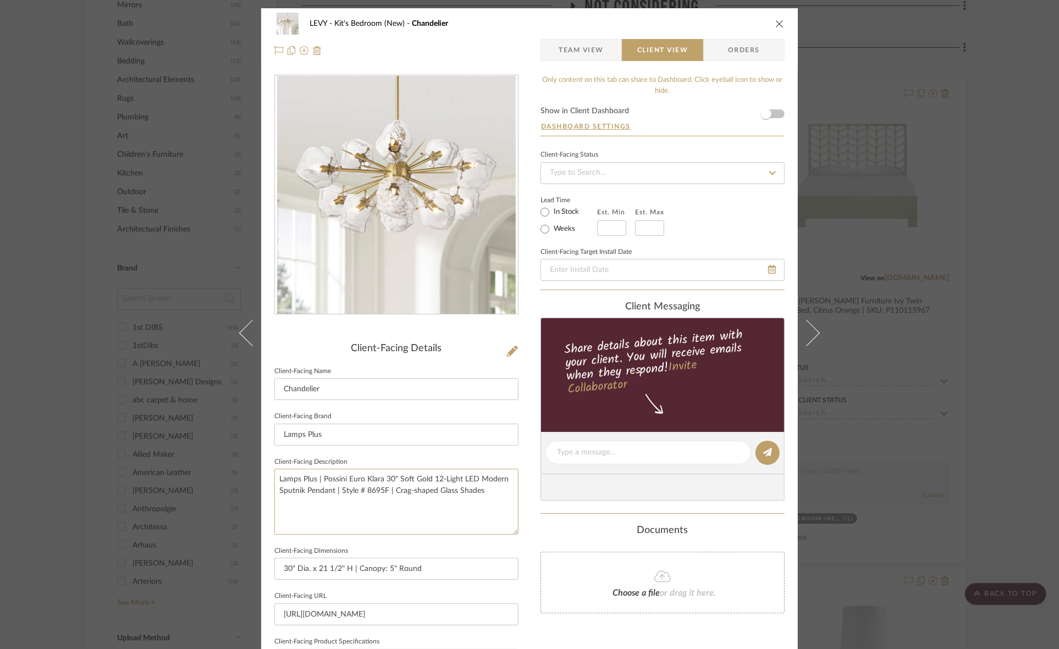
drag, startPoint x: 460, startPoint y: 487, endPoint x: 125, endPoint y: 460, distance: 336.4
click at [125, 460] on div "LEVY Kit's Bedroom (New) Chandelier Team View Client View Orders Client-Facing …" at bounding box center [529, 324] width 1059 height 649
click at [356, 429] on input "Lamps Plus" at bounding box center [396, 435] width 244 height 22
click at [963, 213] on div "LEVY Kit's Bedroom (New) Chandelier Team View Client View Orders Client-Facing …" at bounding box center [529, 324] width 1059 height 649
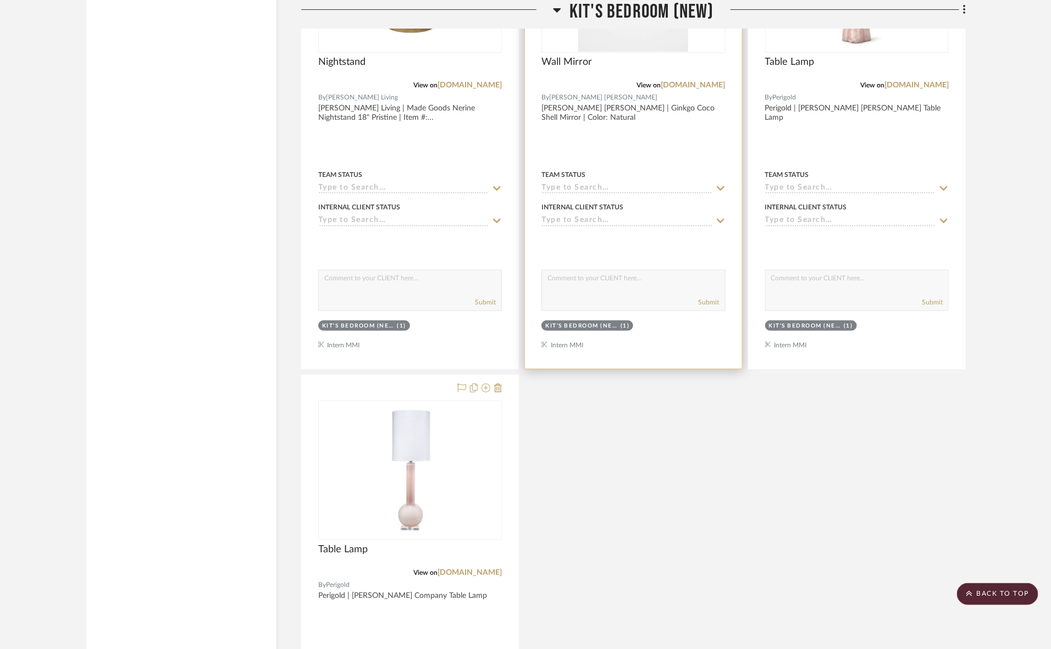
scroll to position [2543, 0]
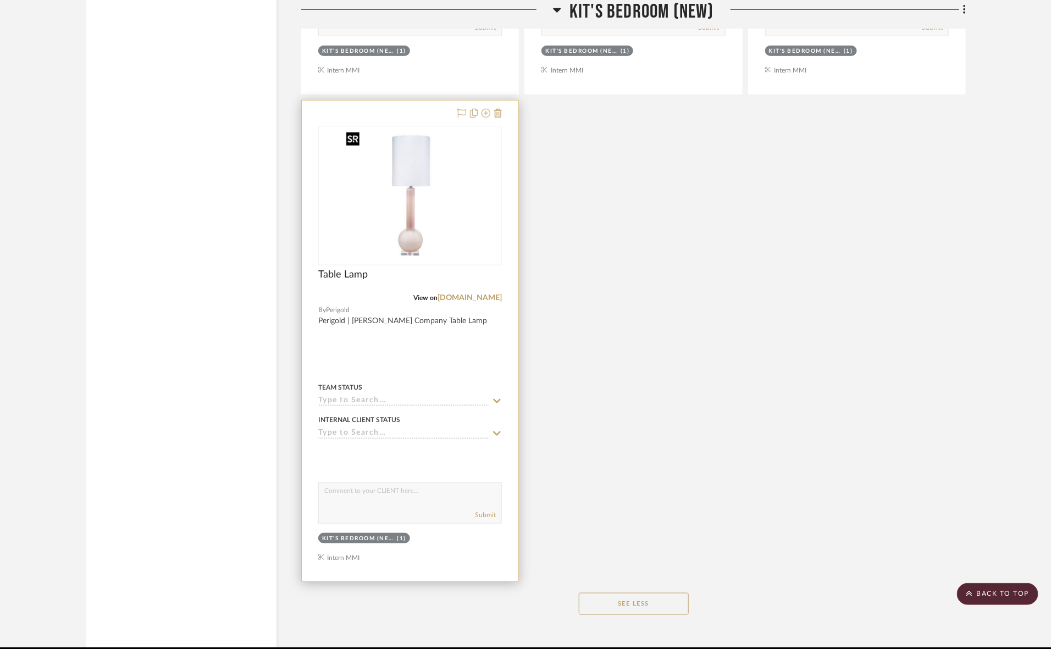
click at [404, 224] on img "0" at bounding box center [409, 195] width 137 height 137
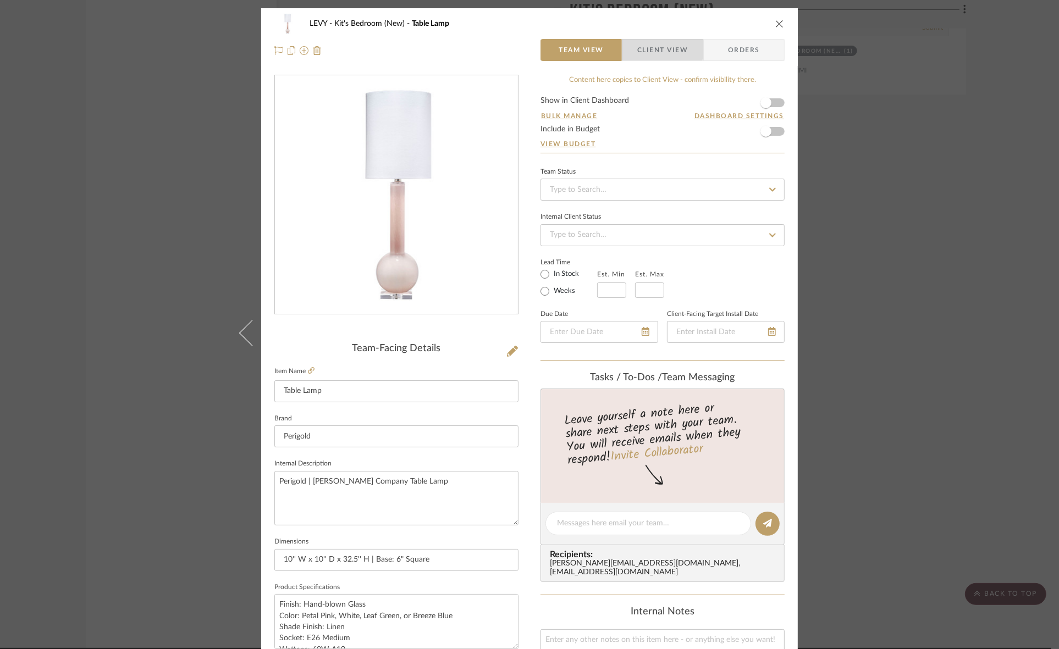
click at [646, 44] on span "Client View" at bounding box center [662, 50] width 51 height 22
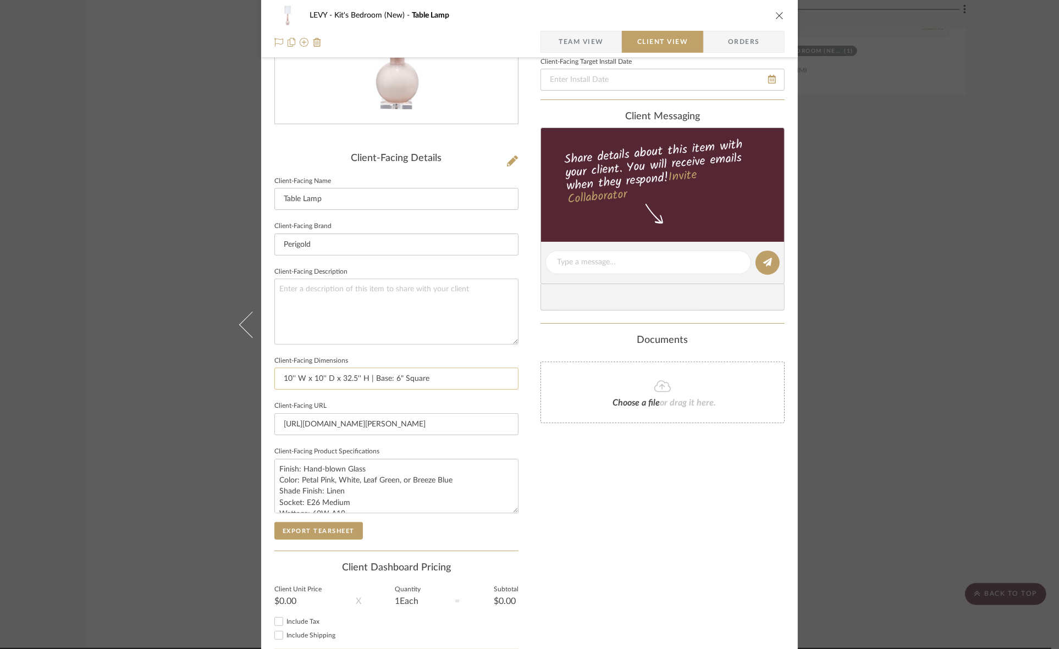
scroll to position [255, 0]
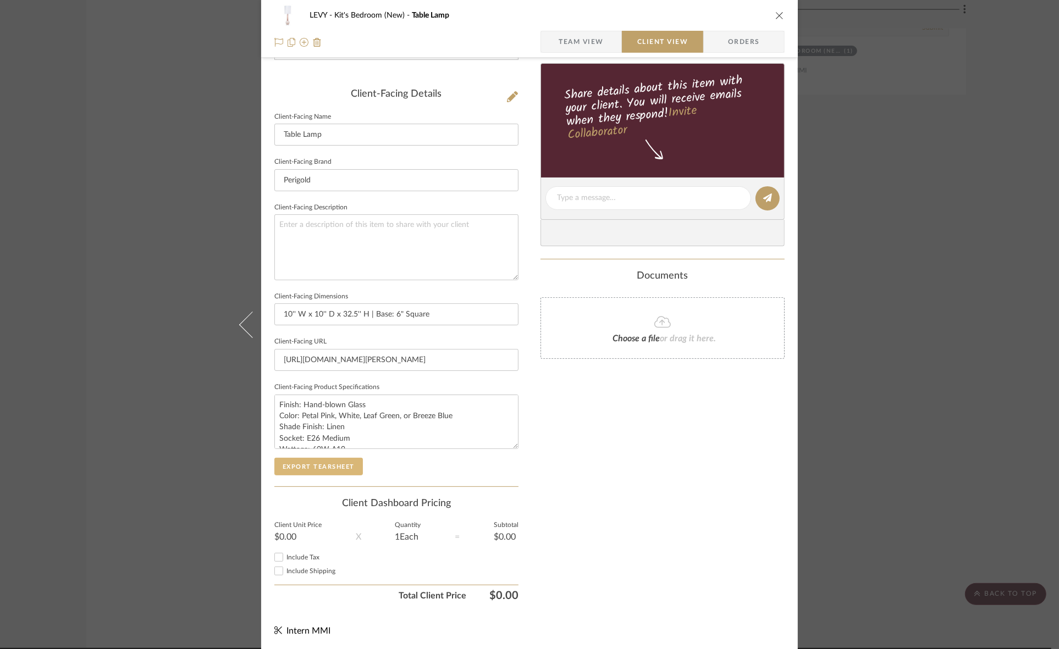
click at [331, 458] on button "Export Tearsheet" at bounding box center [318, 467] width 89 height 18
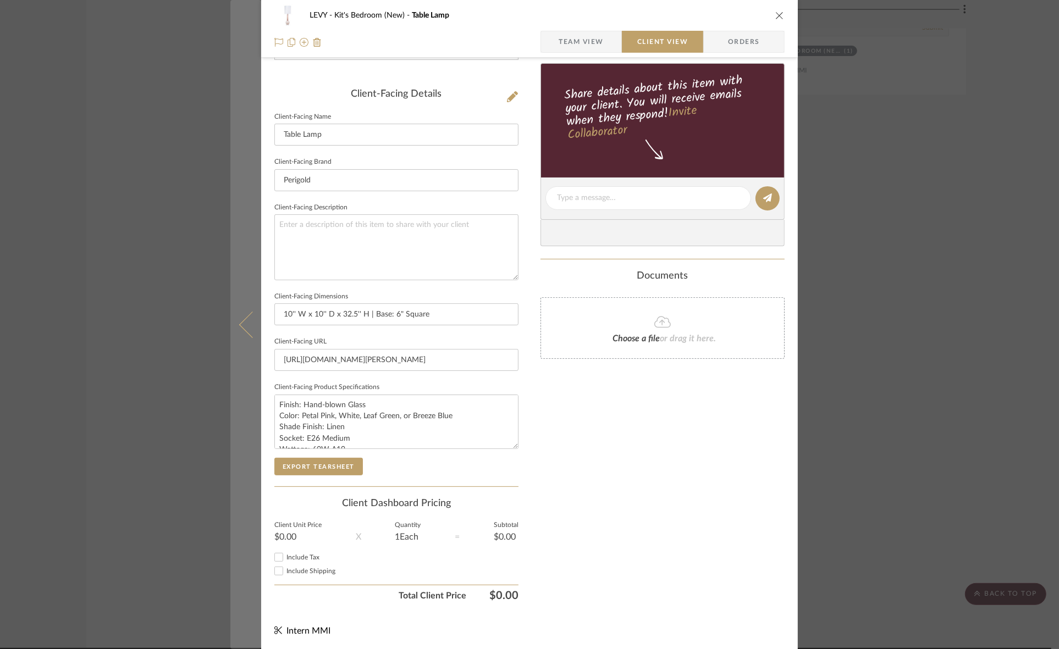
click at [242, 328] on icon at bounding box center [252, 324] width 26 height 26
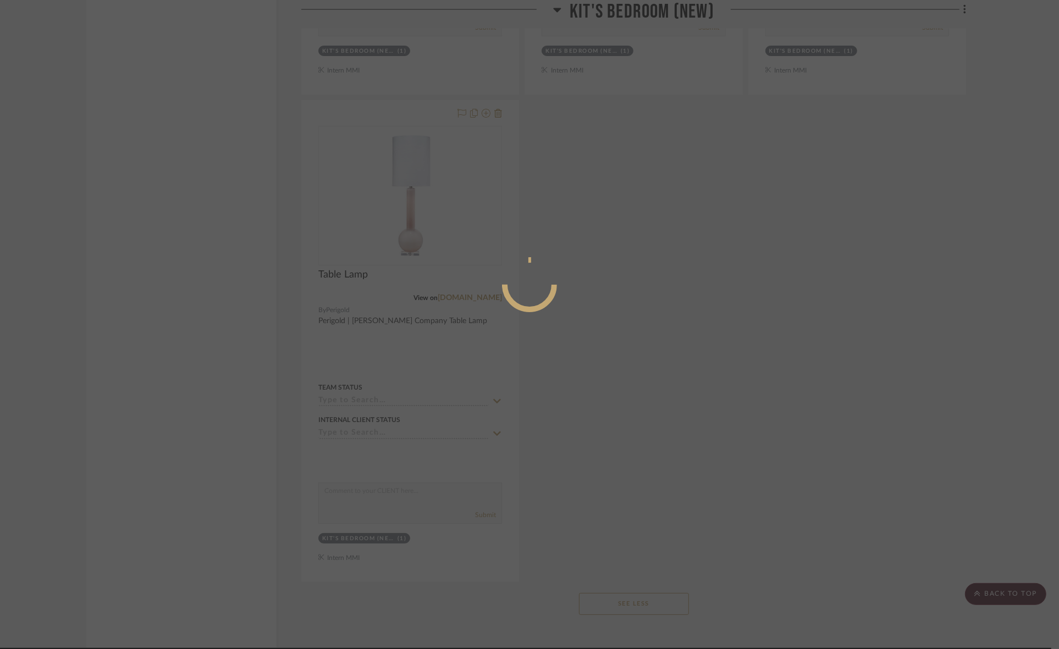
scroll to position [0, 0]
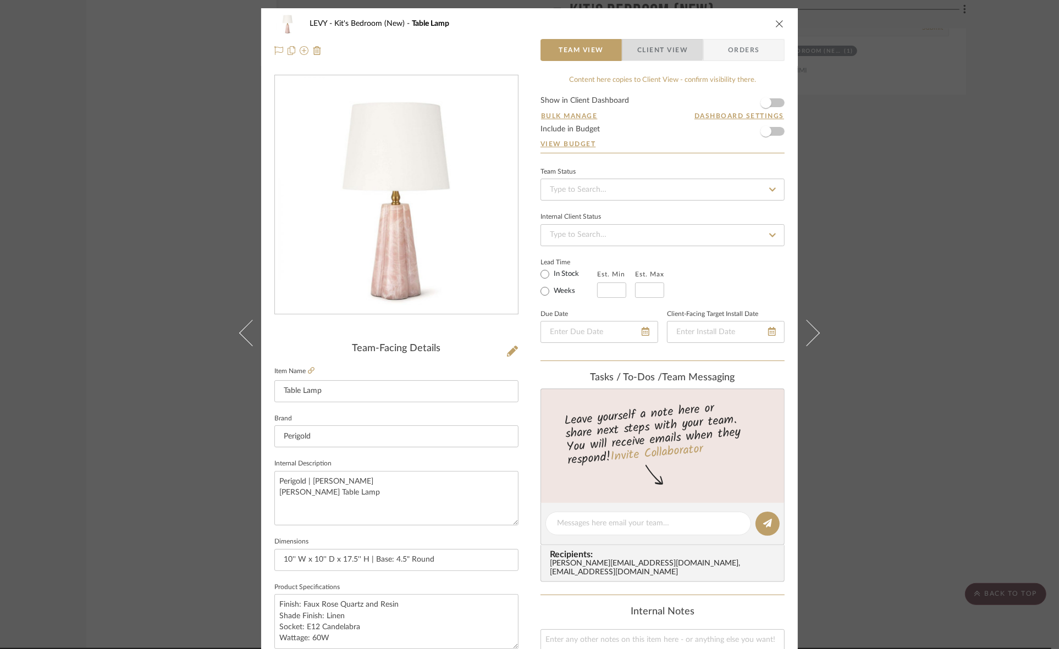
click at [639, 45] on span "Client View" at bounding box center [662, 50] width 51 height 22
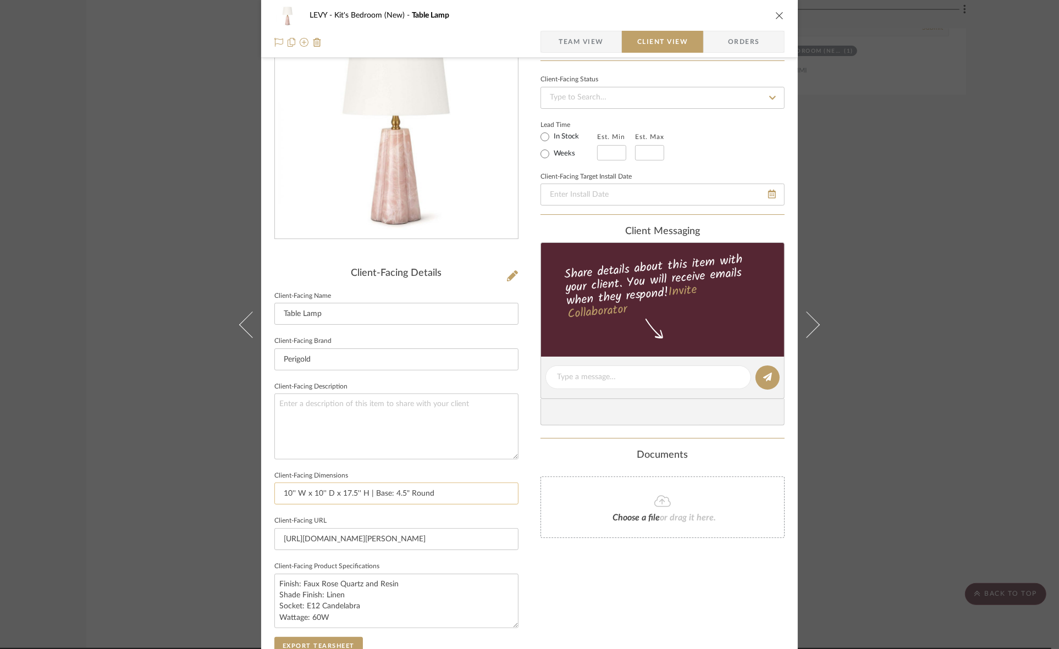
scroll to position [255, 0]
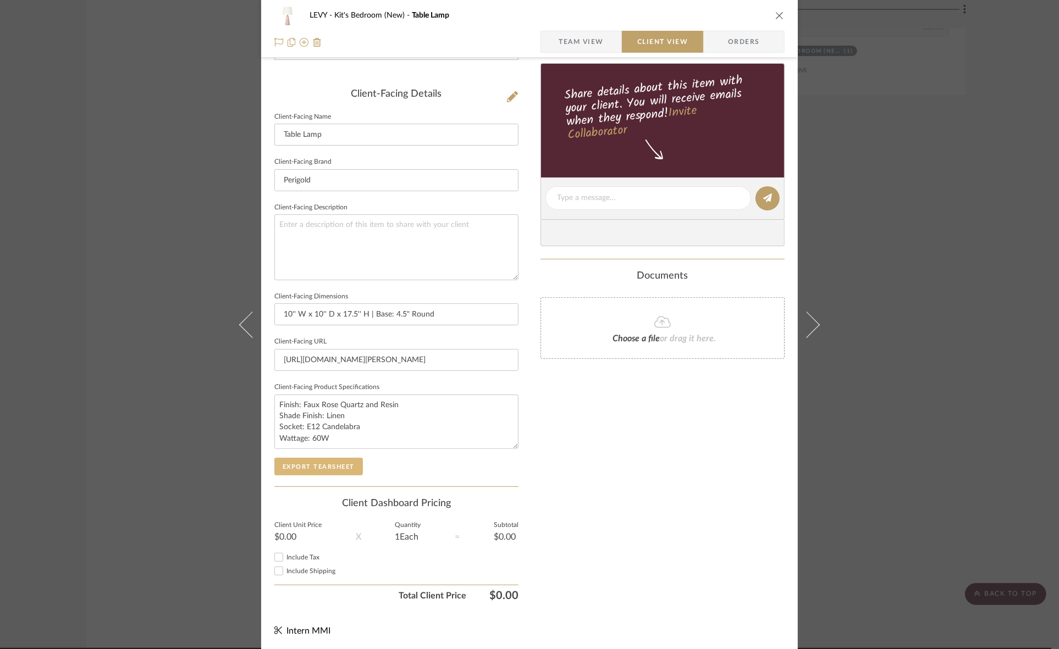
click at [328, 471] on button "Export Tearsheet" at bounding box center [318, 467] width 89 height 18
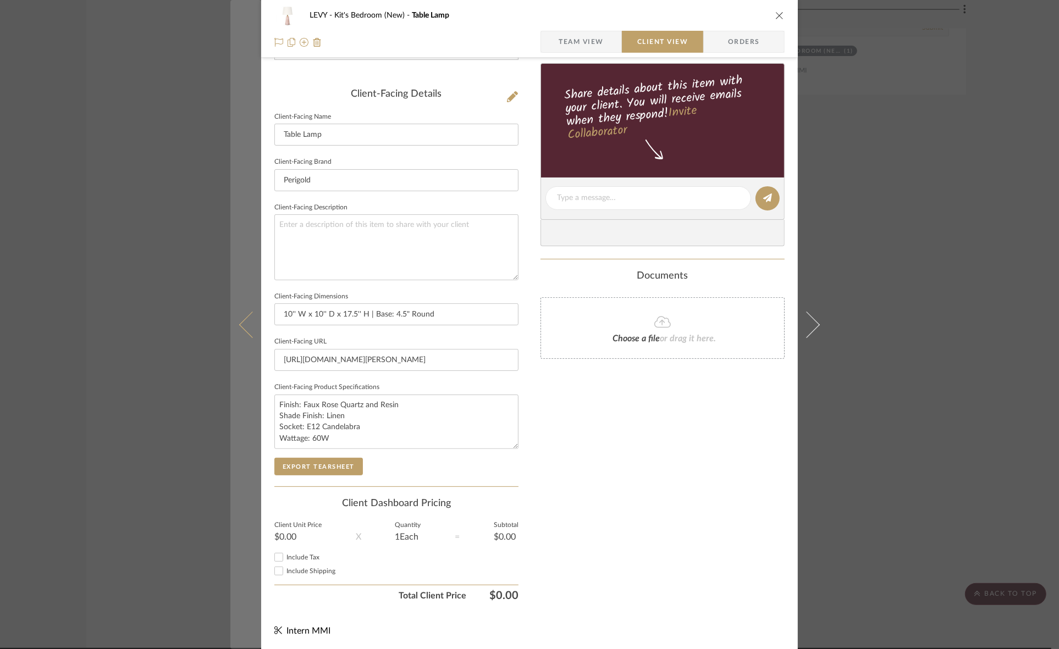
click at [252, 326] on icon at bounding box center [252, 324] width 26 height 26
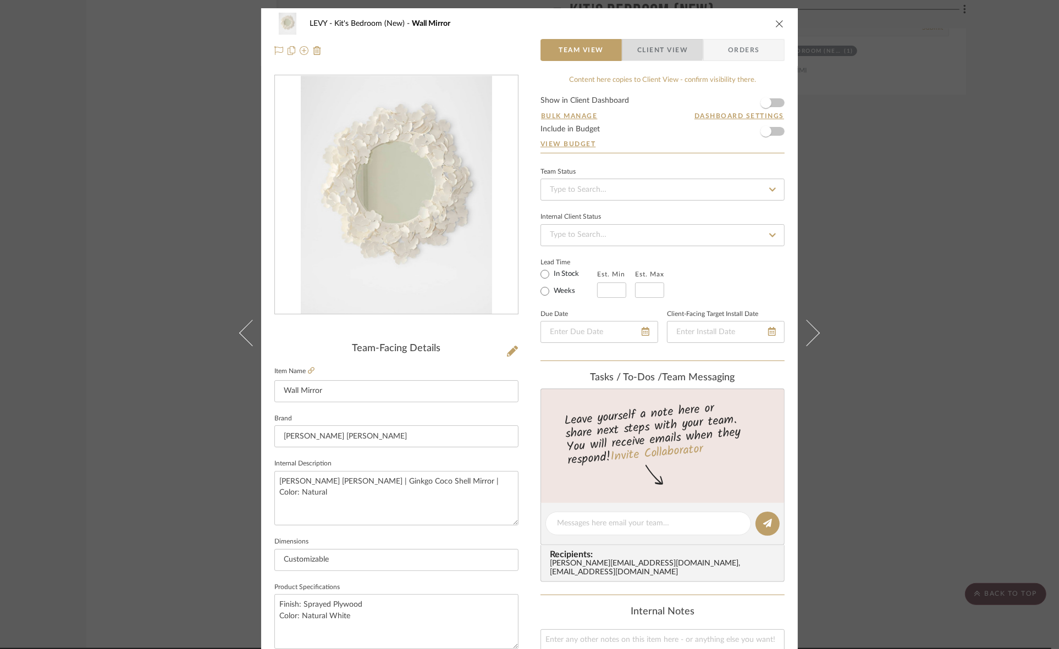
click at [652, 48] on span "Client View" at bounding box center [662, 50] width 51 height 22
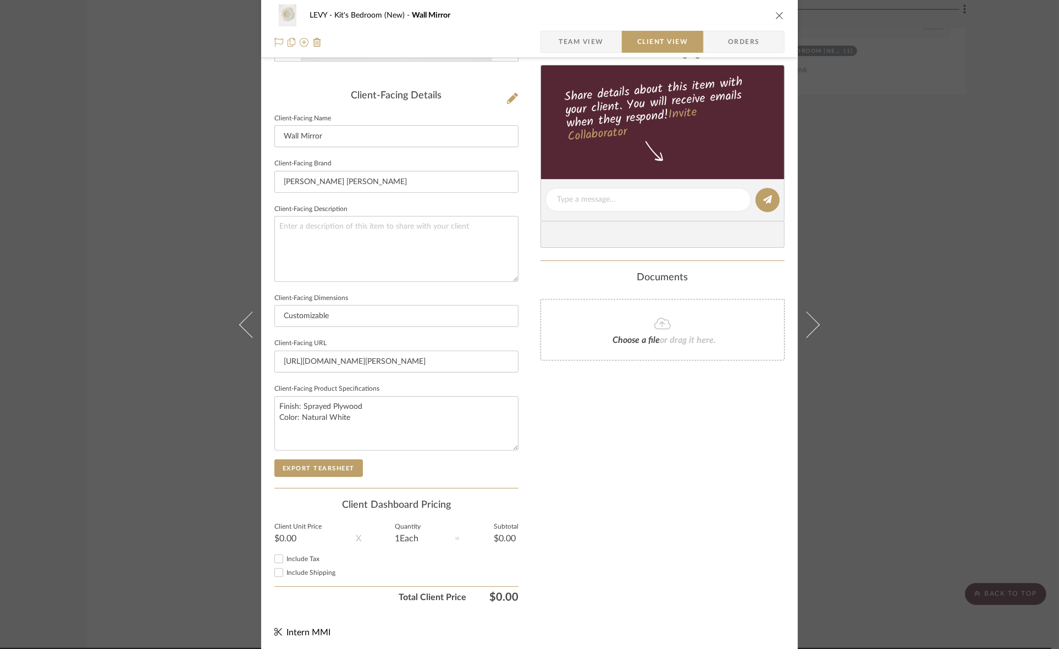
scroll to position [255, 0]
click at [342, 455] on sr-form-field "Client-Facing Product Specifications Finish: Sprayed Plywood Color: Natural Whi…" at bounding box center [396, 419] width 244 height 78
click at [342, 463] on button "Export Tearsheet" at bounding box center [318, 467] width 89 height 18
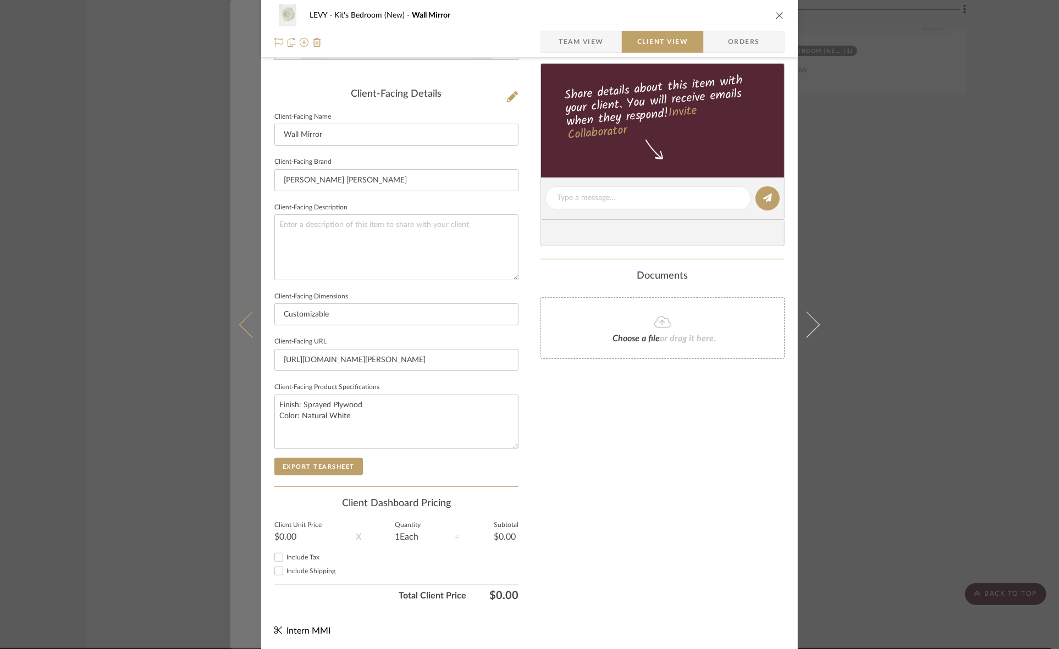
click at [239, 326] on icon at bounding box center [252, 324] width 26 height 26
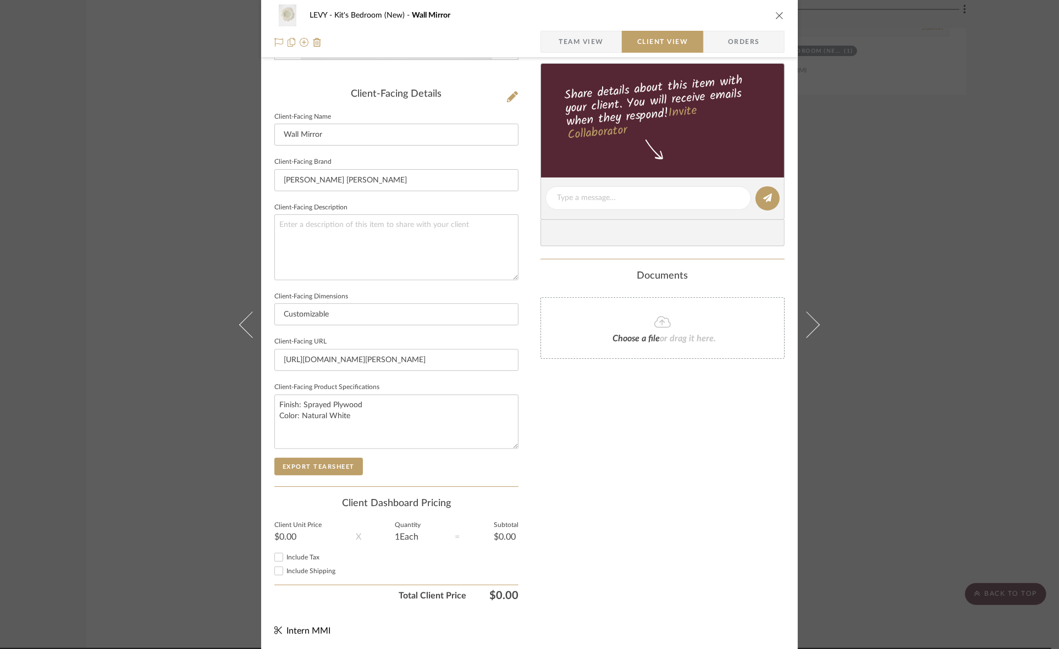
scroll to position [0, 0]
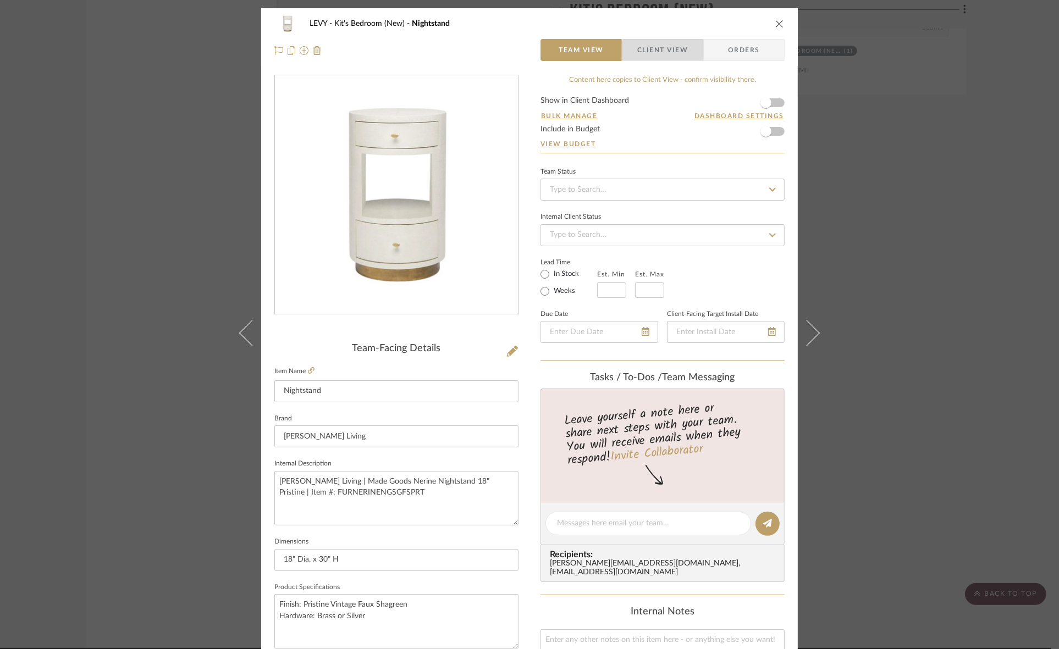
click at [675, 58] on span "Client View" at bounding box center [662, 50] width 51 height 22
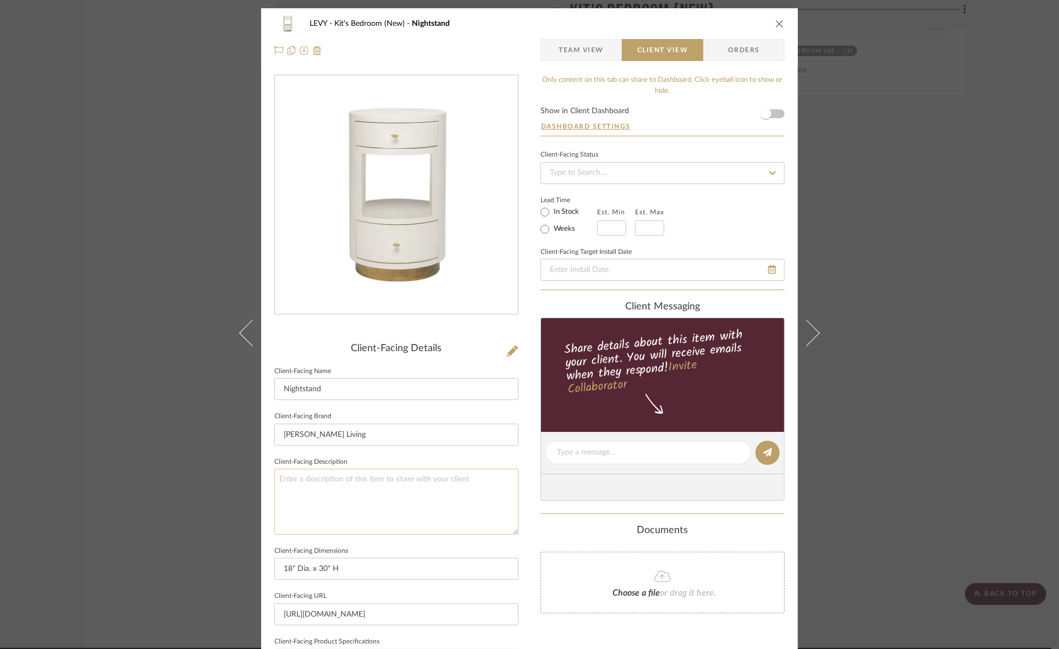
scroll to position [255, 0]
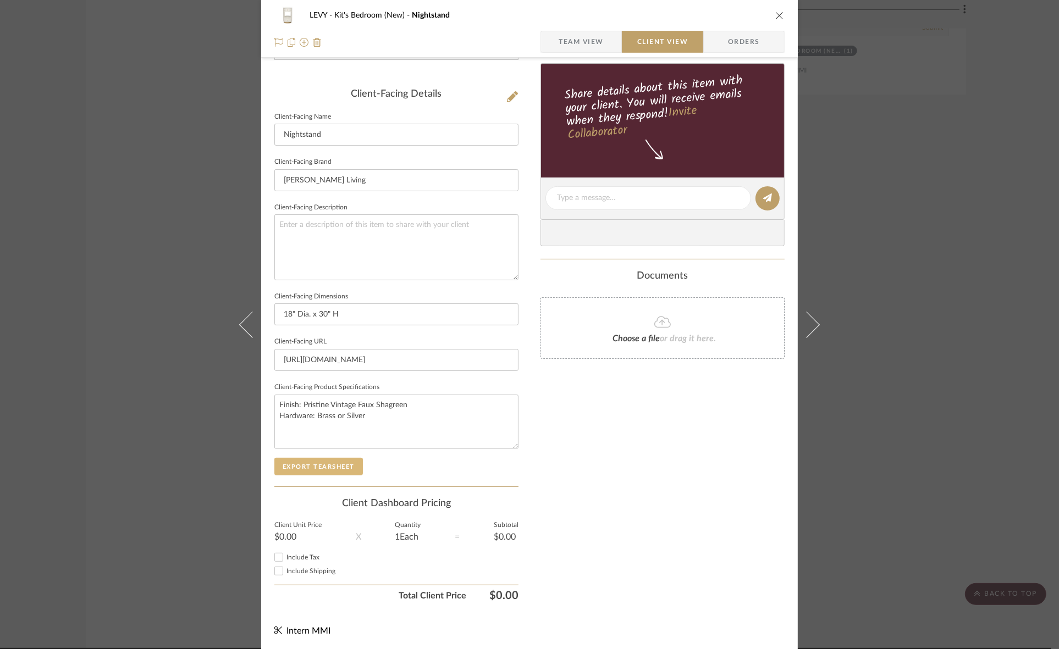
click at [340, 465] on button "Export Tearsheet" at bounding box center [318, 467] width 89 height 18
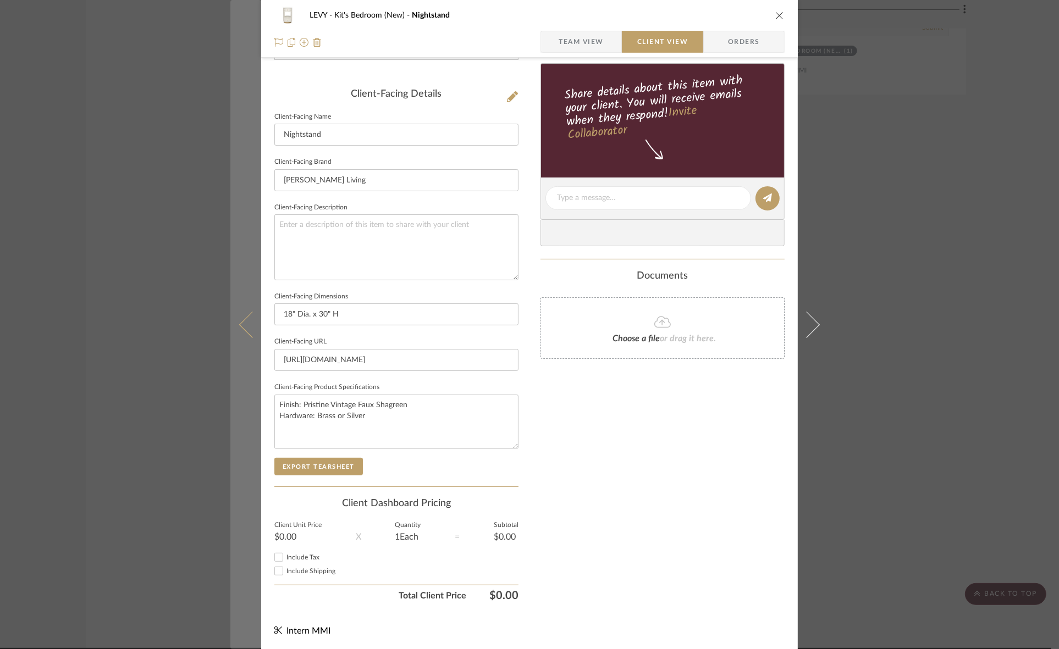
click at [249, 332] on icon at bounding box center [252, 324] width 26 height 26
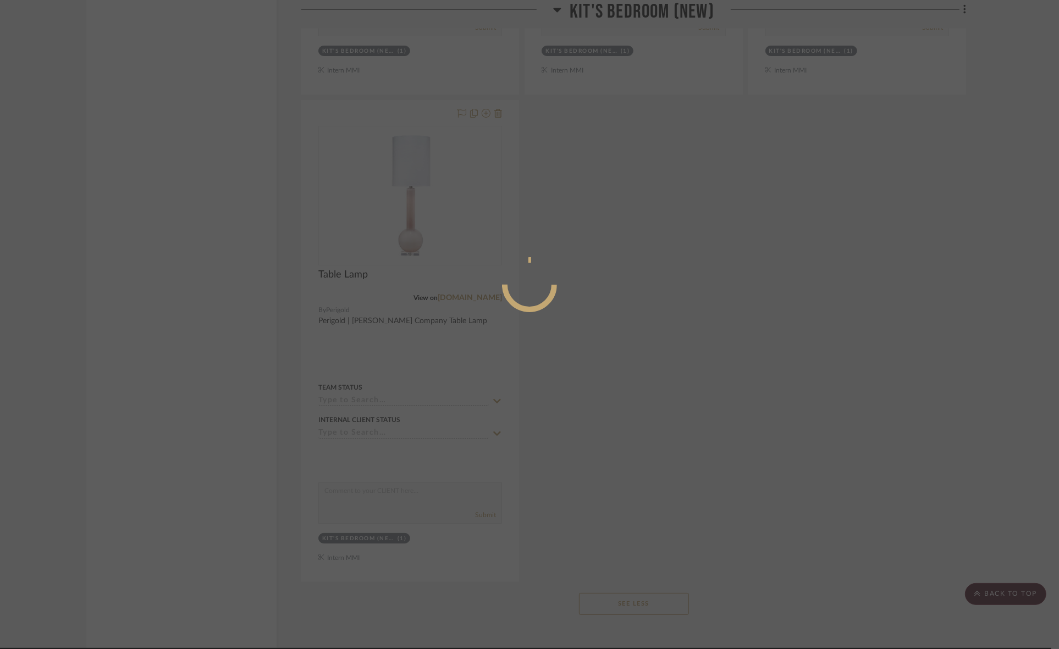
scroll to position [0, 0]
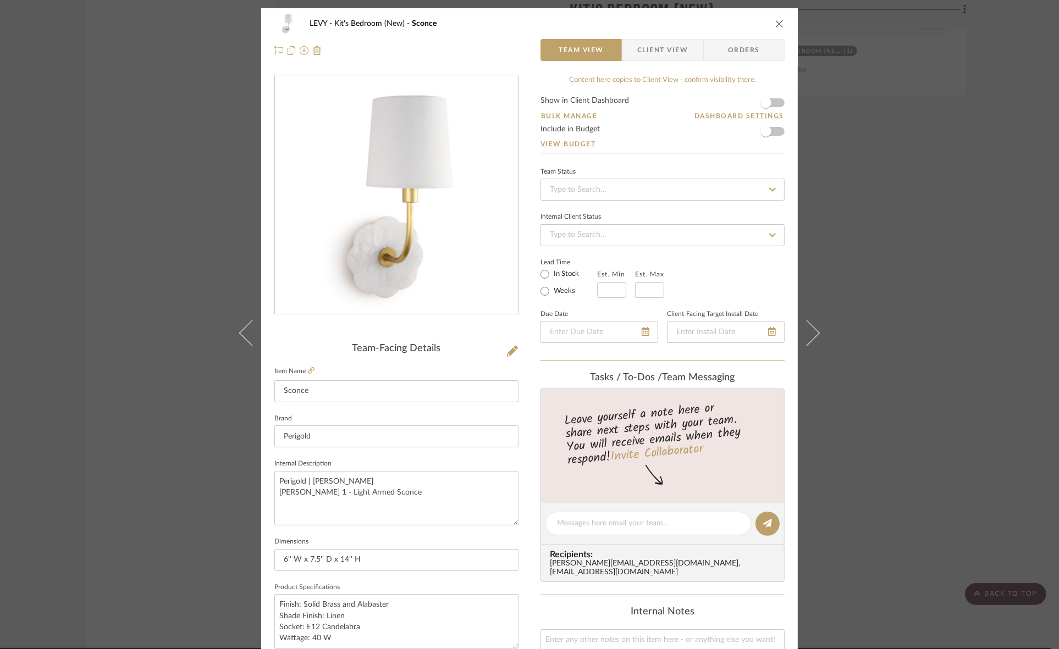
click at [639, 56] on span "Client View" at bounding box center [662, 50] width 51 height 22
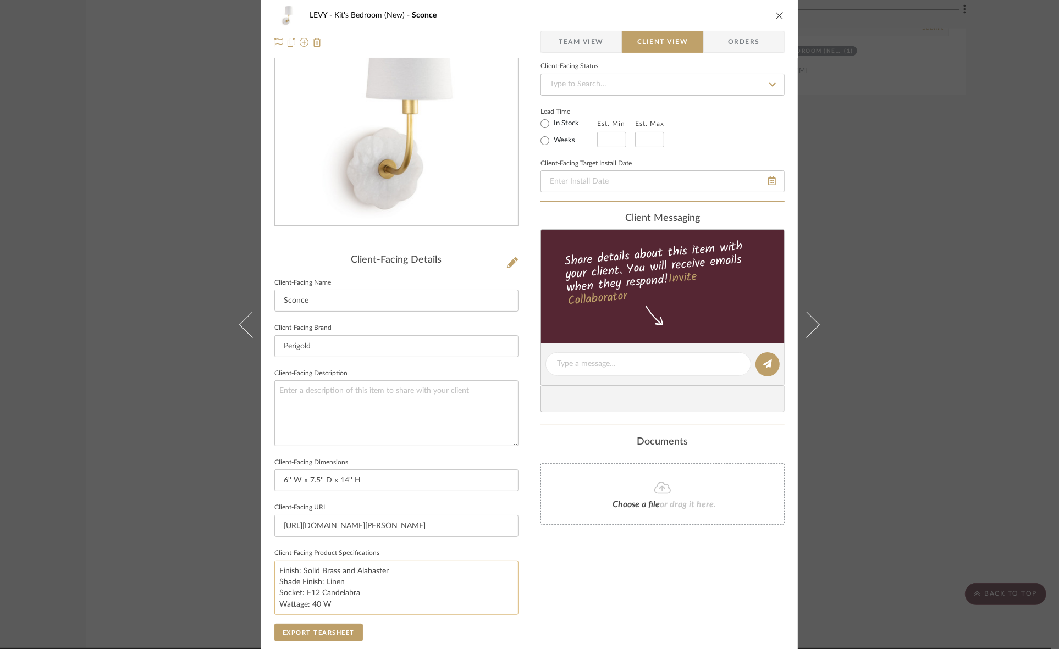
scroll to position [255, 0]
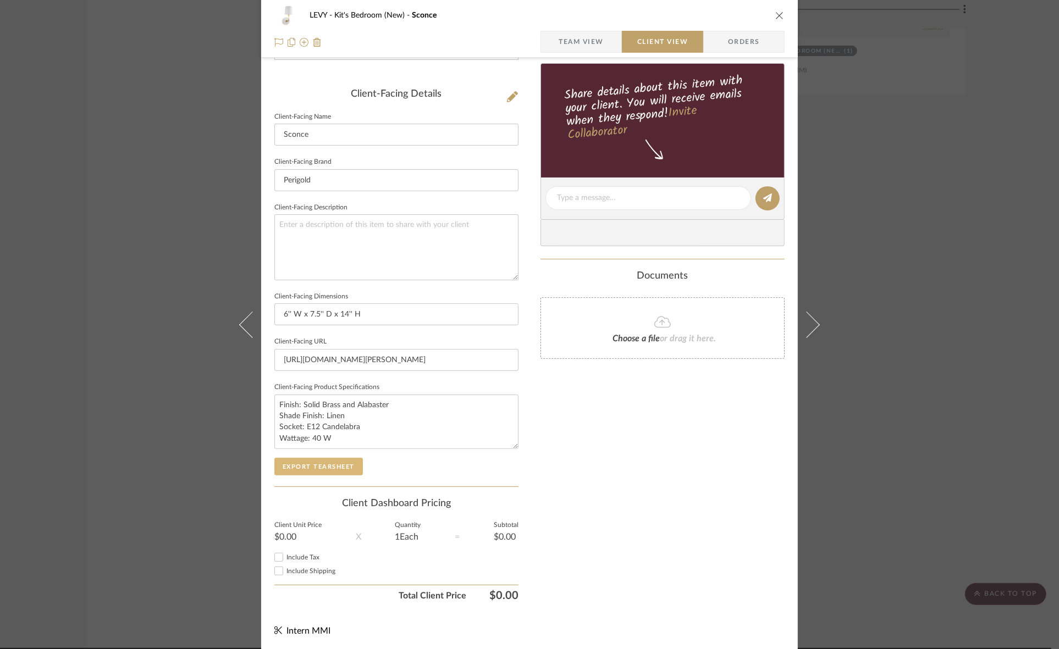
click at [342, 464] on button "Export Tearsheet" at bounding box center [318, 467] width 89 height 18
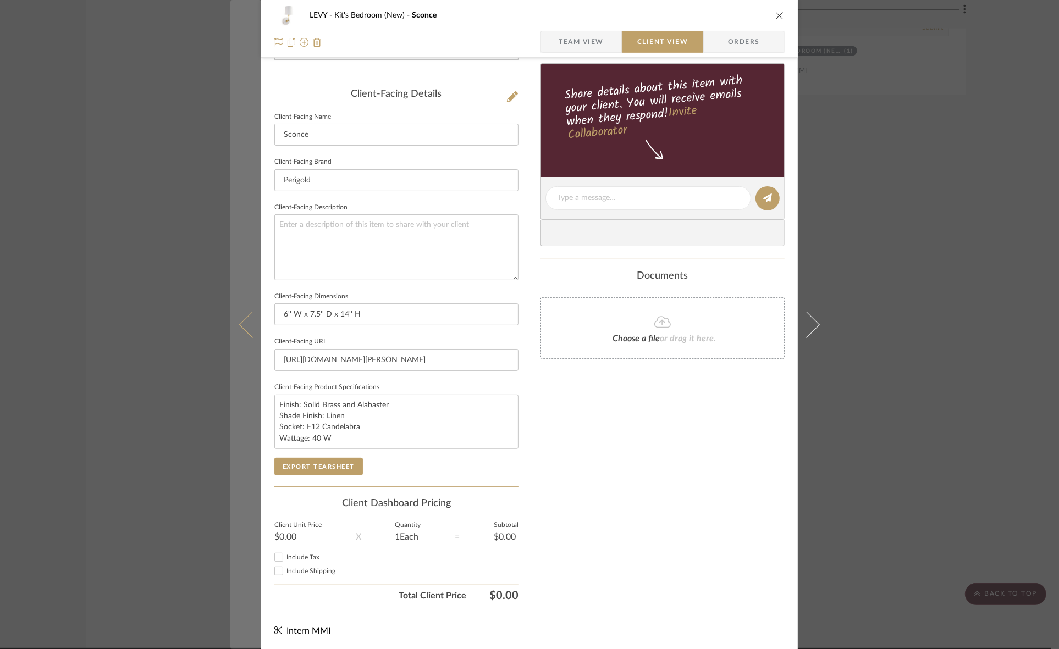
click at [235, 331] on button at bounding box center [245, 324] width 31 height 649
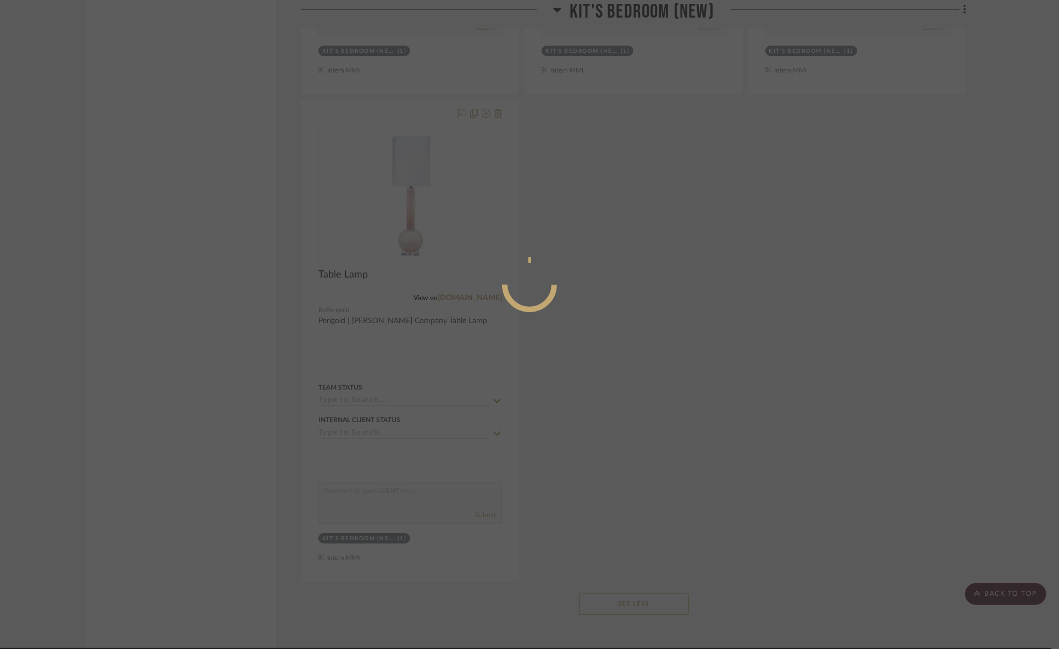
scroll to position [0, 0]
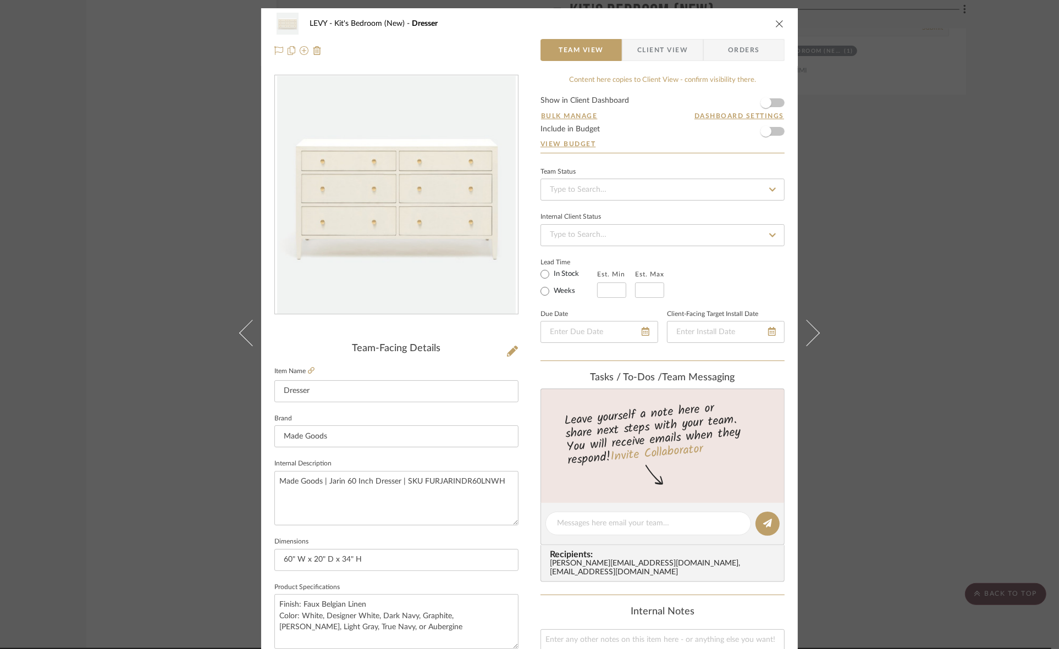
click at [655, 58] on span "Client View" at bounding box center [662, 50] width 51 height 22
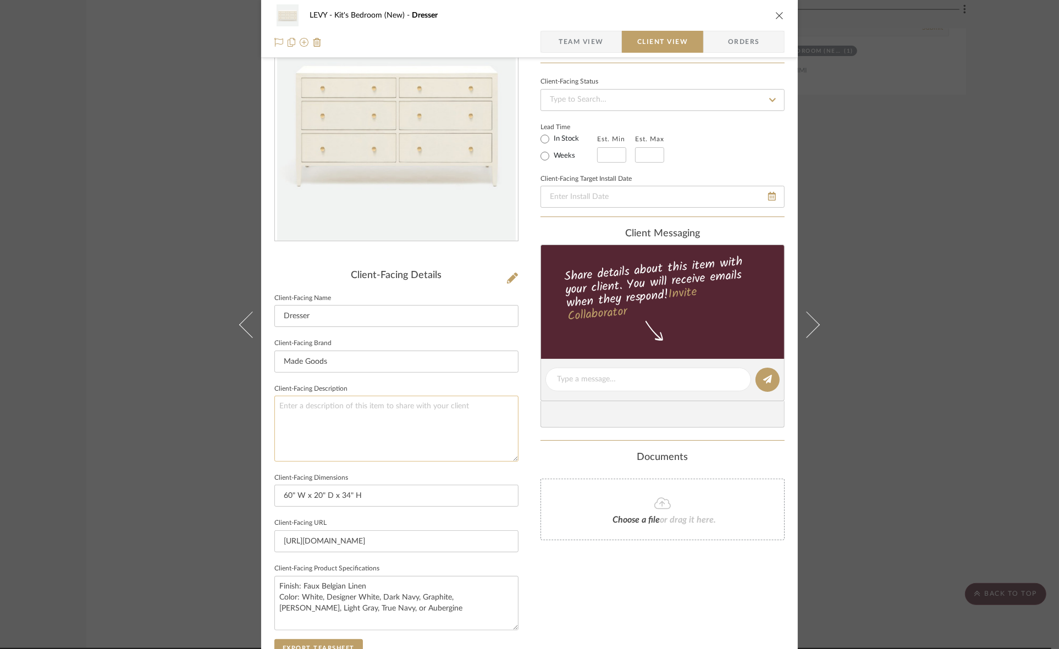
scroll to position [255, 0]
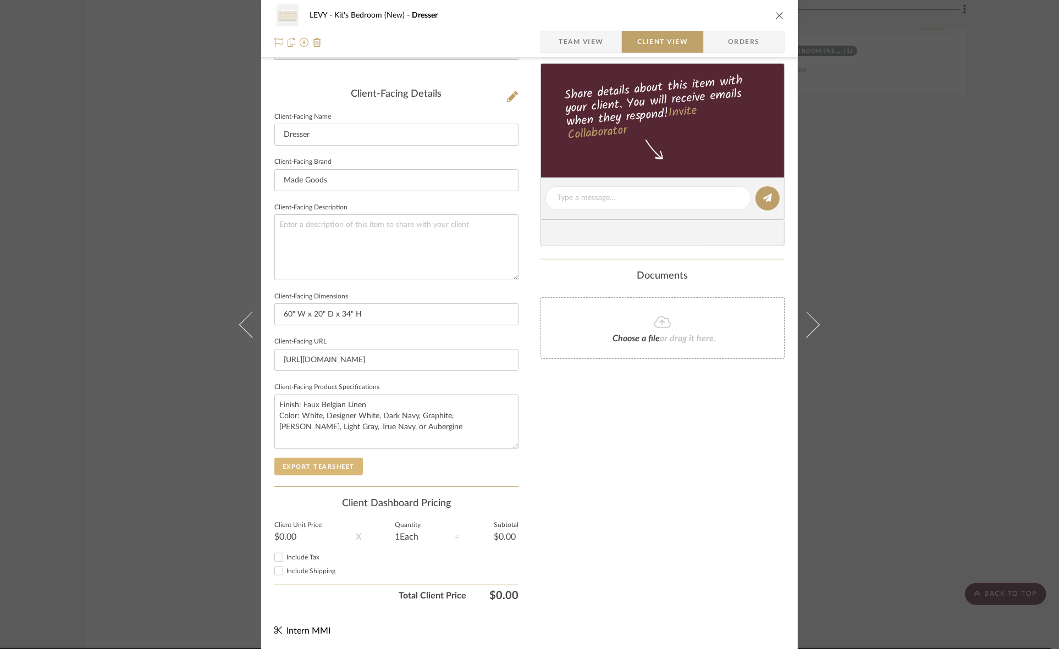
click at [352, 465] on button "Export Tearsheet" at bounding box center [318, 467] width 89 height 18
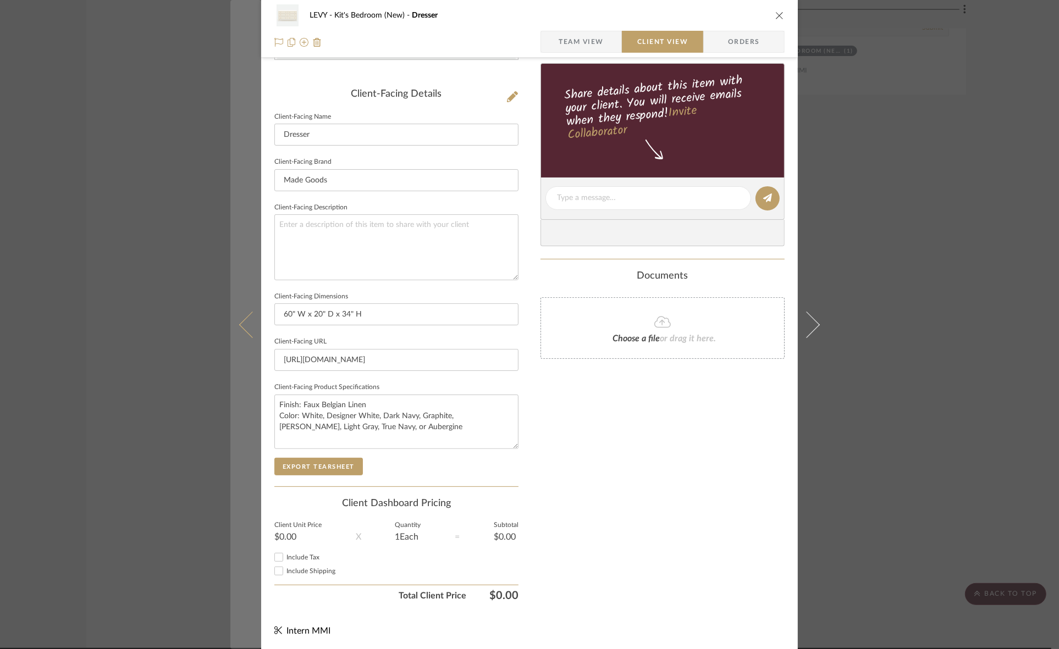
click at [238, 330] on button at bounding box center [245, 324] width 31 height 649
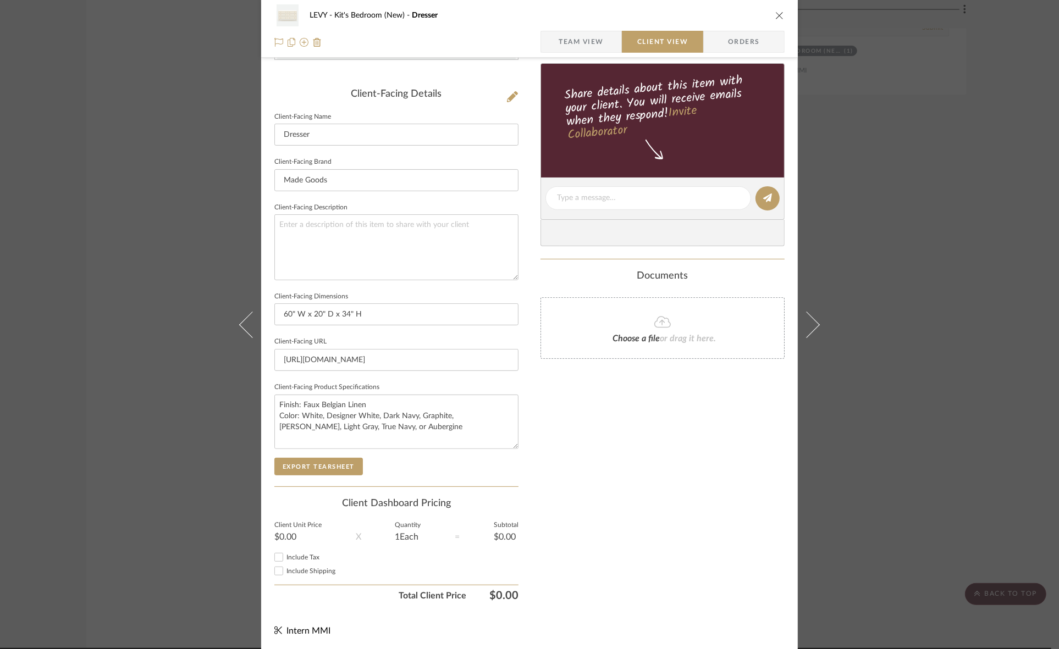
scroll to position [0, 0]
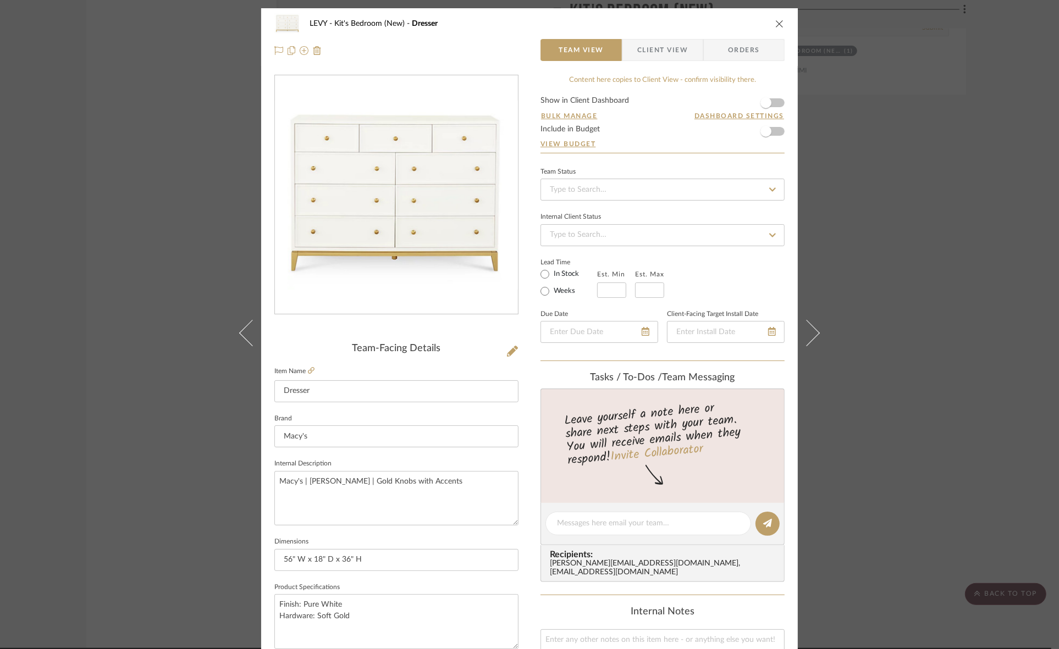
click at [660, 40] on span "Client View" at bounding box center [662, 50] width 51 height 22
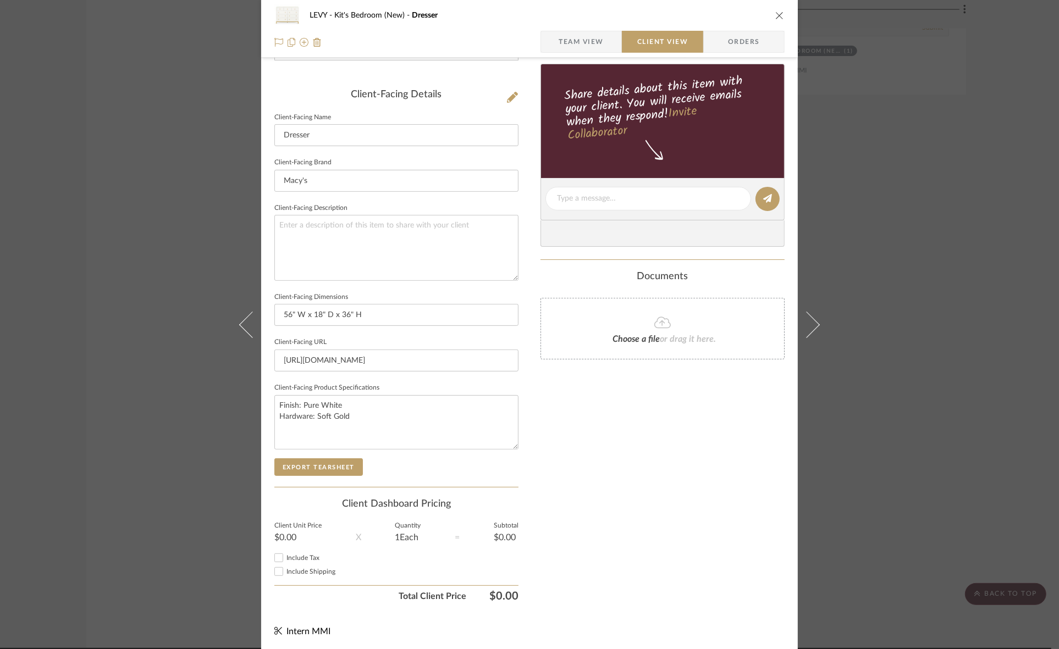
scroll to position [255, 0]
click at [341, 463] on button "Export Tearsheet" at bounding box center [318, 467] width 89 height 18
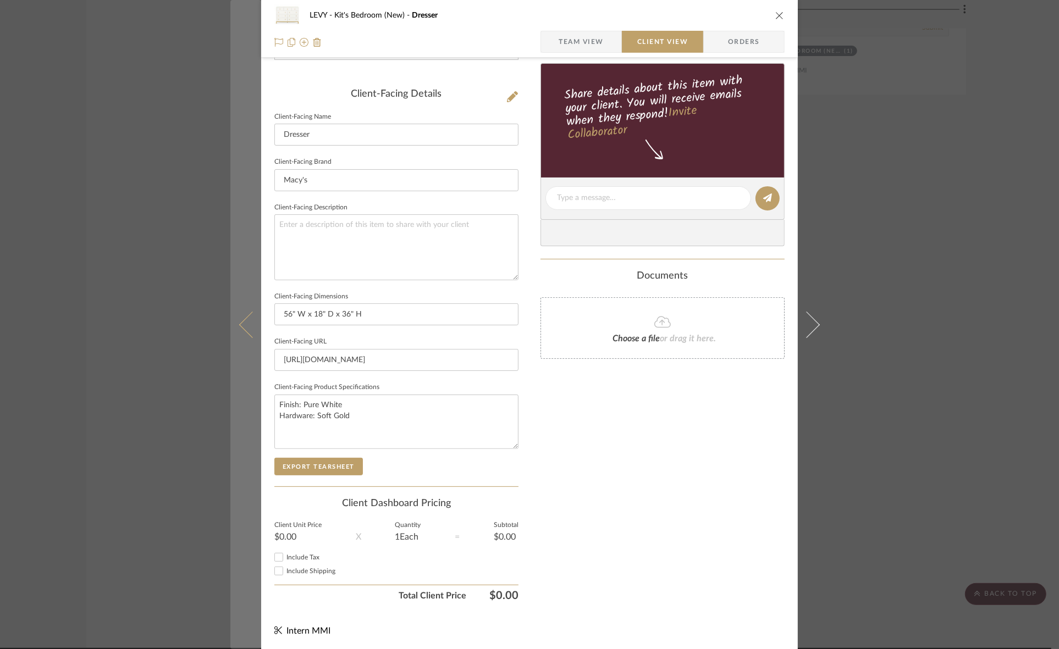
click at [251, 319] on icon at bounding box center [252, 324] width 26 height 26
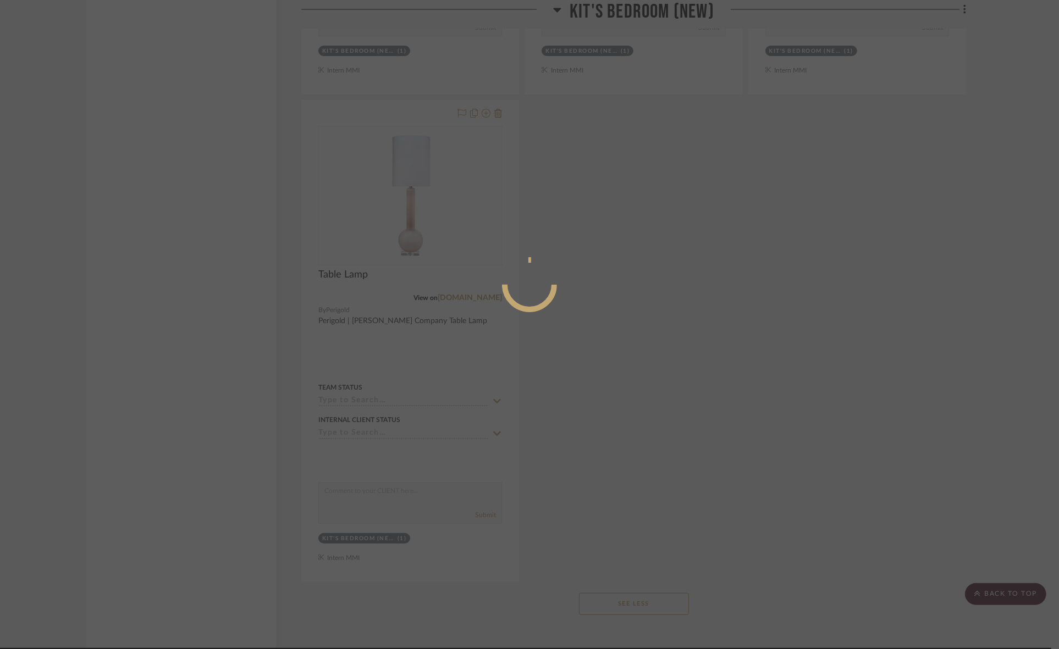
scroll to position [0, 0]
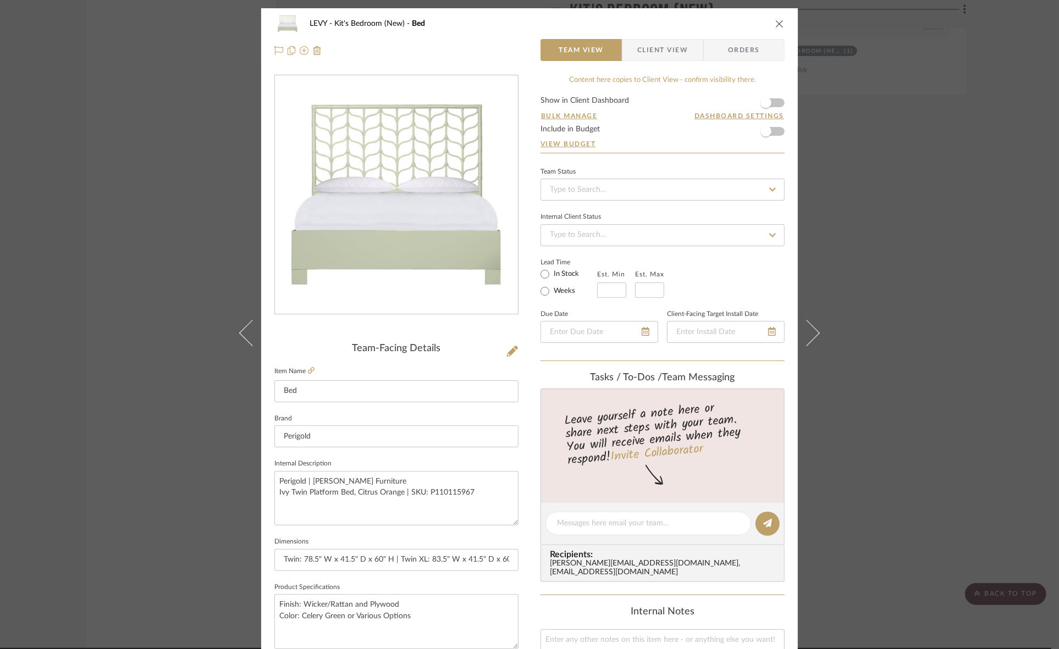
drag, startPoint x: 655, startPoint y: 45, endPoint x: 649, endPoint y: 55, distance: 12.1
click at [655, 45] on span "Client View" at bounding box center [662, 50] width 51 height 22
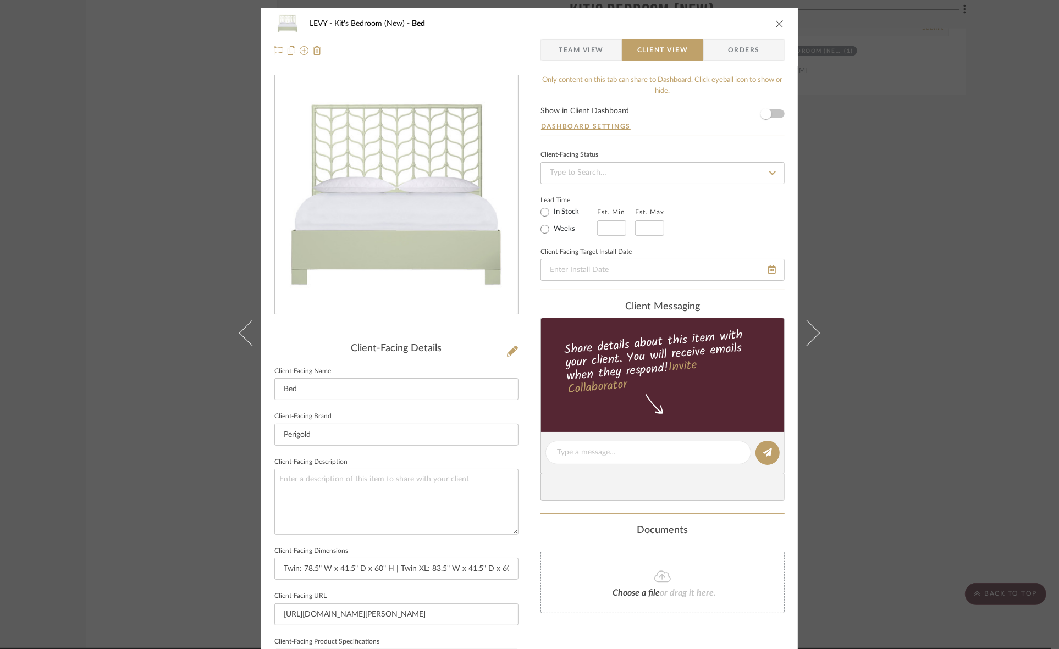
scroll to position [255, 0]
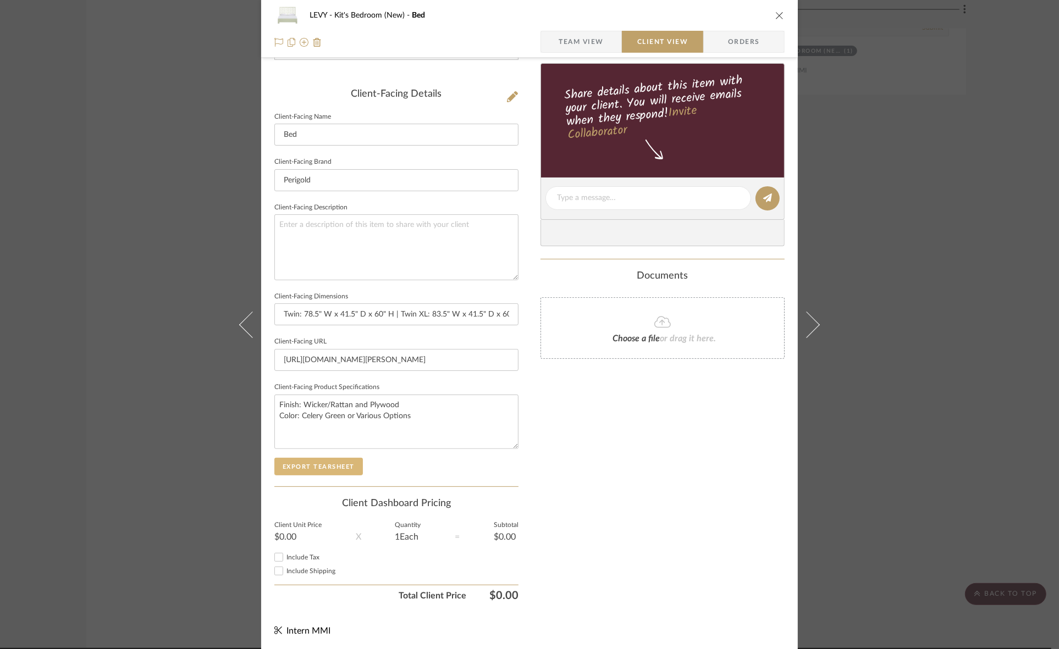
click at [299, 471] on button "Export Tearsheet" at bounding box center [318, 467] width 89 height 18
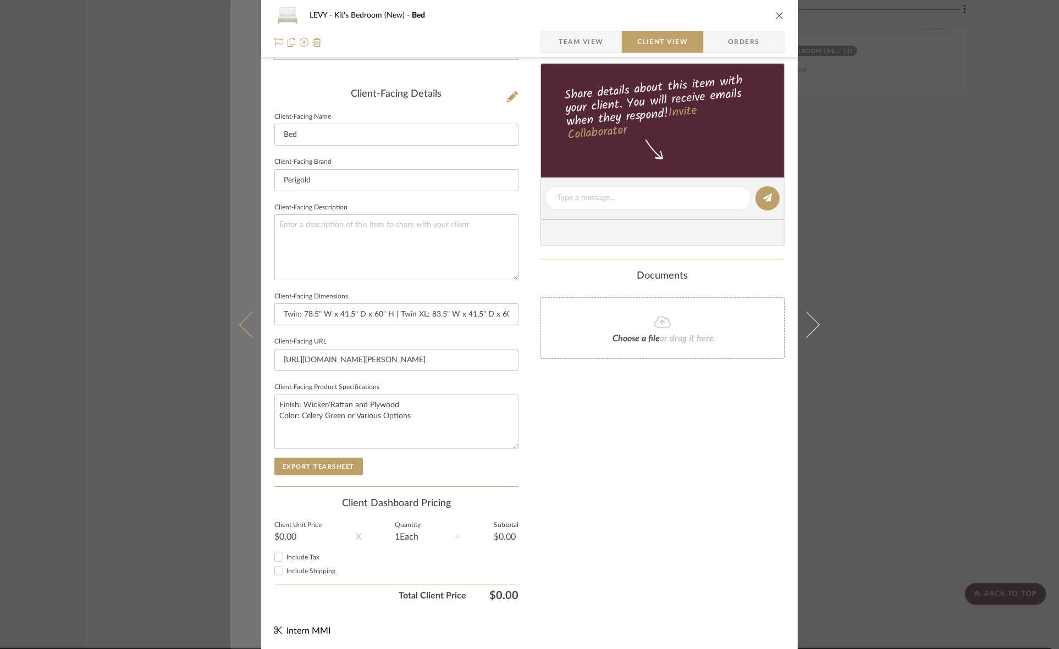
click at [242, 323] on icon at bounding box center [252, 324] width 26 height 26
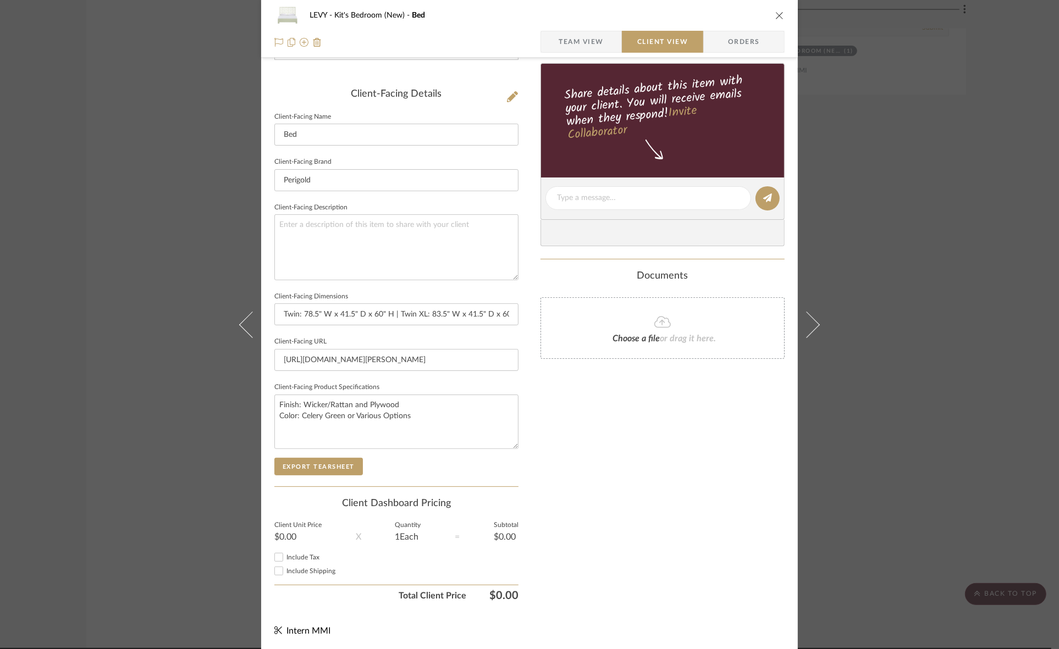
scroll to position [0, 0]
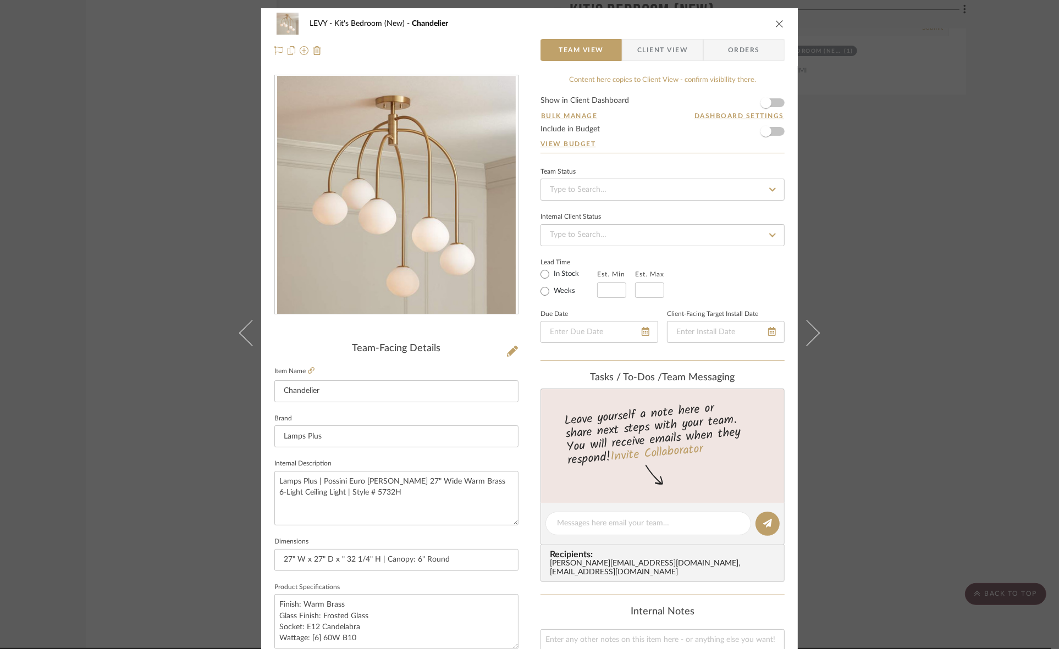
drag, startPoint x: 656, startPoint y: 47, endPoint x: 648, endPoint y: 62, distance: 16.5
click at [656, 47] on span "Client View" at bounding box center [662, 50] width 51 height 22
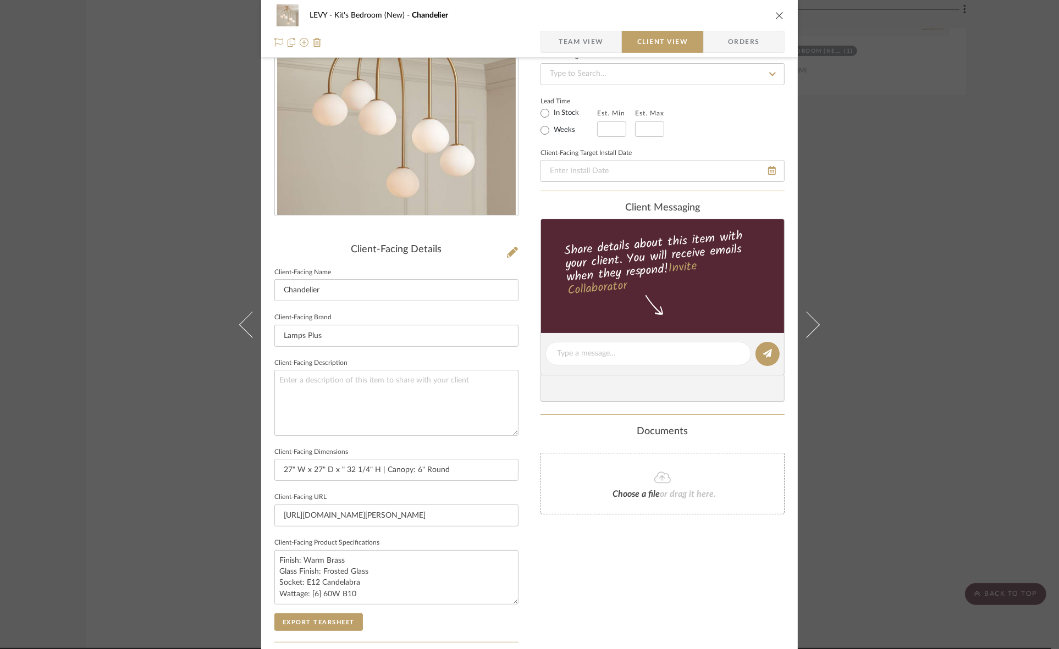
scroll to position [255, 0]
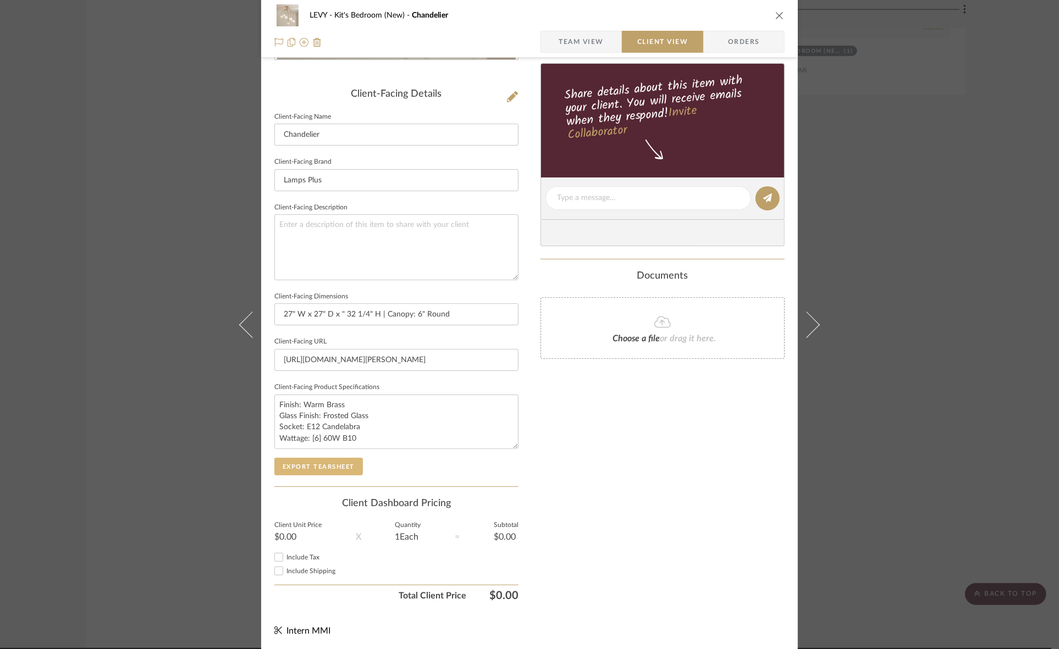
click at [343, 462] on button "Export Tearsheet" at bounding box center [318, 467] width 89 height 18
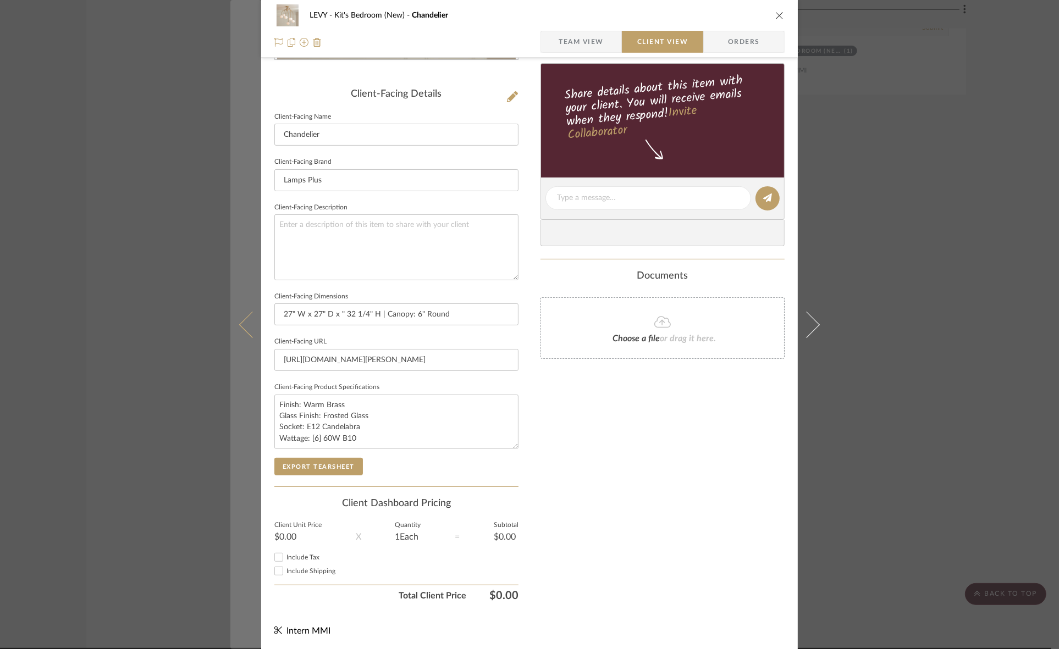
click at [234, 326] on button at bounding box center [245, 324] width 31 height 649
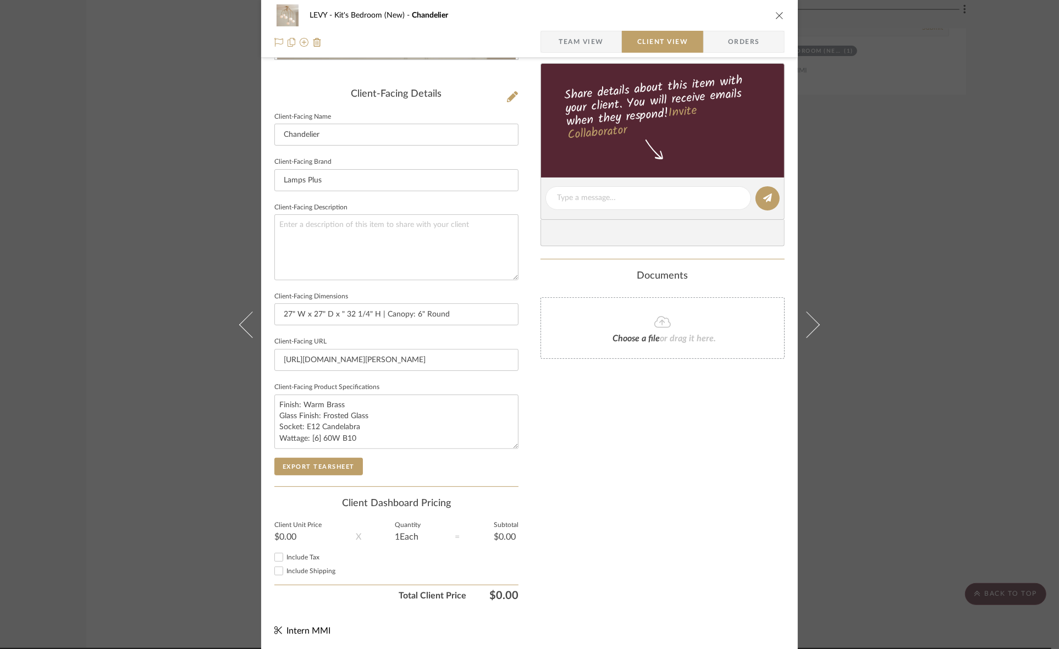
scroll to position [0, 0]
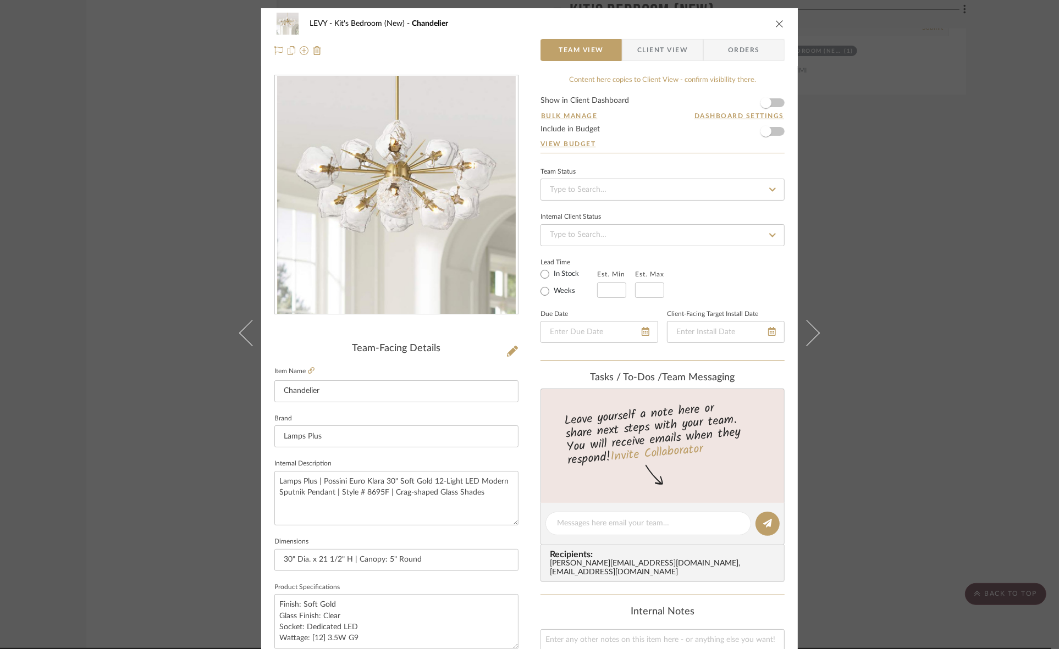
click at [661, 43] on span "Client View" at bounding box center [662, 50] width 51 height 22
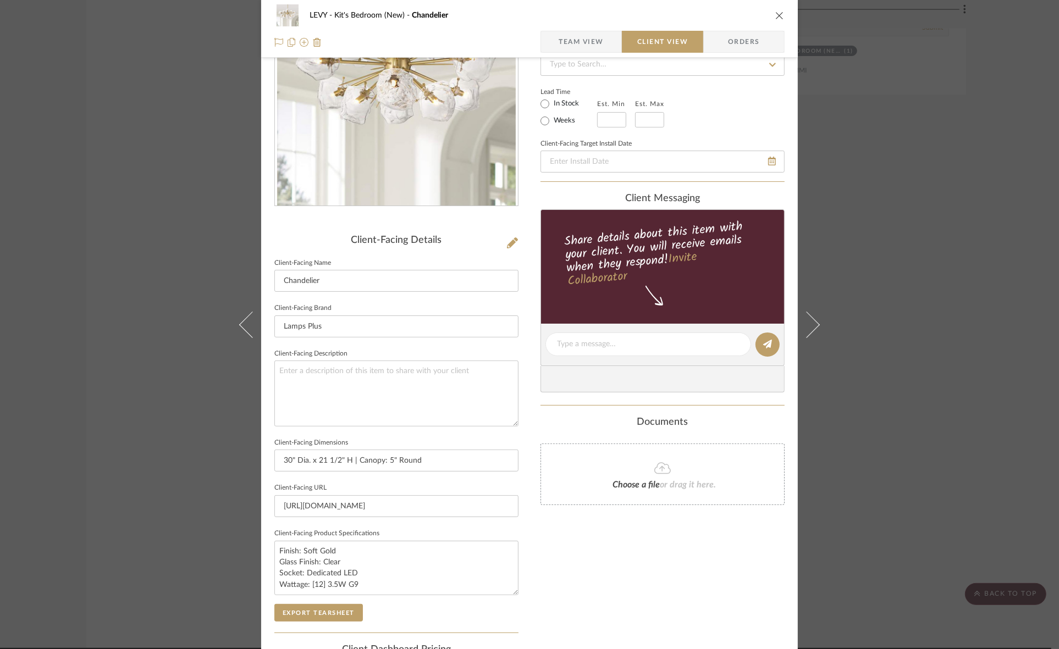
scroll to position [255, 0]
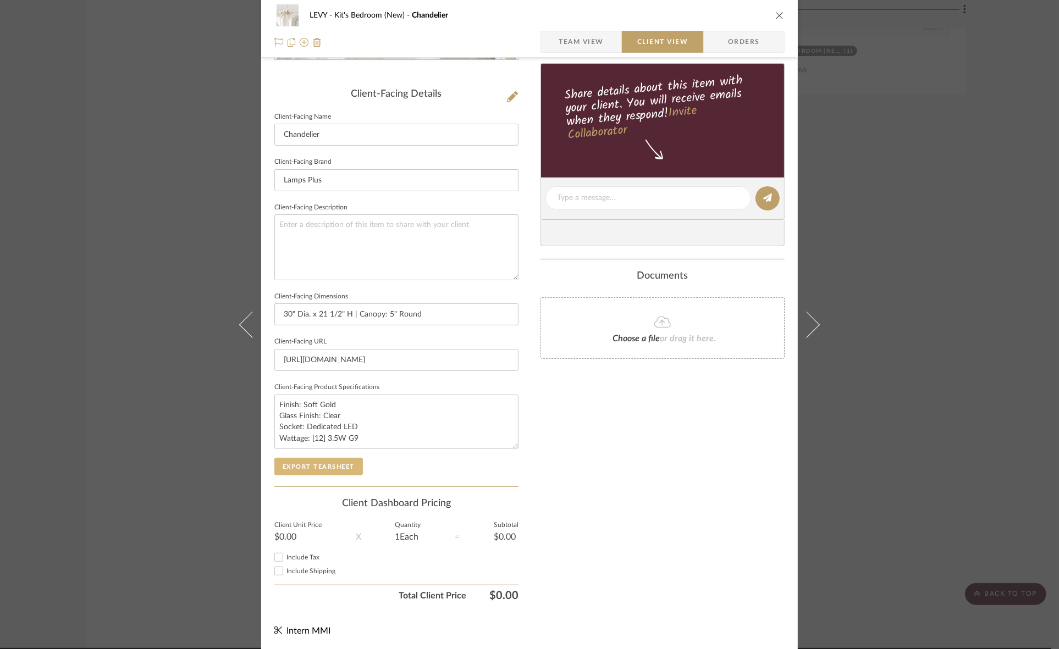
click at [332, 461] on button "Export Tearsheet" at bounding box center [318, 467] width 89 height 18
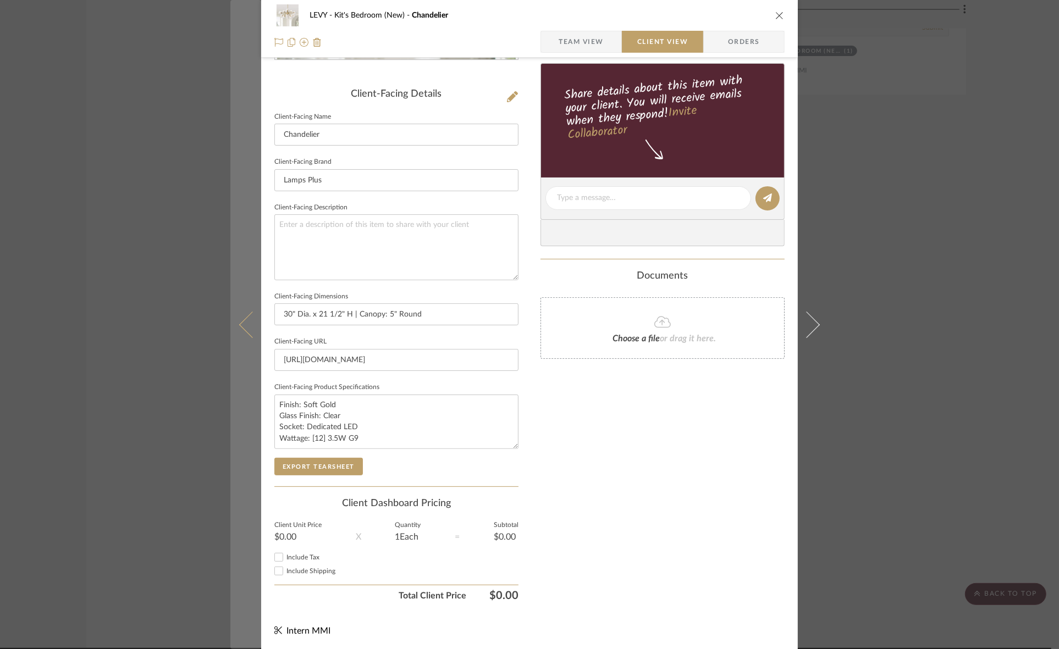
click at [239, 323] on icon at bounding box center [252, 324] width 26 height 26
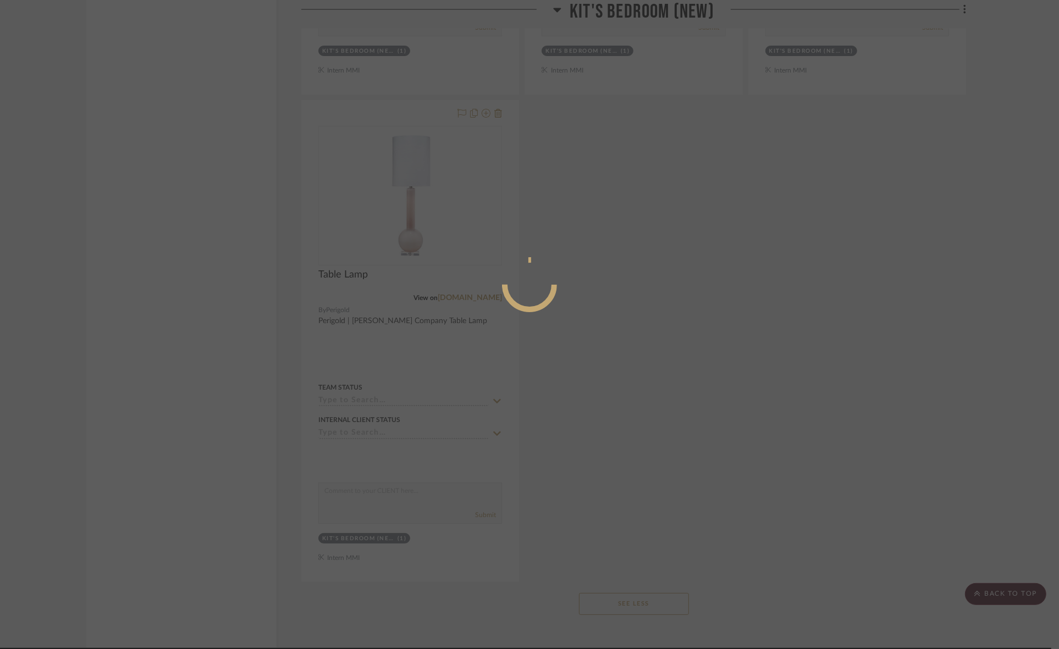
scroll to position [0, 0]
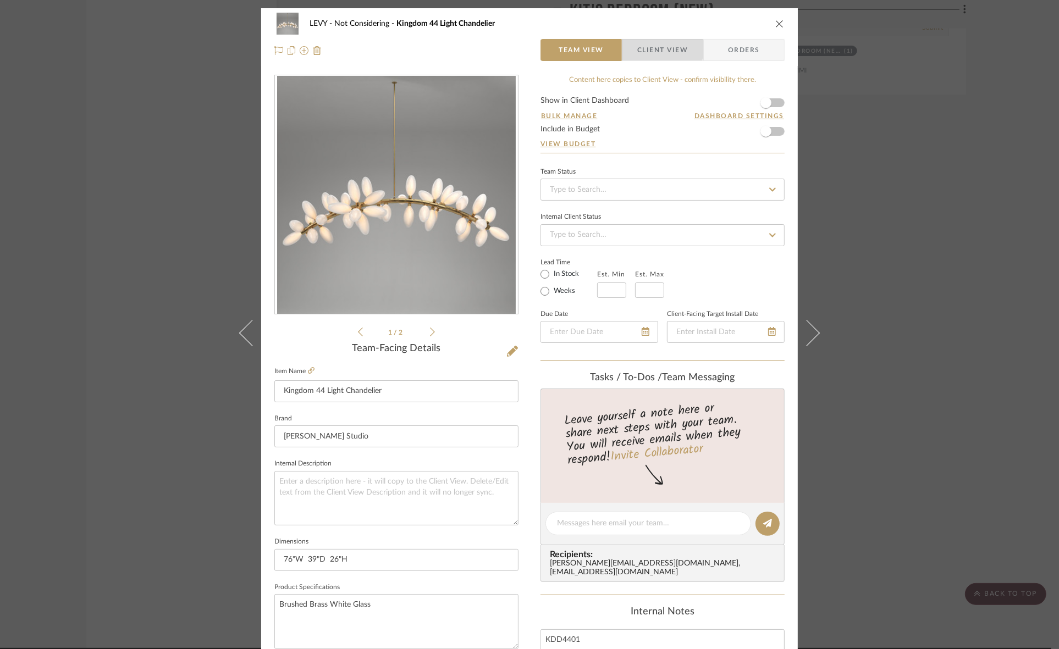
click at [650, 48] on span "Client View" at bounding box center [662, 50] width 51 height 22
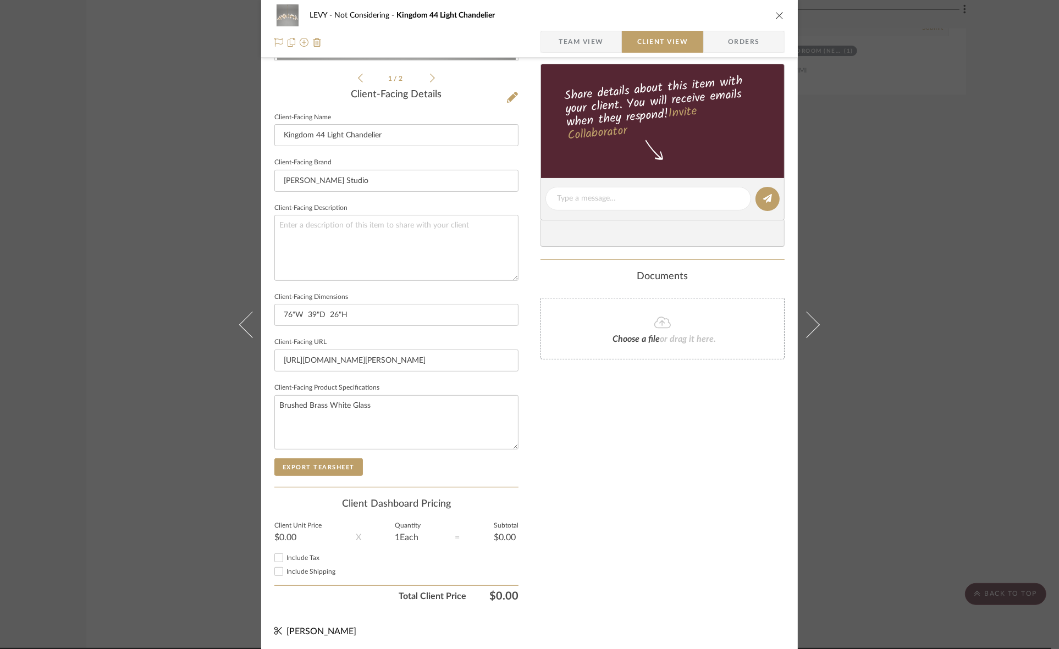
scroll to position [255, 0]
click at [334, 460] on button "Export Tearsheet" at bounding box center [318, 467] width 89 height 18
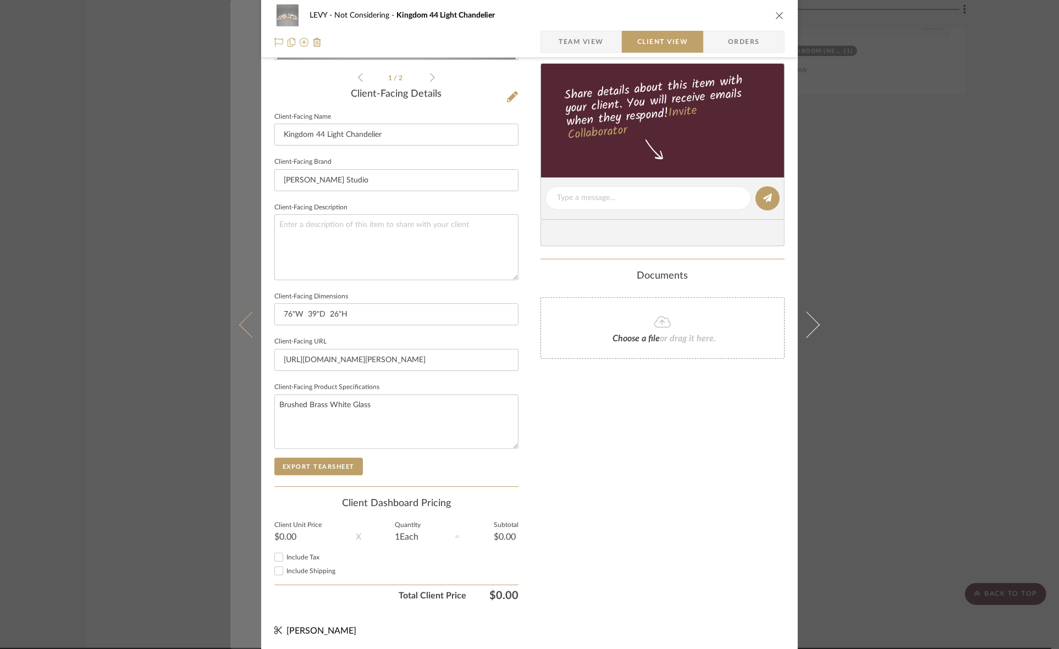
click at [240, 332] on button at bounding box center [245, 324] width 31 height 649
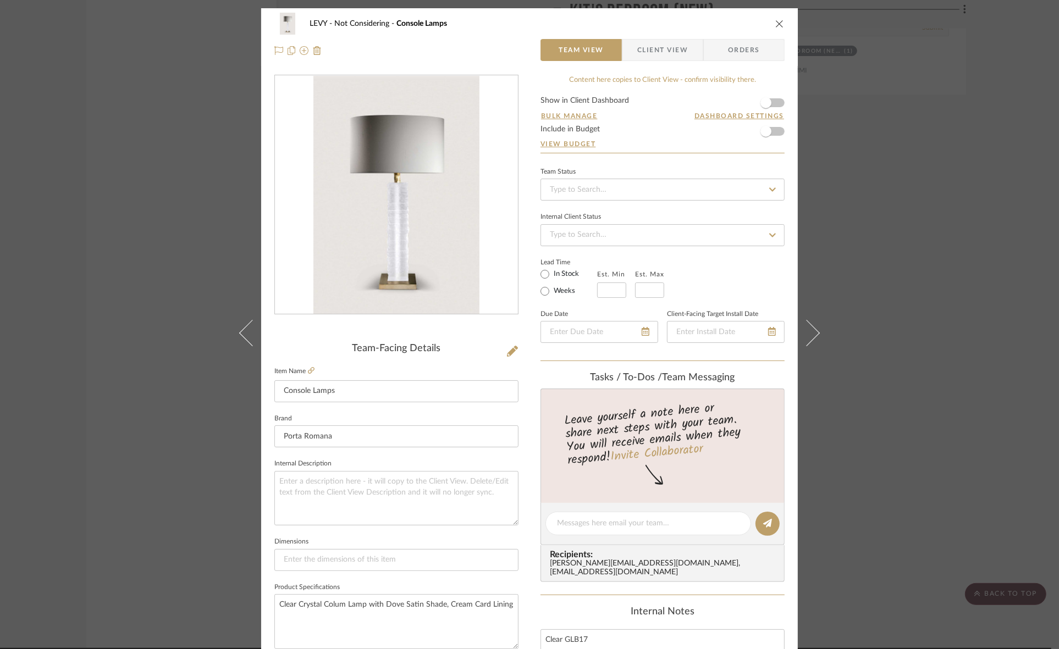
click at [658, 55] on span "Client View" at bounding box center [662, 50] width 51 height 22
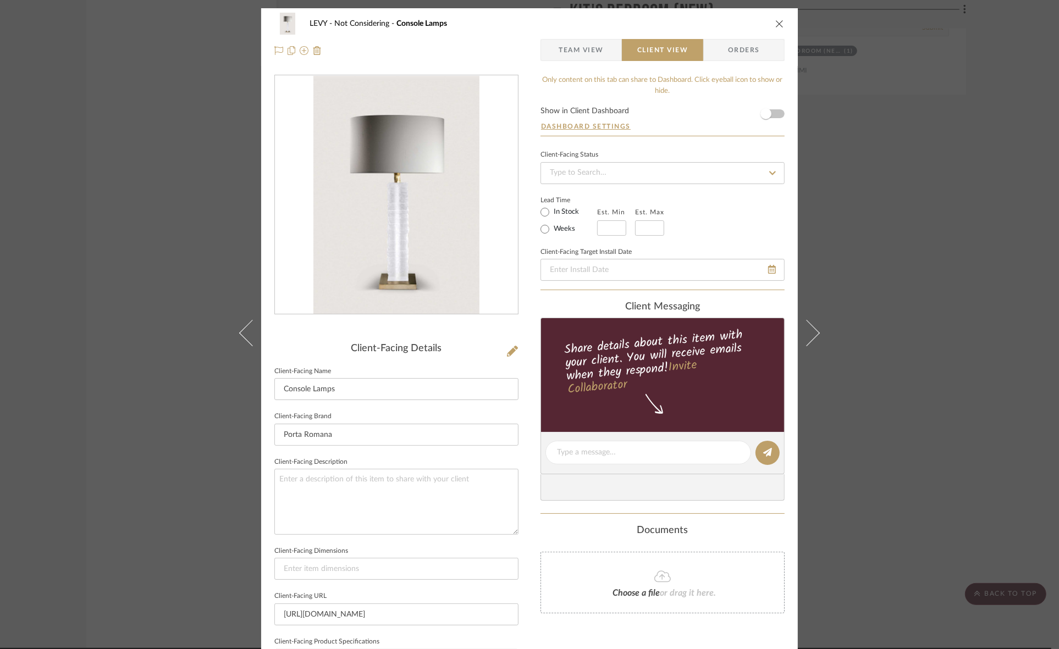
click at [775, 23] on icon "close" at bounding box center [779, 23] width 9 height 9
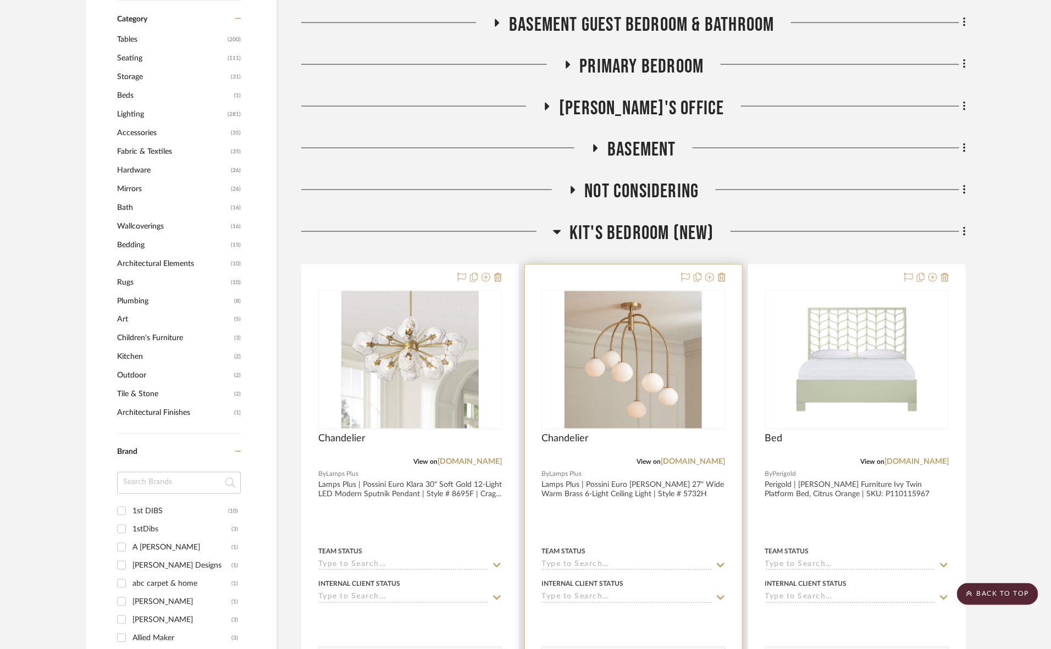
scroll to position [893, 0]
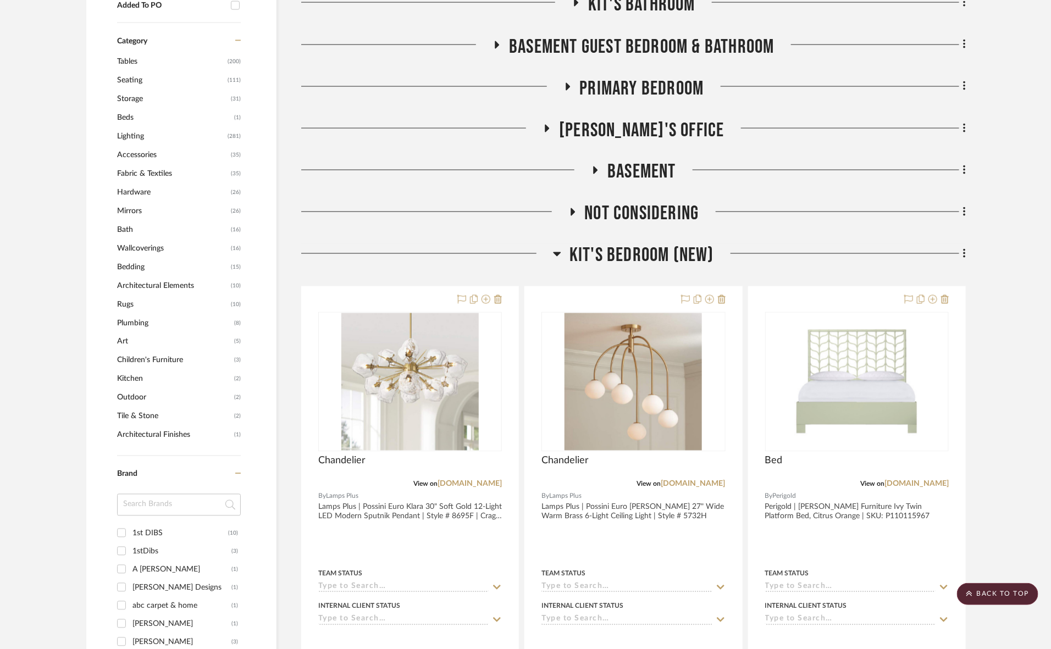
click at [633, 209] on span "Not Considering" at bounding box center [642, 214] width 114 height 24
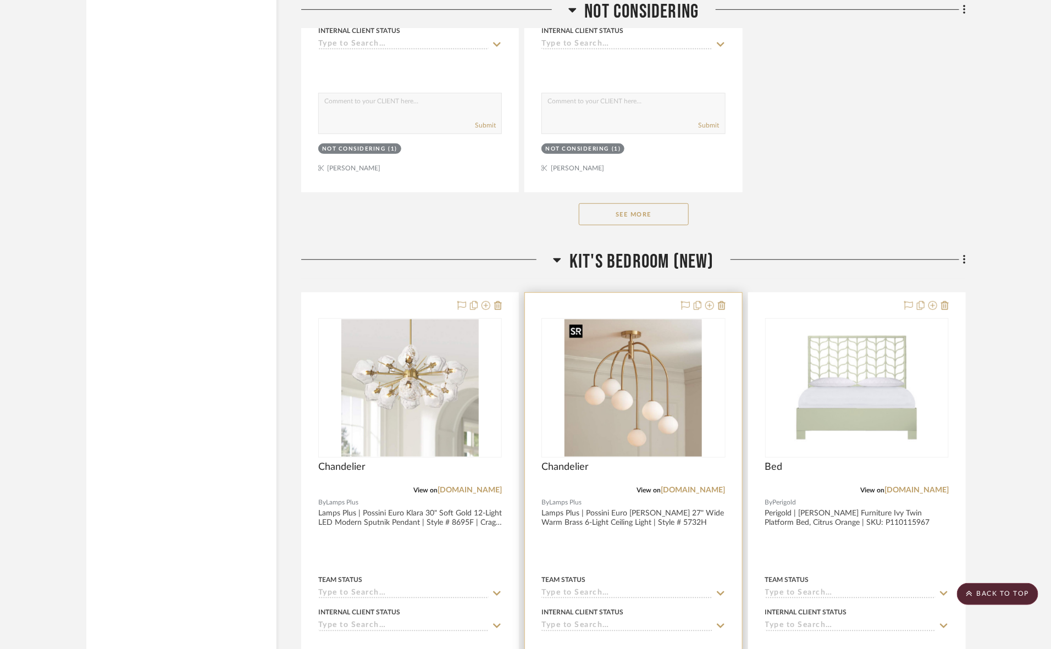
scroll to position [2199, 0]
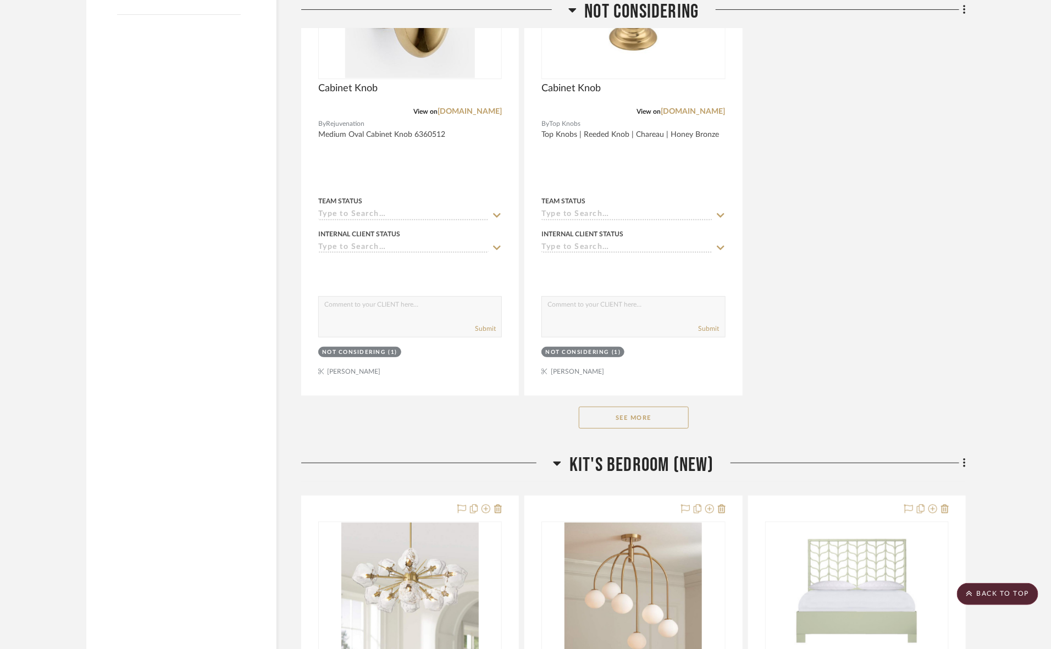
click at [630, 419] on button "See More" at bounding box center [634, 418] width 110 height 22
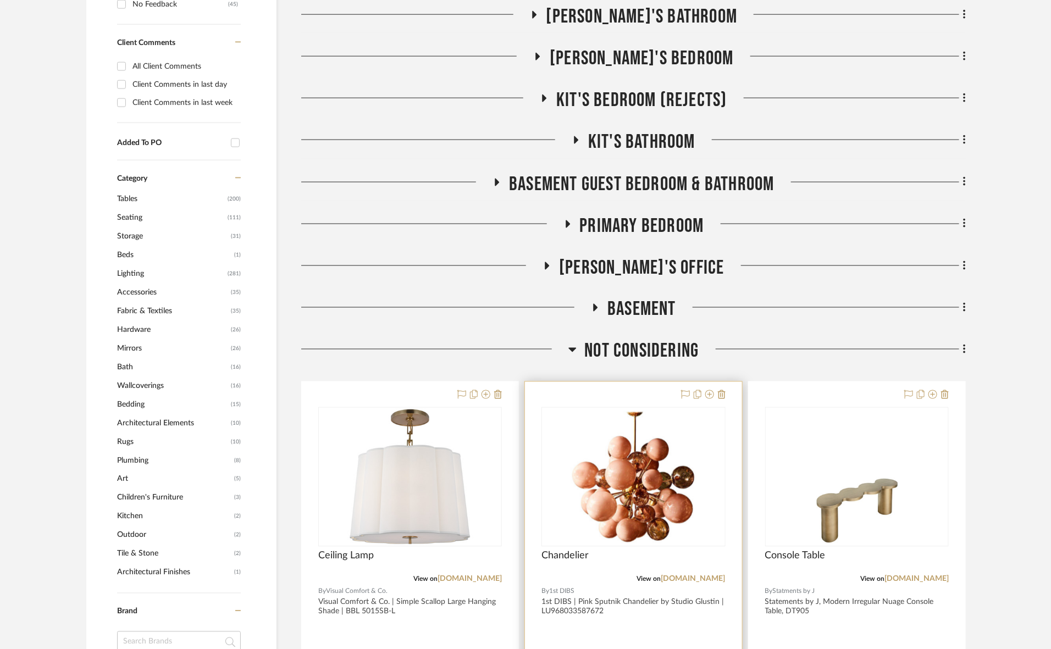
scroll to position [893, 0]
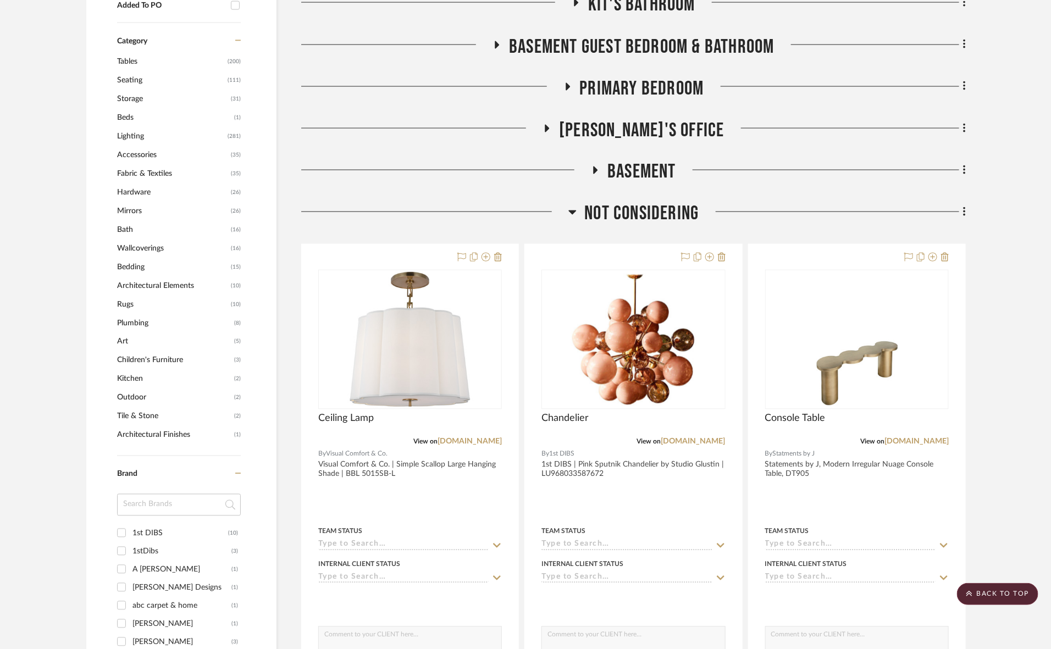
click at [592, 220] on span "Not Considering" at bounding box center [642, 214] width 114 height 24
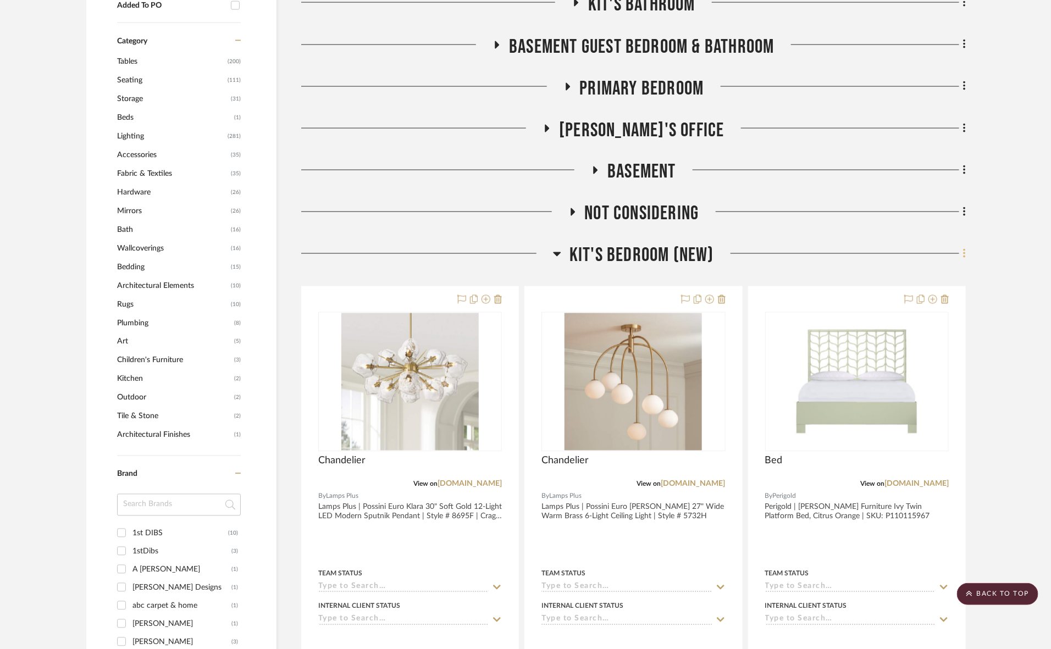
click at [962, 253] on fa-icon at bounding box center [962, 255] width 7 height 18
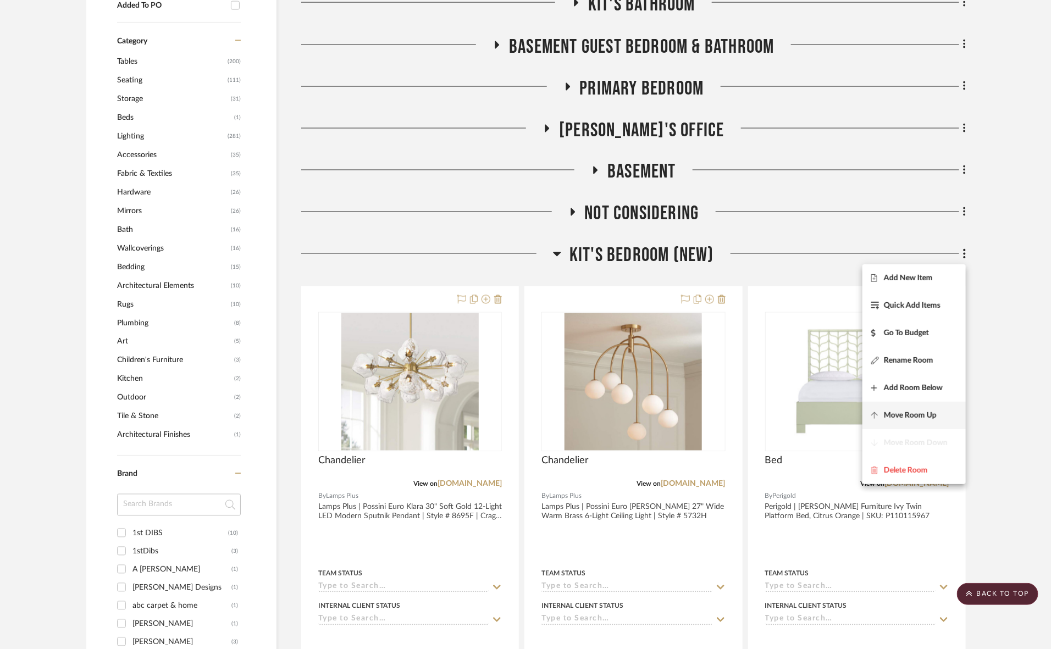
click at [923, 419] on span "Move Room Up" at bounding box center [910, 415] width 53 height 9
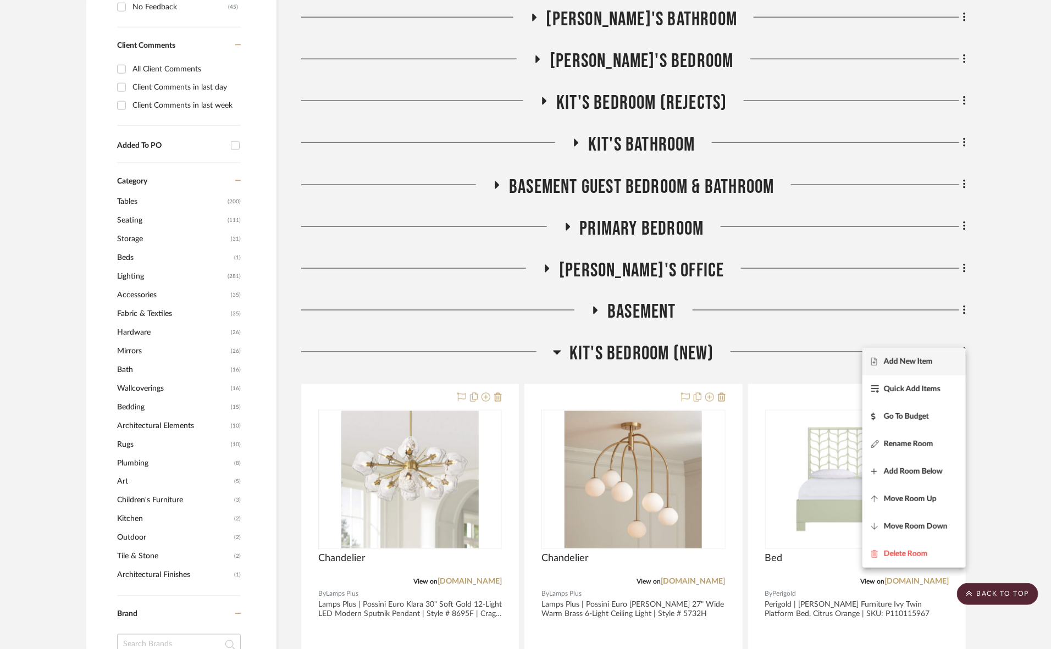
scroll to position [752, 0]
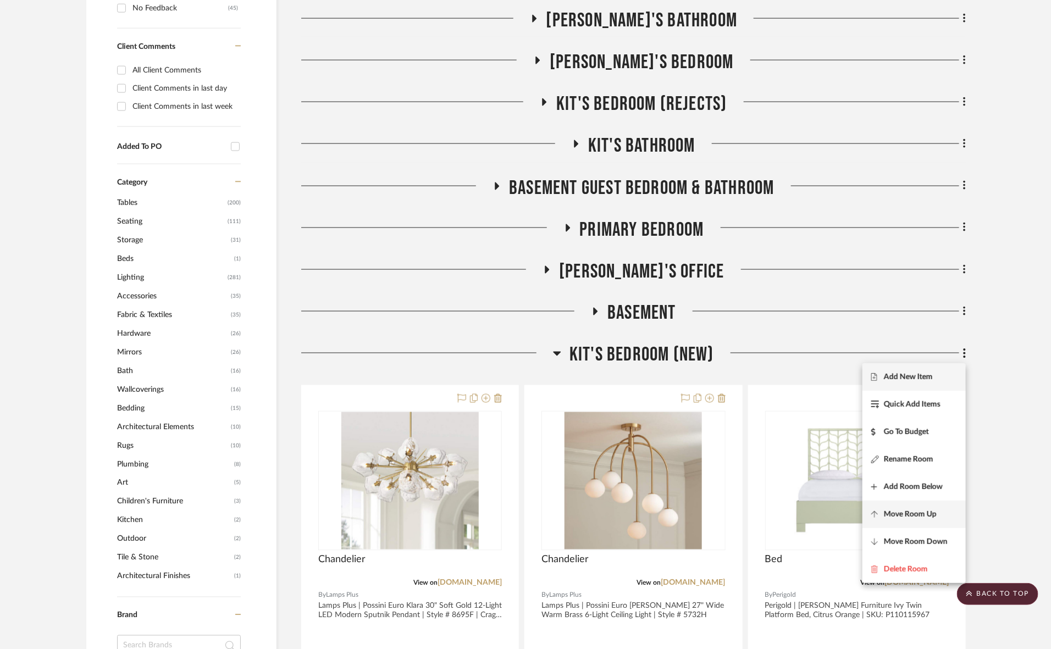
click at [930, 516] on span "Move Room Up" at bounding box center [910, 514] width 53 height 9
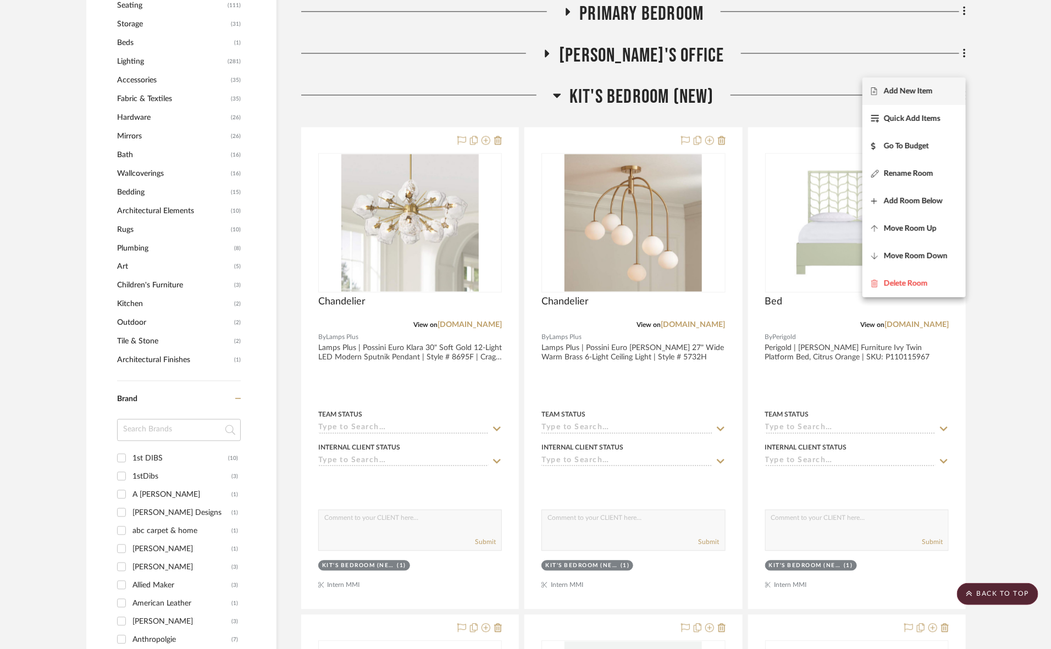
scroll to position [848, 0]
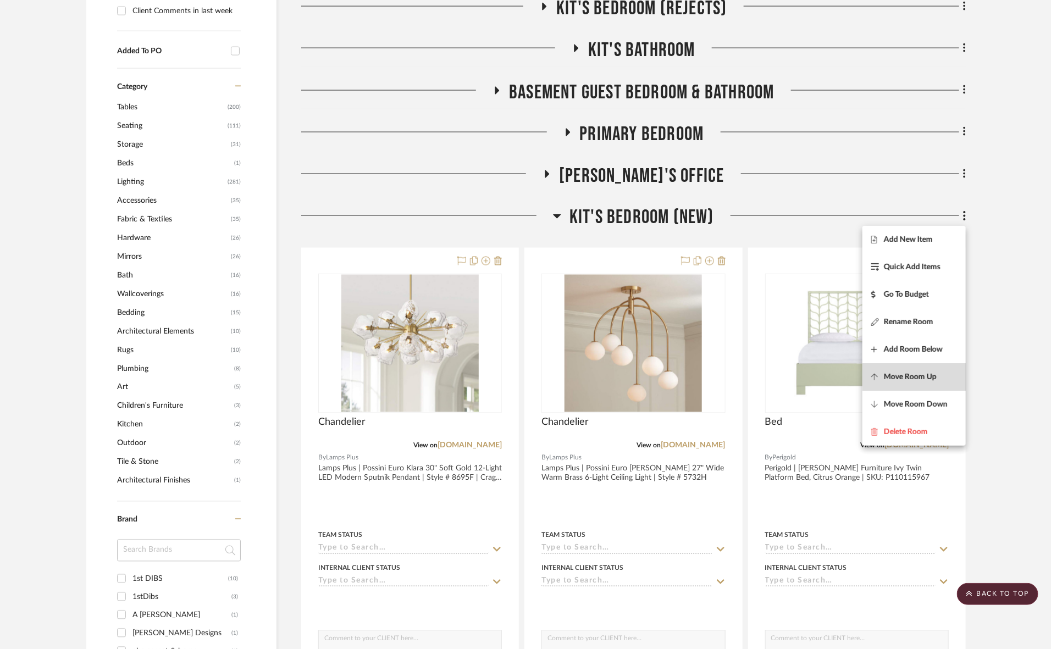
click at [914, 382] on button "Move Room Up" at bounding box center [914, 376] width 103 height 27
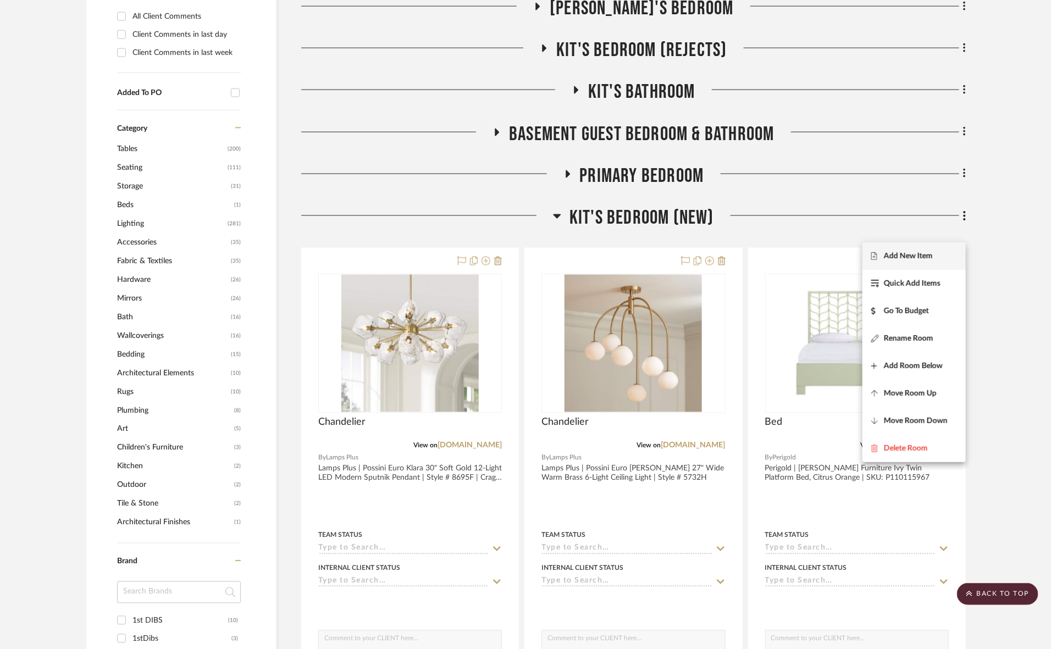
scroll to position [737, 0]
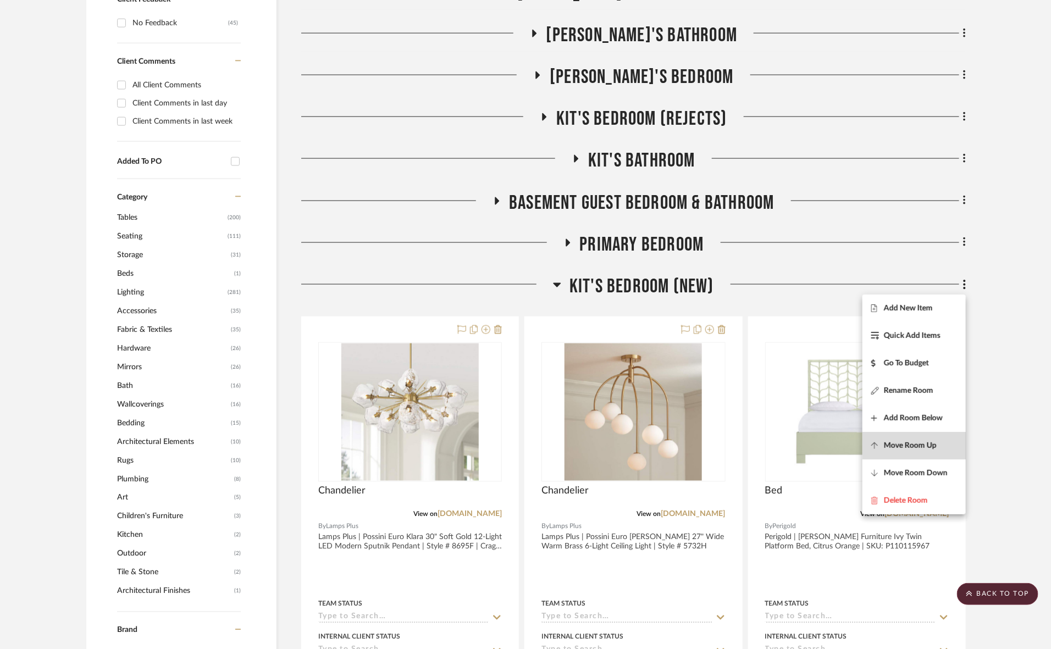
click at [914, 446] on span "Move Room Up" at bounding box center [910, 445] width 53 height 9
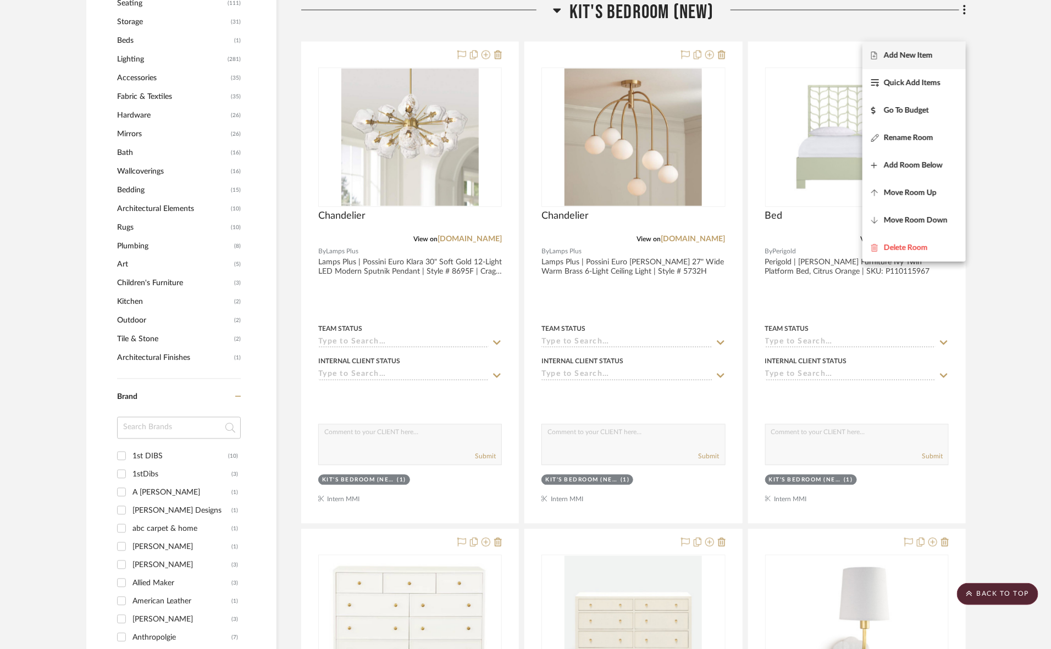
scroll to position [764, 0]
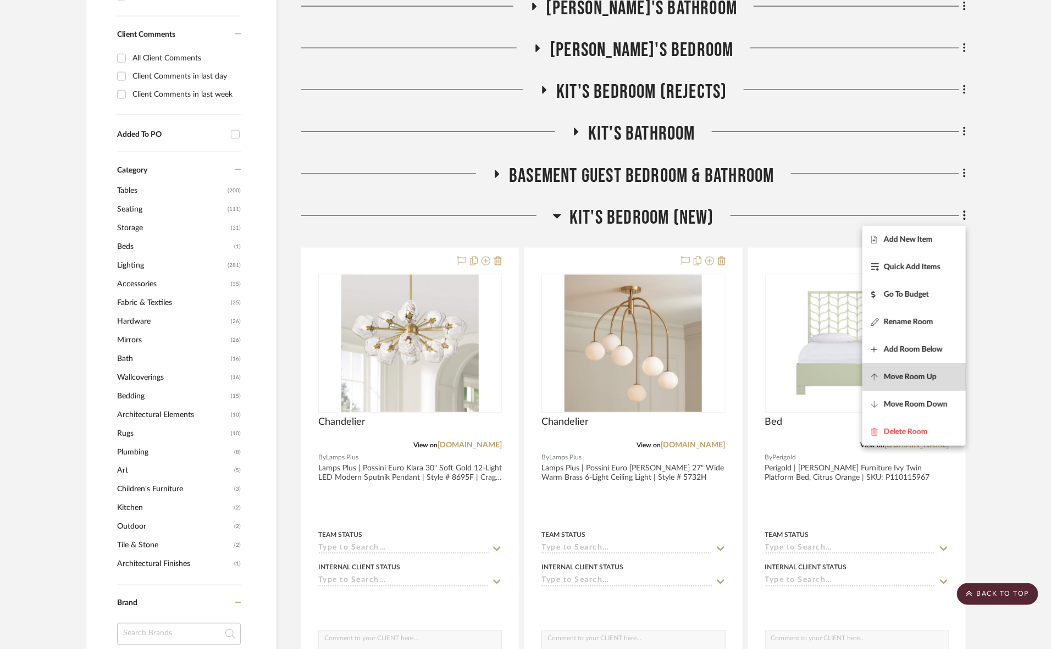
click at [916, 383] on button "Move Room Up" at bounding box center [914, 376] width 103 height 27
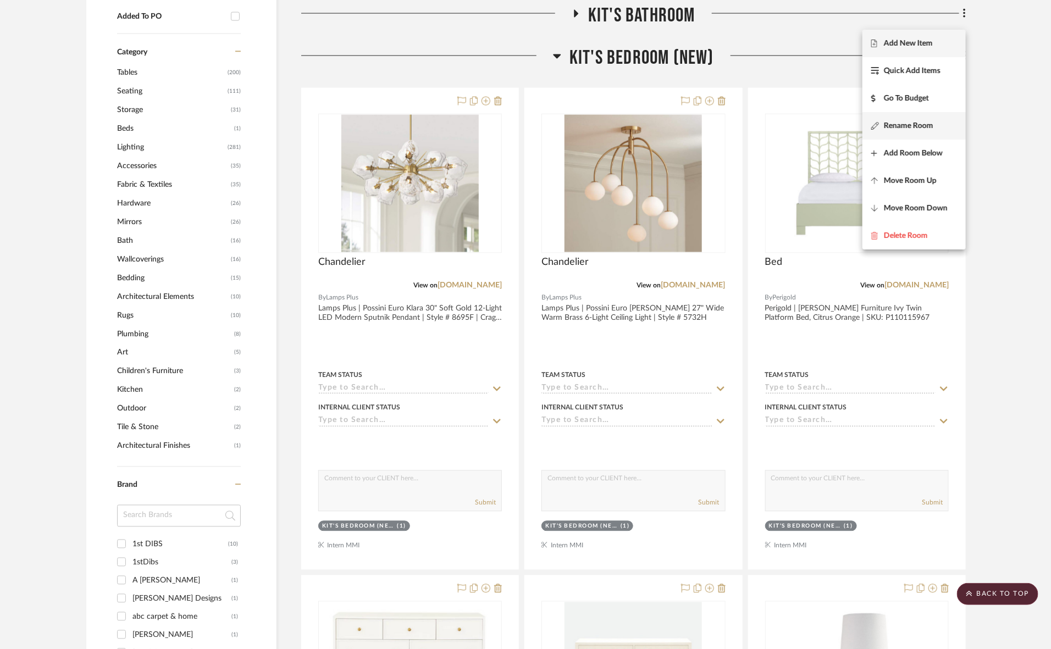
scroll to position [791, 0]
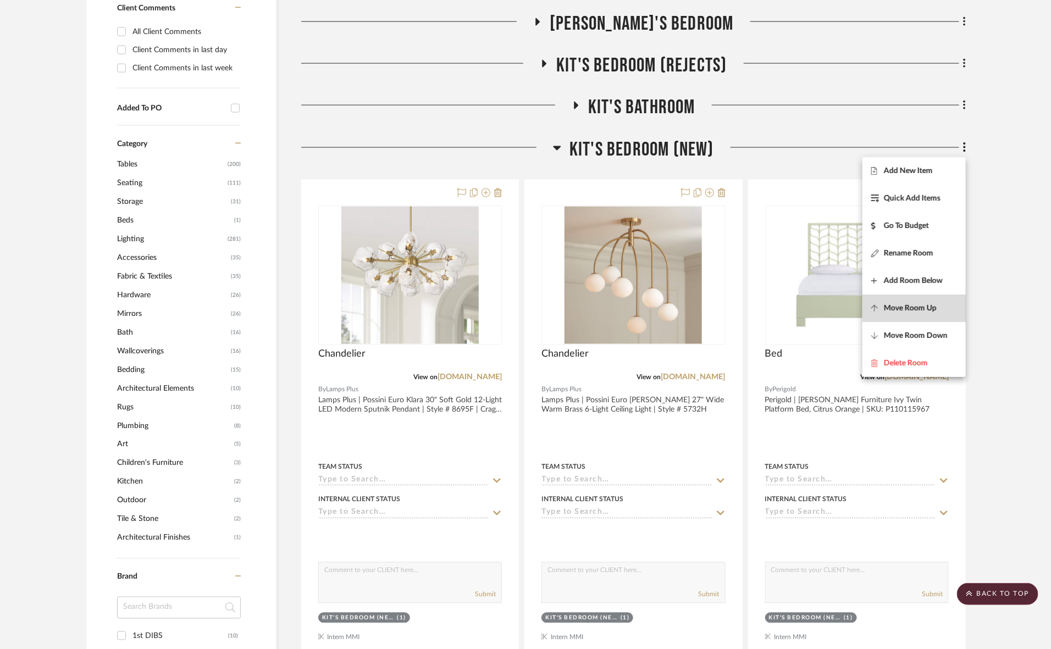
click at [911, 308] on span "Move Room Up" at bounding box center [910, 308] width 53 height 9
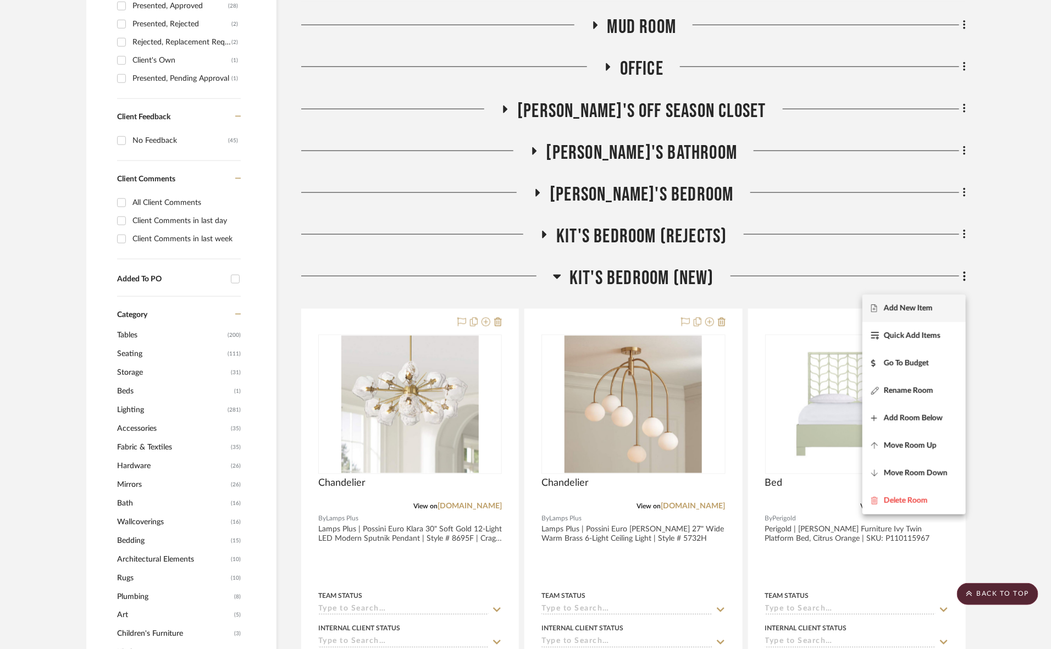
scroll to position [611, 0]
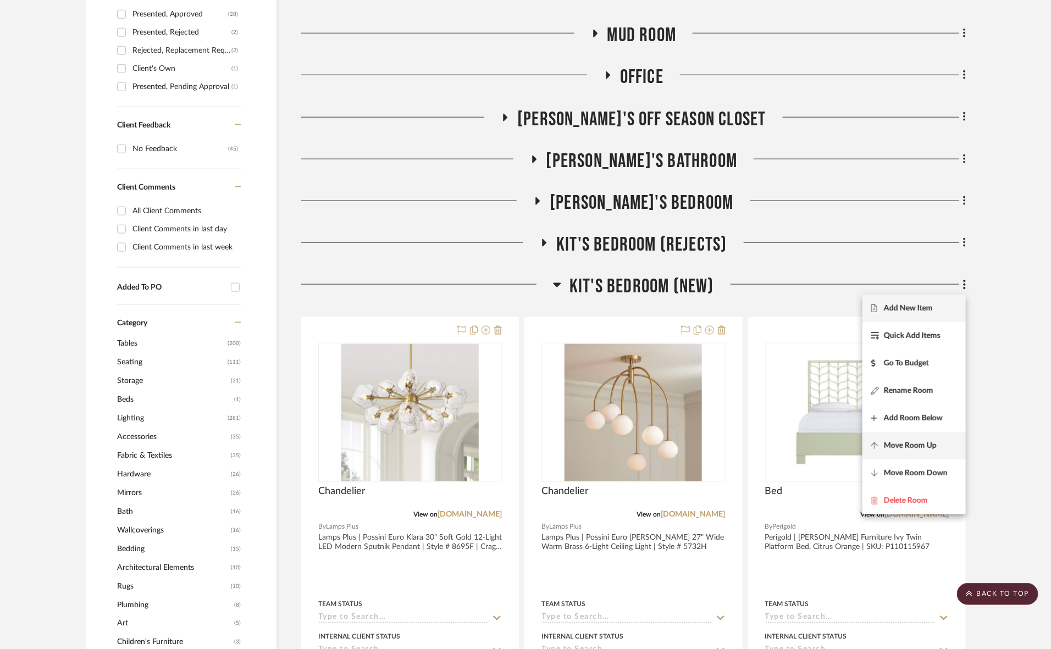
click at [907, 446] on span "Move Room Up" at bounding box center [910, 446] width 53 height 9
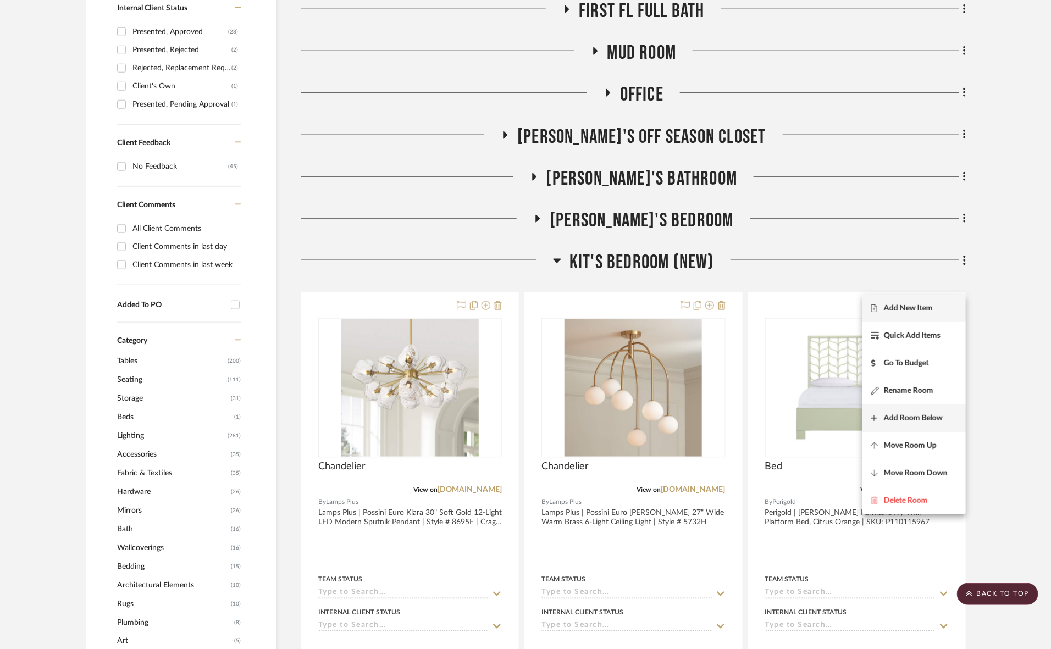
scroll to position [570, 0]
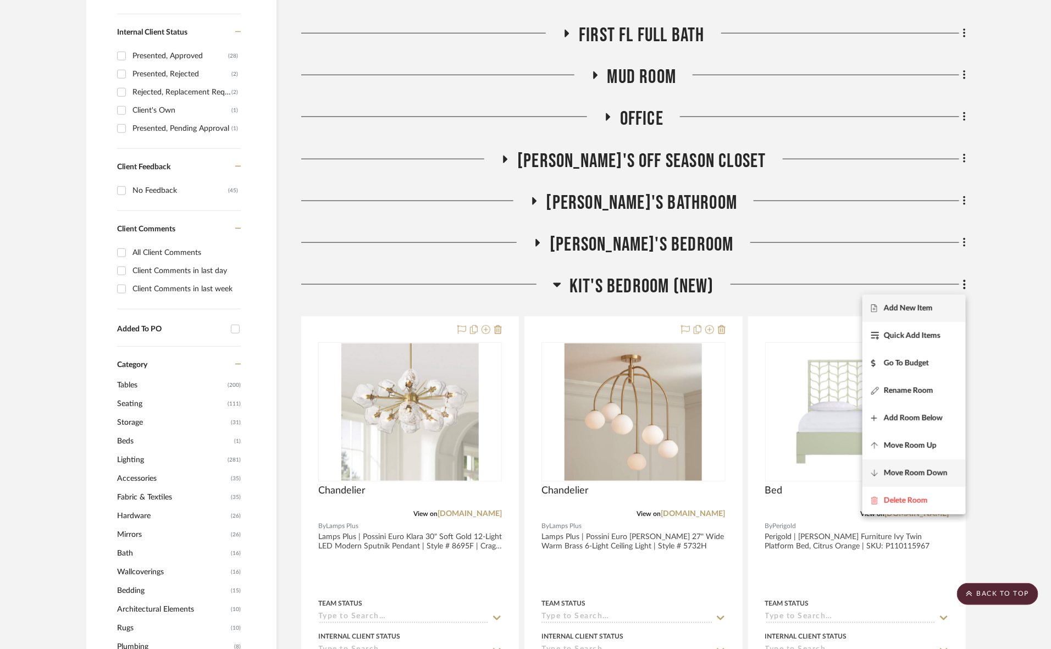
click at [916, 472] on span "Move Room Down" at bounding box center [916, 473] width 64 height 9
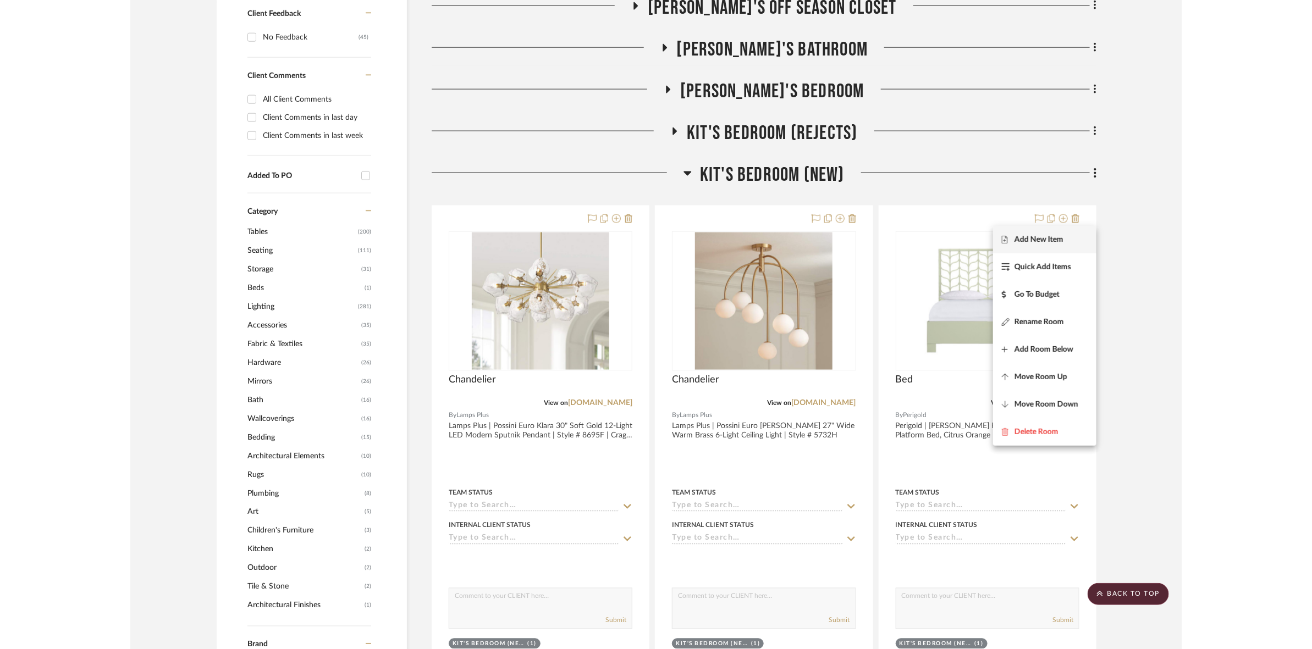
scroll to position [680, 0]
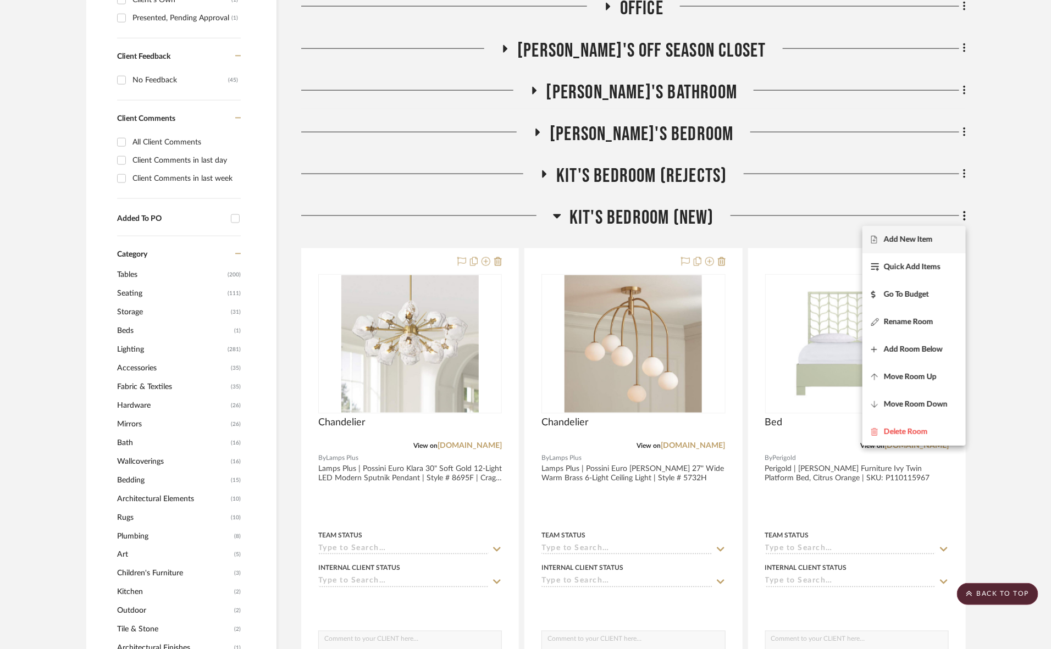
click at [588, 215] on div at bounding box center [525, 324] width 1051 height 649
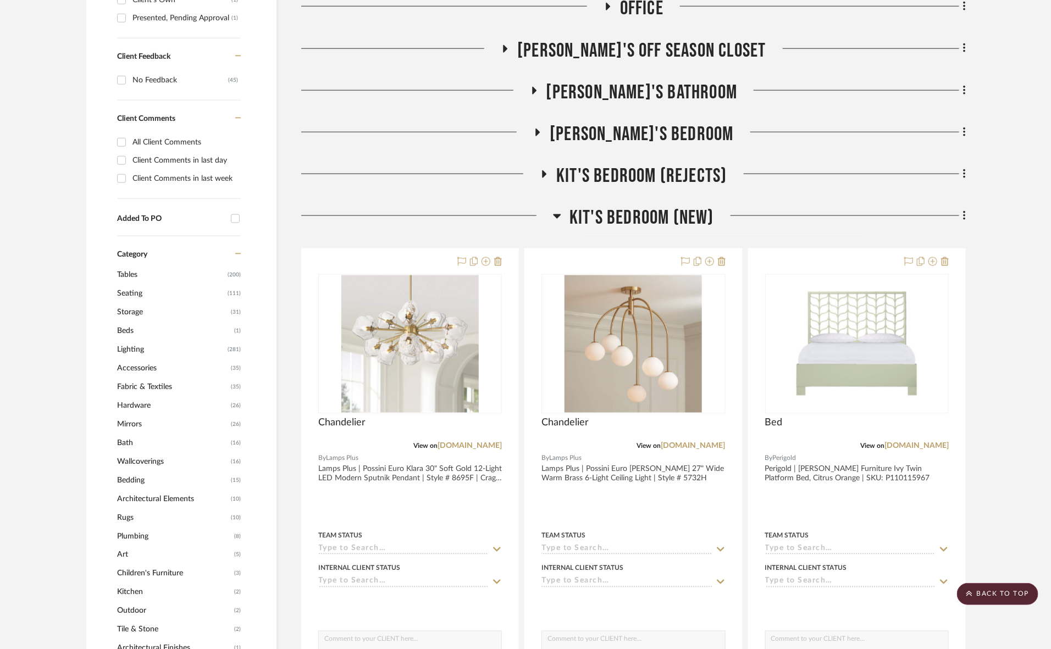
click at [588, 218] on span "Kit's Bedroom (New)" at bounding box center [642, 218] width 145 height 24
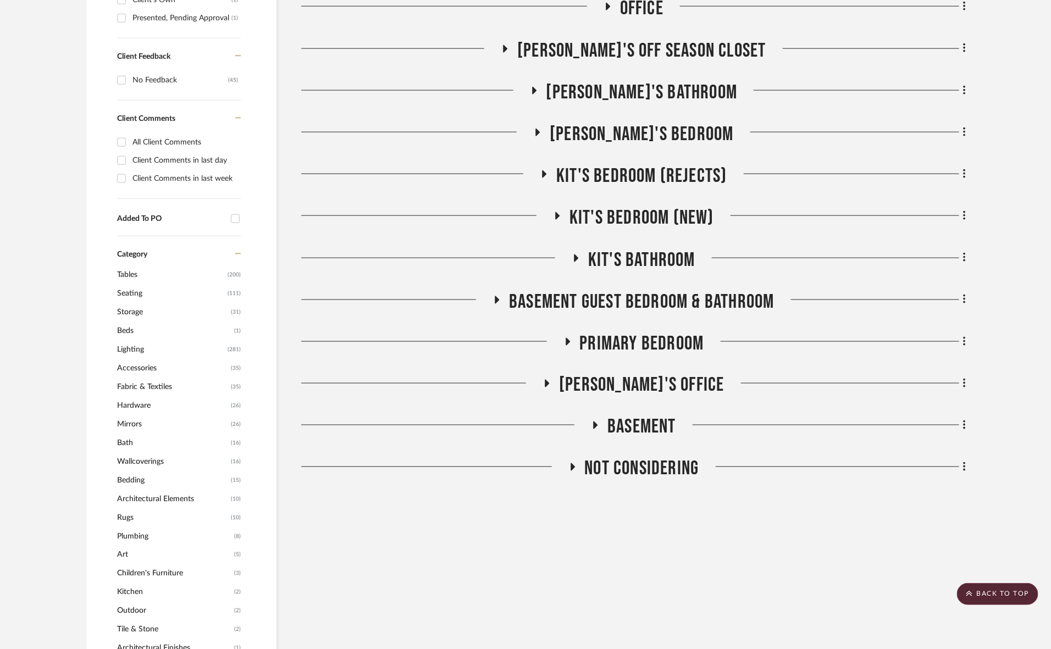
click at [649, 210] on span "Kit's Bedroom (New)" at bounding box center [642, 218] width 145 height 24
